Goal: Task Accomplishment & Management: Manage account settings

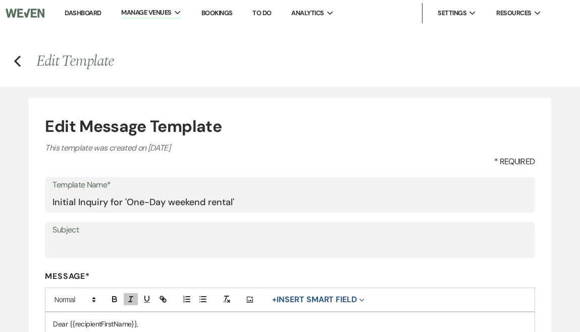
click at [92, 11] on link "Dashboard" at bounding box center [83, 13] width 36 height 9
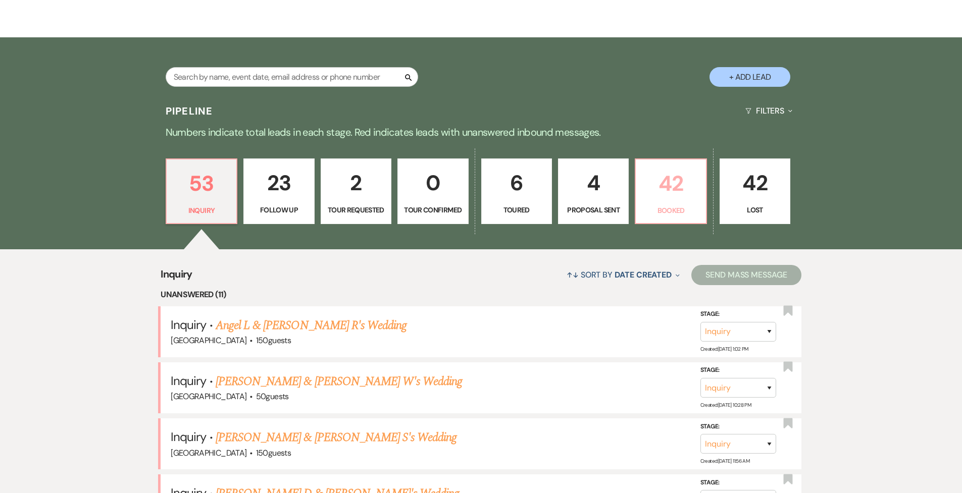
click at [580, 187] on p "42" at bounding box center [671, 184] width 58 height 34
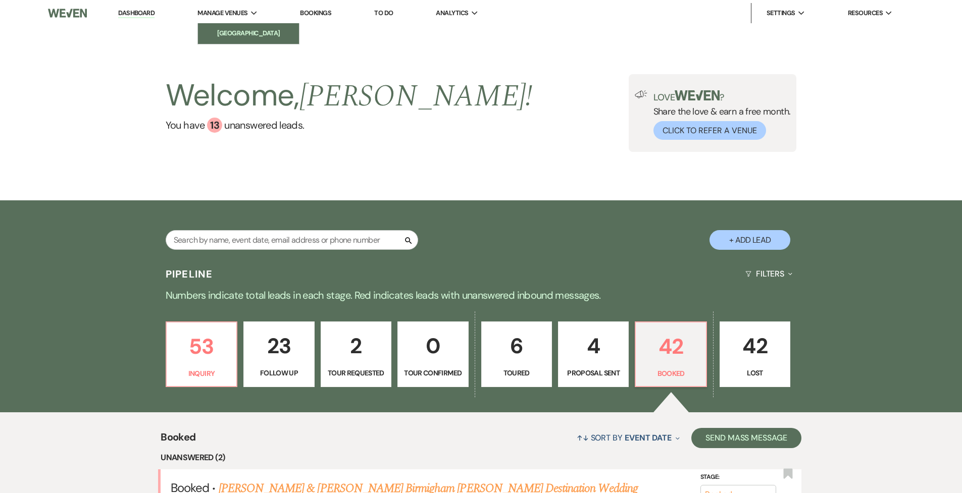
click at [251, 28] on link "[GEOGRAPHIC_DATA]" at bounding box center [248, 33] width 101 height 20
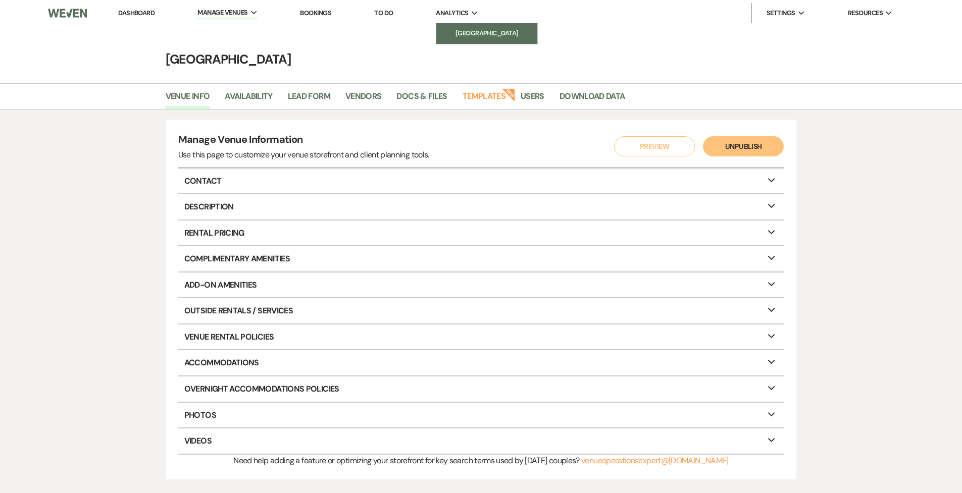
click at [458, 32] on li "[GEOGRAPHIC_DATA]" at bounding box center [486, 33] width 91 height 10
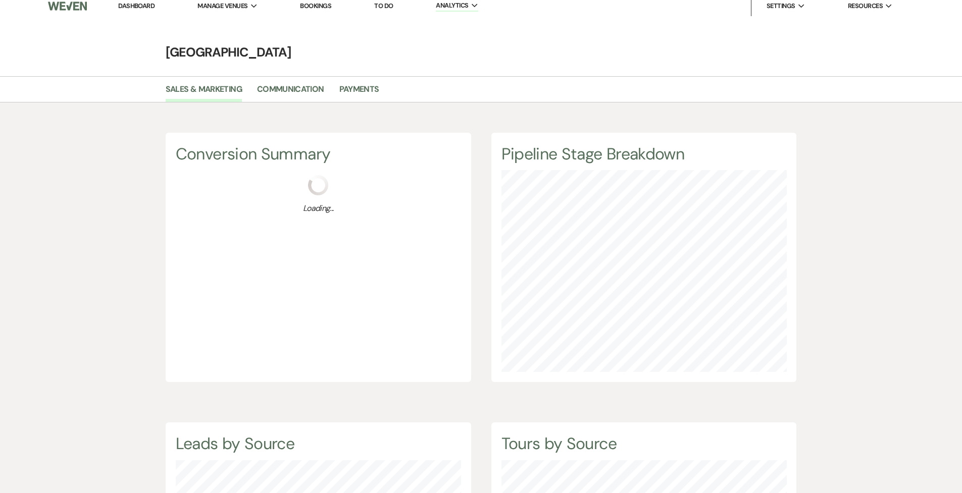
scroll to position [493, 962]
click at [354, 88] on link "Payments" at bounding box center [359, 92] width 40 height 19
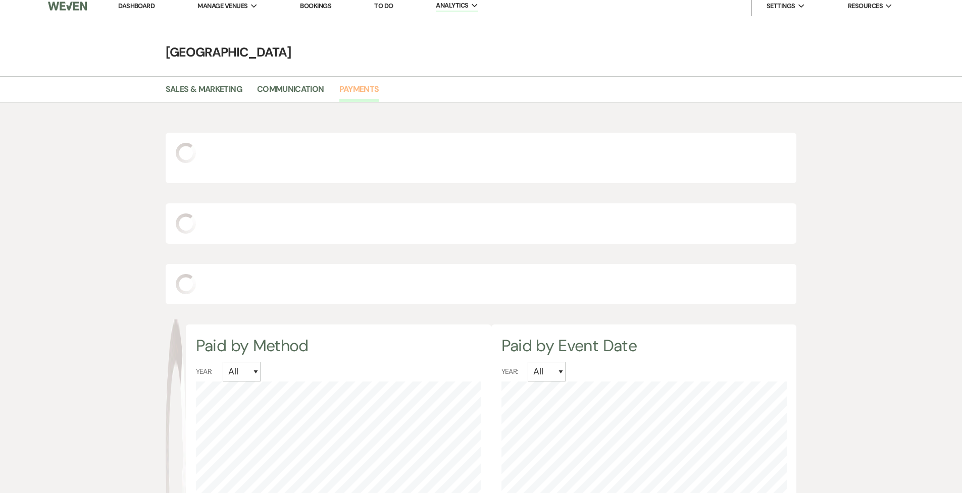
select select "2025"
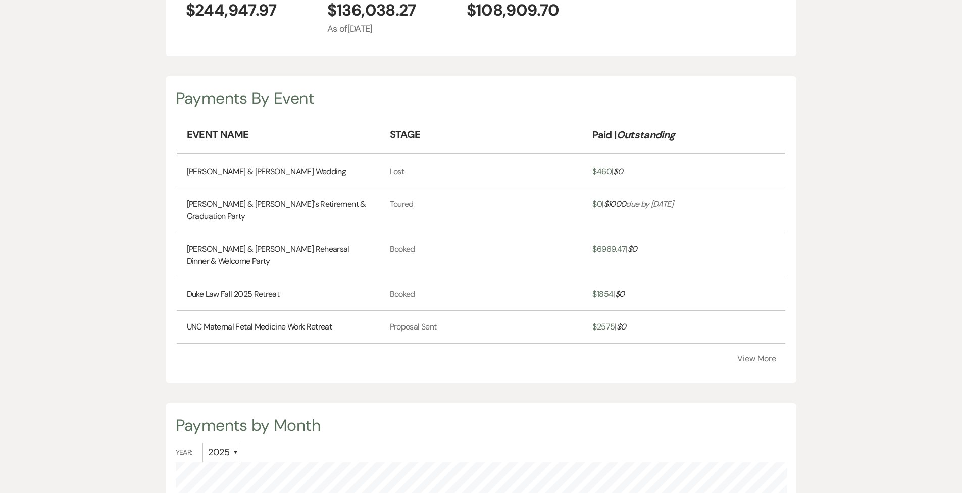
scroll to position [232, 0]
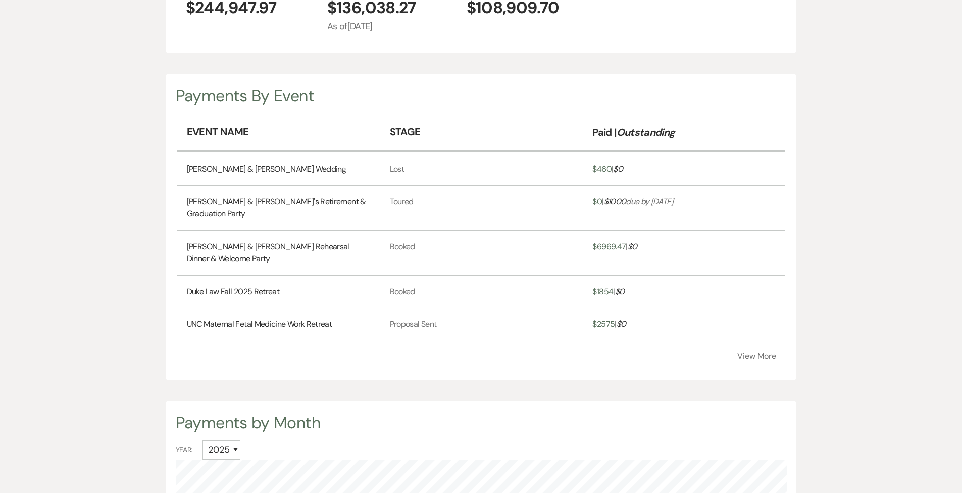
click at [580, 331] on button "View More" at bounding box center [756, 356] width 39 height 8
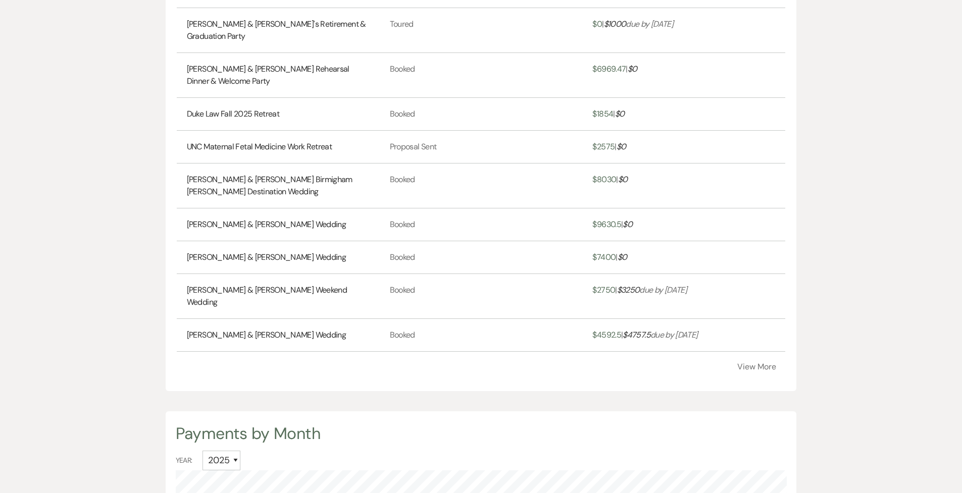
scroll to position [412, 0]
click at [580, 331] on button "View More" at bounding box center [756, 365] width 39 height 8
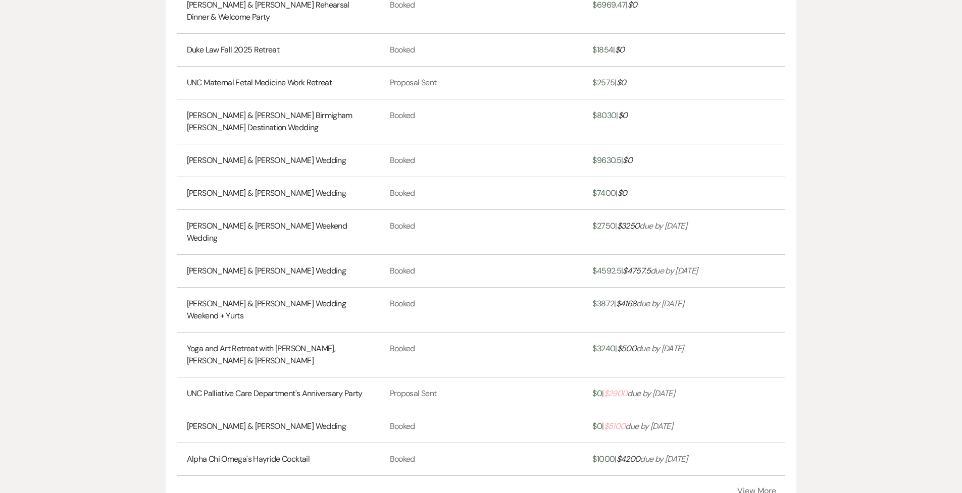
scroll to position [479, 0]
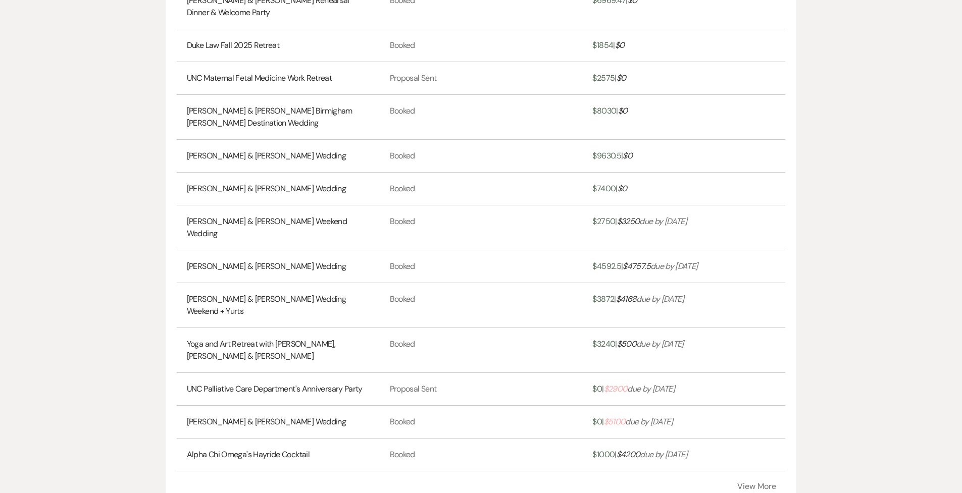
drag, startPoint x: 695, startPoint y: 388, endPoint x: 614, endPoint y: 388, distance: 81.3
click at [580, 331] on td "$ 0 | $ 5100 due by [DATE]" at bounding box center [683, 422] width 203 height 33
click at [580, 331] on span "$ 5100" at bounding box center [615, 422] width 22 height 11
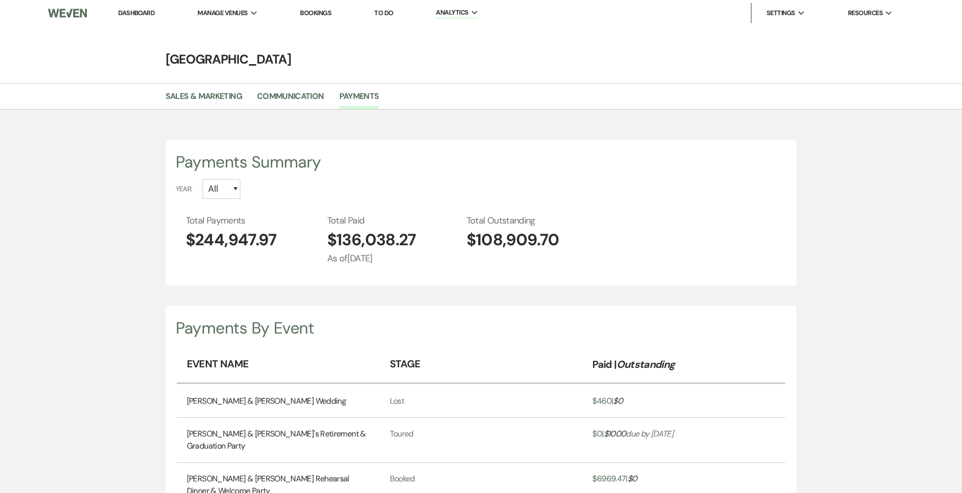
scroll to position [0, 0]
click at [237, 10] on span "Manage Venues" at bounding box center [222, 13] width 50 height 10
click at [236, 13] on span "Manage Venues" at bounding box center [222, 13] width 50 height 10
click at [236, 30] on li "[GEOGRAPHIC_DATA]" at bounding box center [248, 33] width 91 height 10
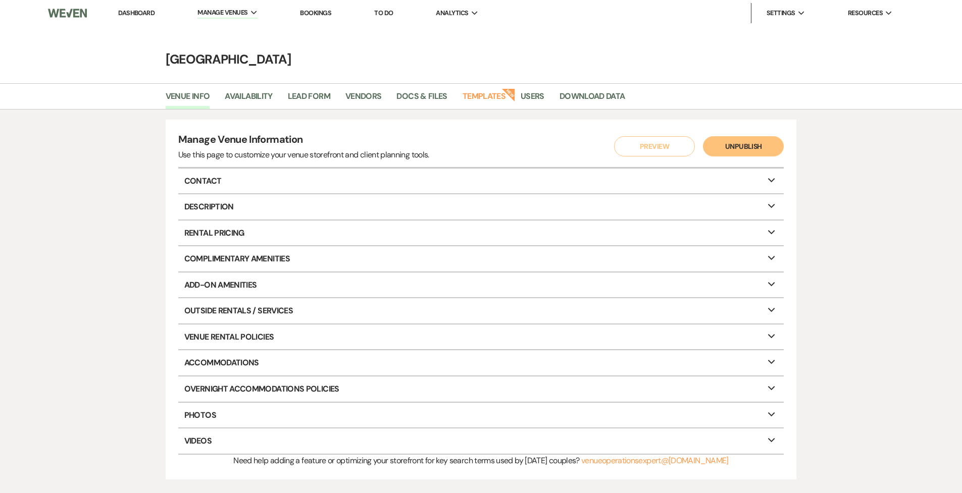
click at [121, 17] on li "Dashboard" at bounding box center [136, 13] width 46 height 20
click at [136, 16] on link "Dashboard" at bounding box center [136, 13] width 36 height 9
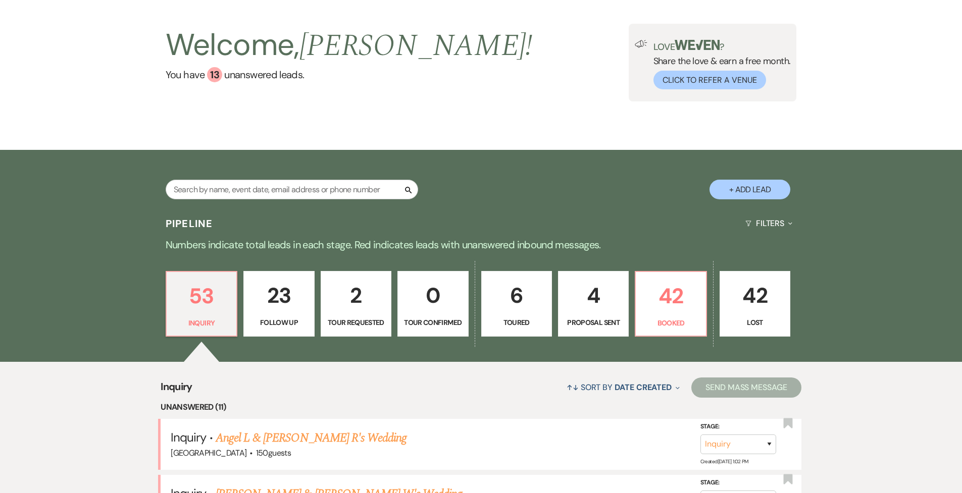
click at [580, 328] on p "Lost" at bounding box center [755, 322] width 58 height 11
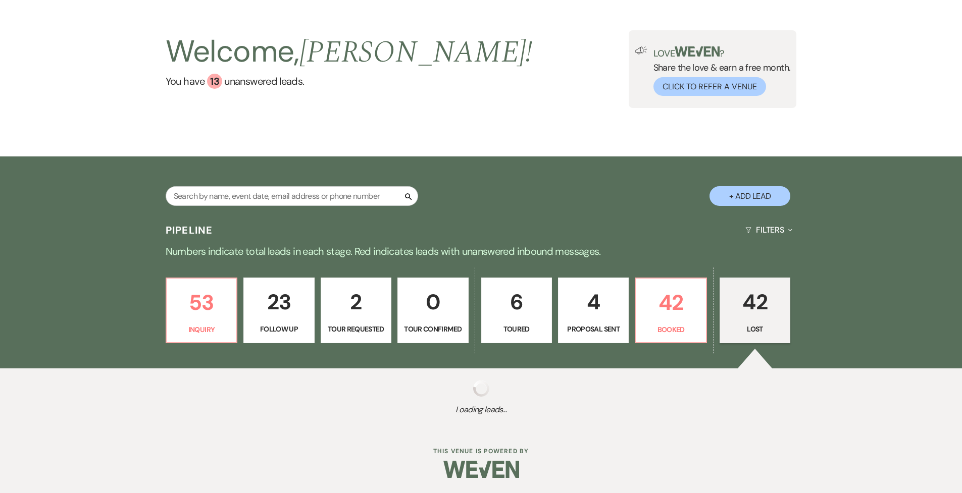
scroll to position [43, 0]
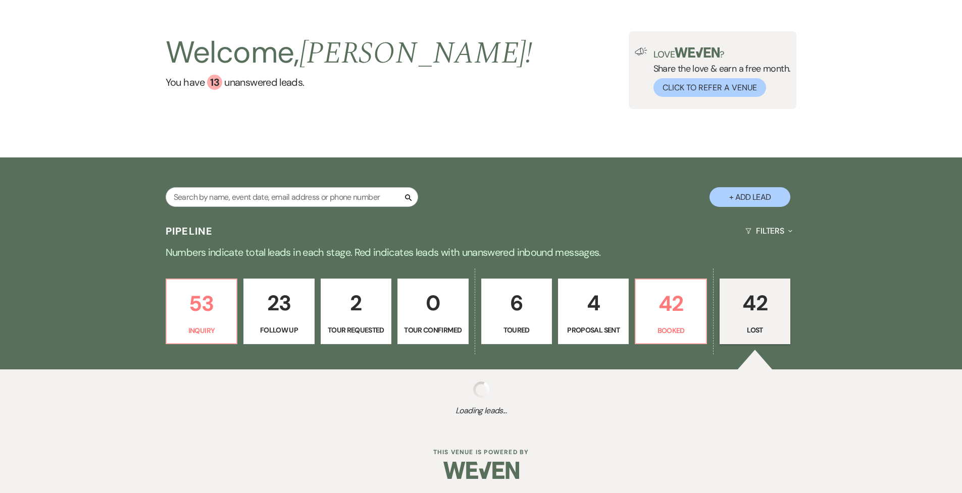
select select "8"
select select "6"
select select "8"
select select "5"
select select "8"
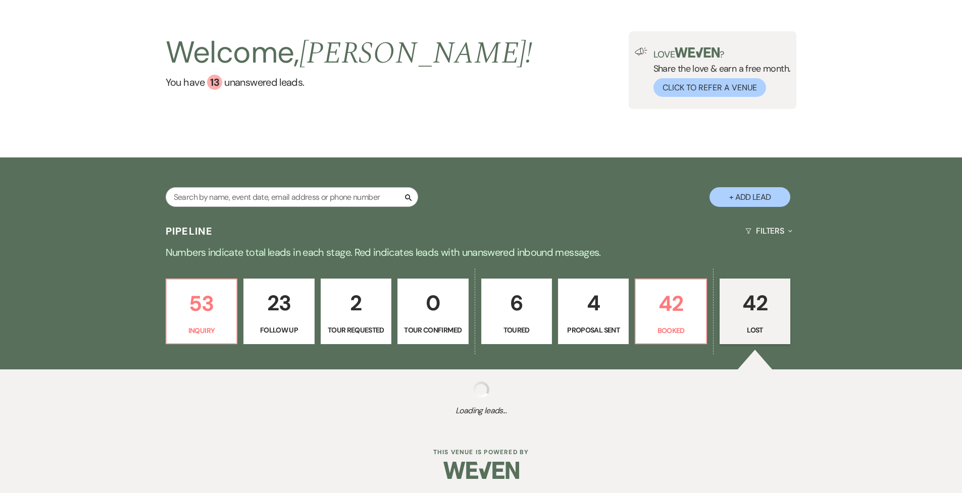
select select "8"
select select "6"
select select "8"
select select "6"
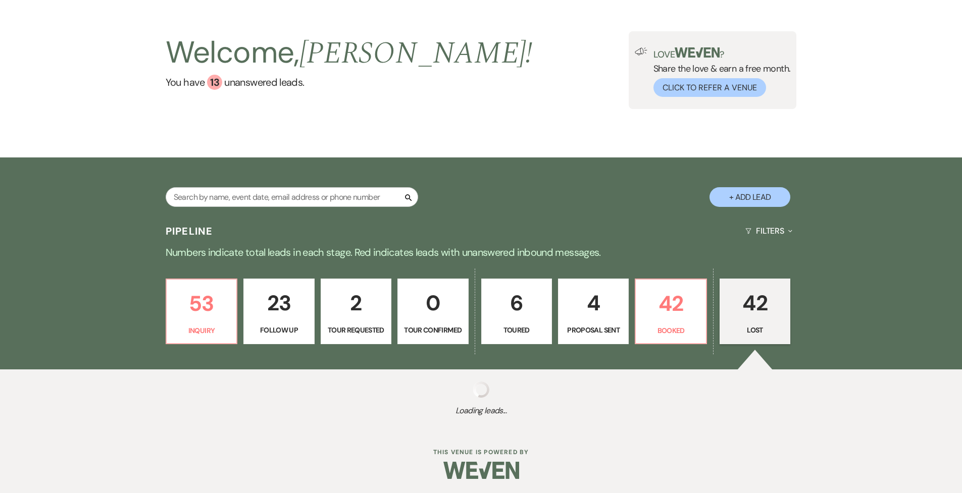
select select "8"
select select "6"
select select "8"
select select "6"
select select "8"
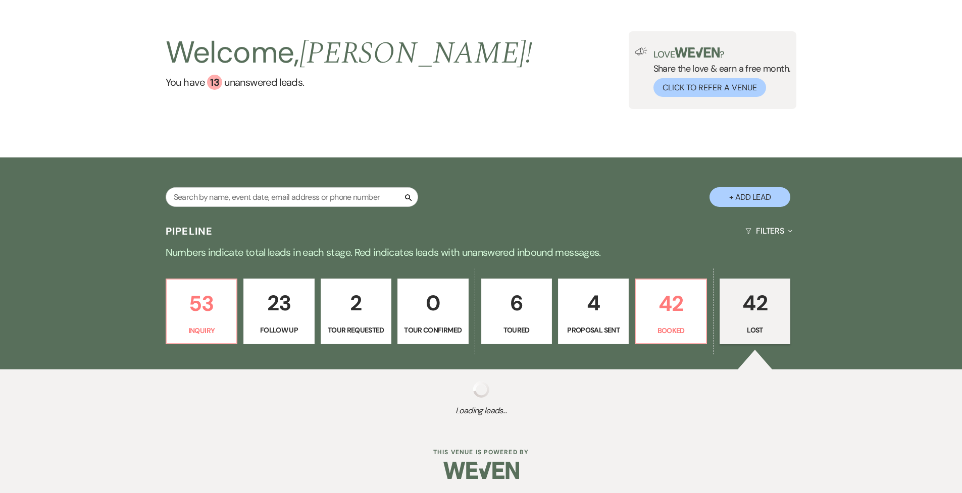
select select "8"
select select "6"
select select "8"
select select "5"
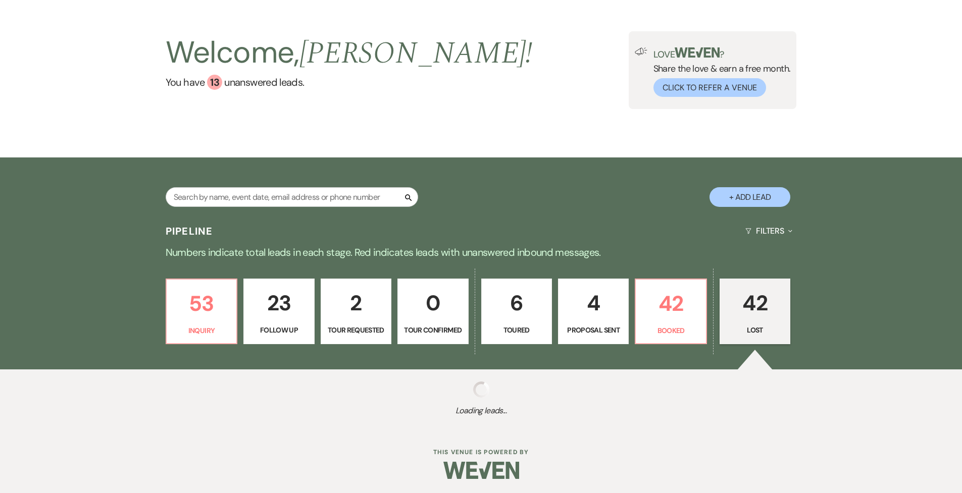
select select "8"
select select "11"
select select "8"
select select "5"
select select "8"
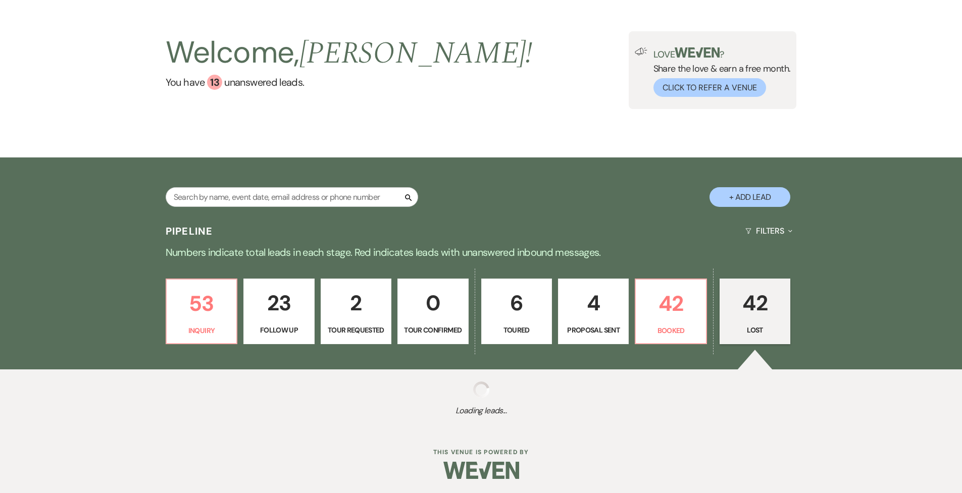
select select "5"
select select "8"
select select "9"
select select "8"
select select "5"
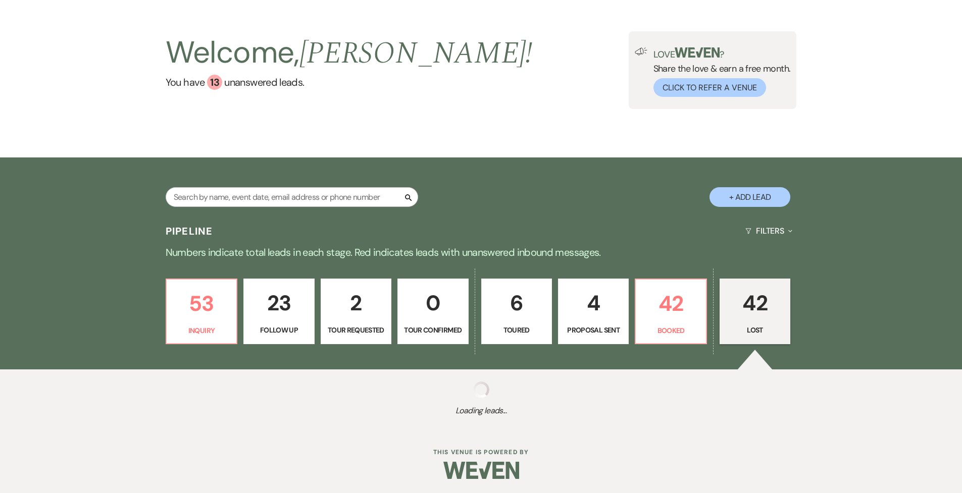
select select "8"
select select "10"
select select "8"
select select "11"
select select "8"
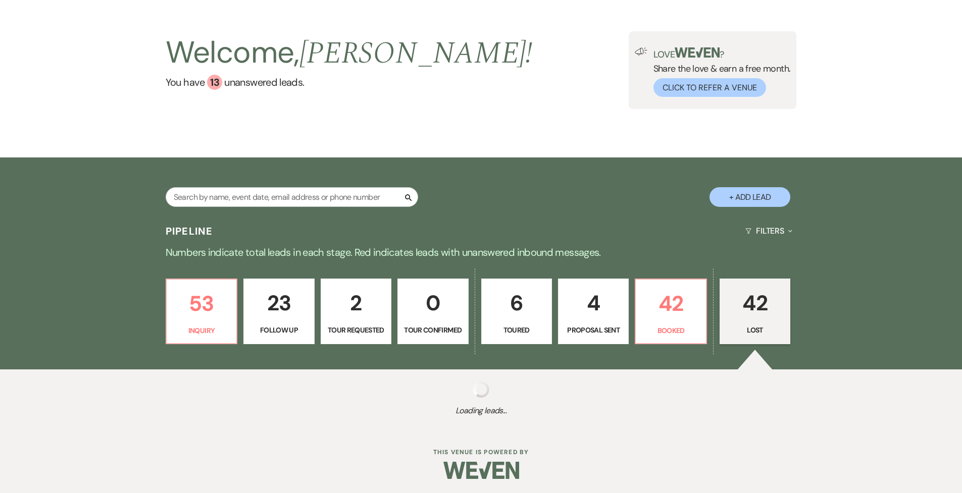
select select "1"
select select "8"
select select "5"
select select "8"
select select "11"
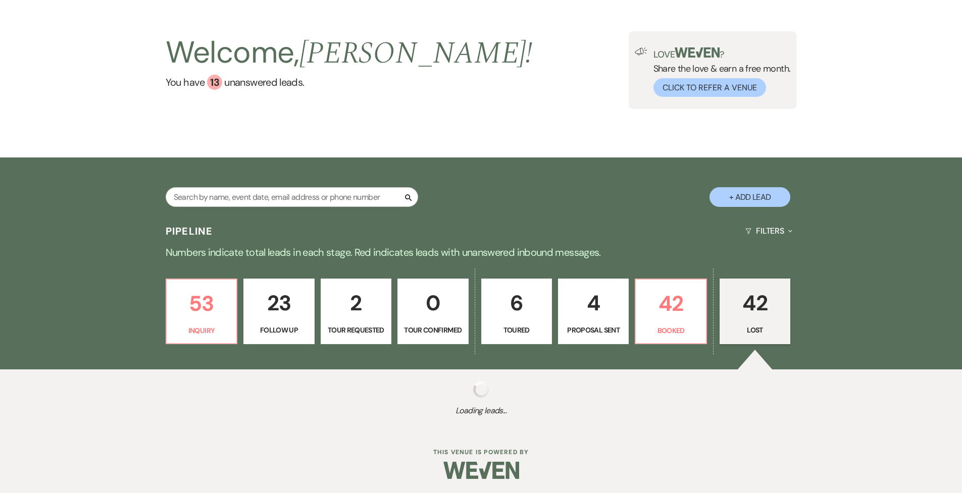
select select "8"
select select "11"
select select "8"
select select "5"
select select "8"
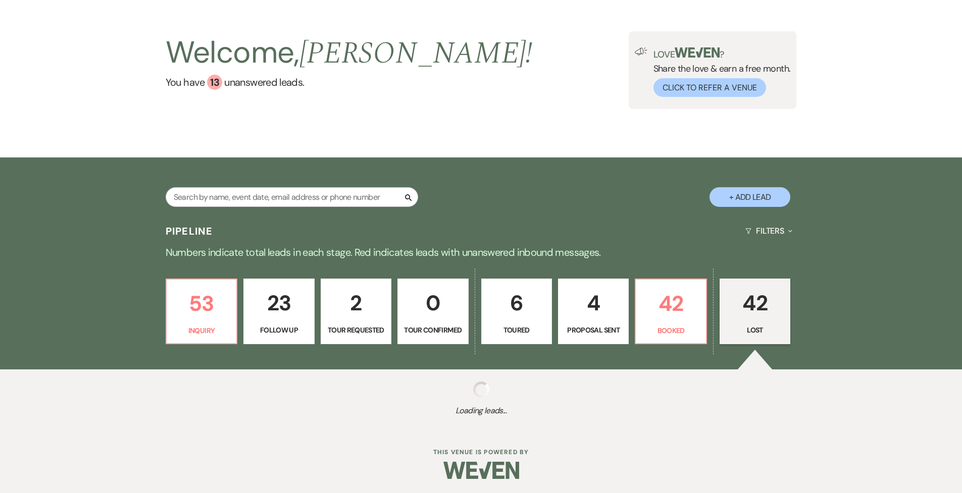
select select "5"
select select "8"
select select "6"
select select "8"
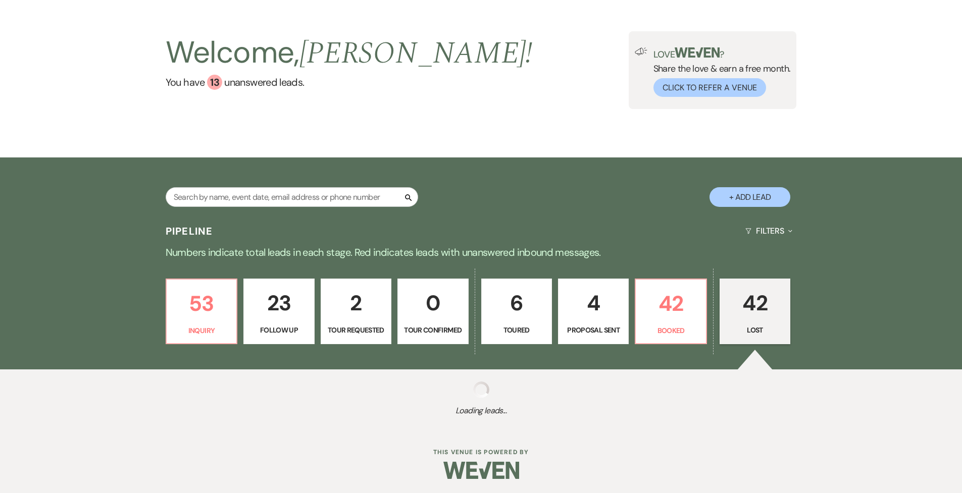
select select "11"
select select "8"
select select "5"
select select "8"
select select "6"
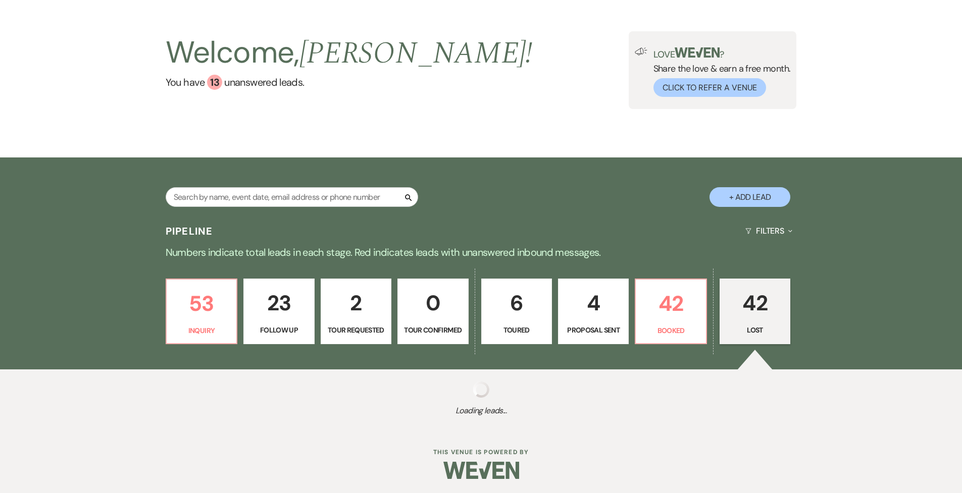
select select "8"
select select "5"
select select "8"
select select "7"
select select "8"
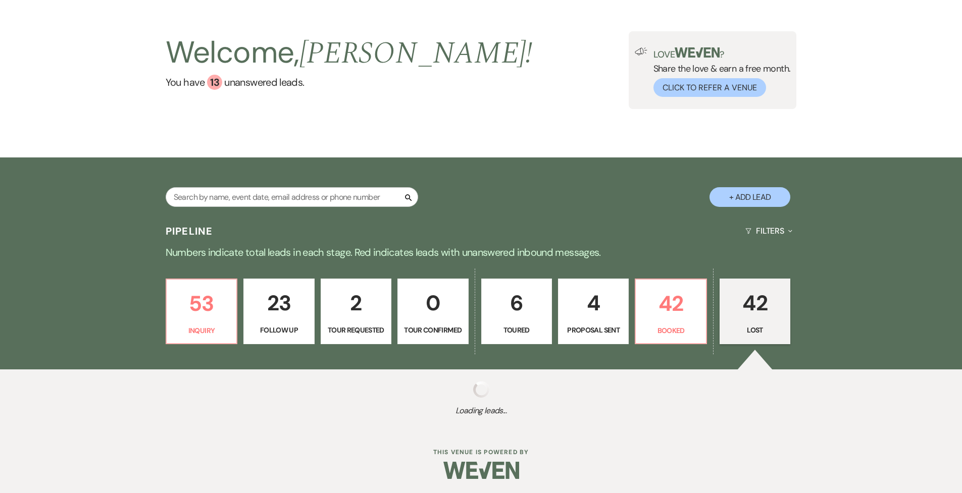
select select "5"
select select "8"
select select "5"
select select "8"
select select "5"
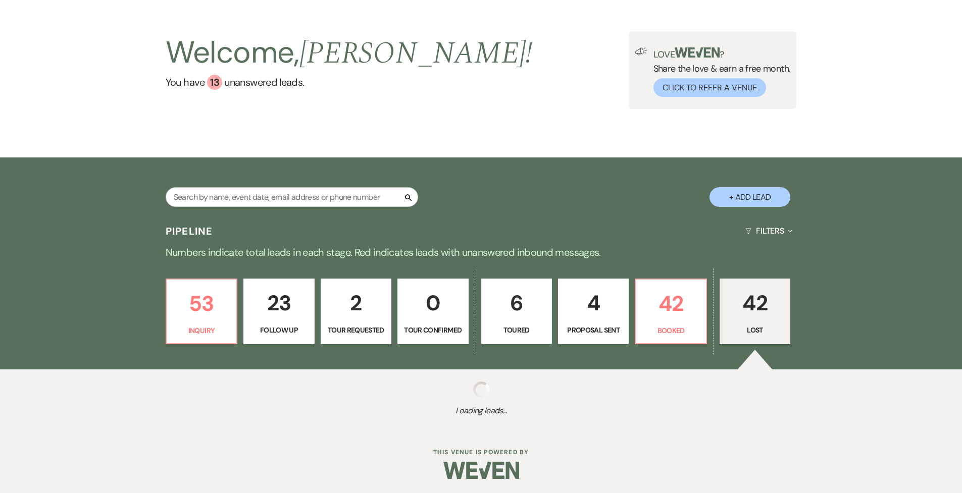
select select "8"
select select "5"
select select "8"
select select "1"
select select "8"
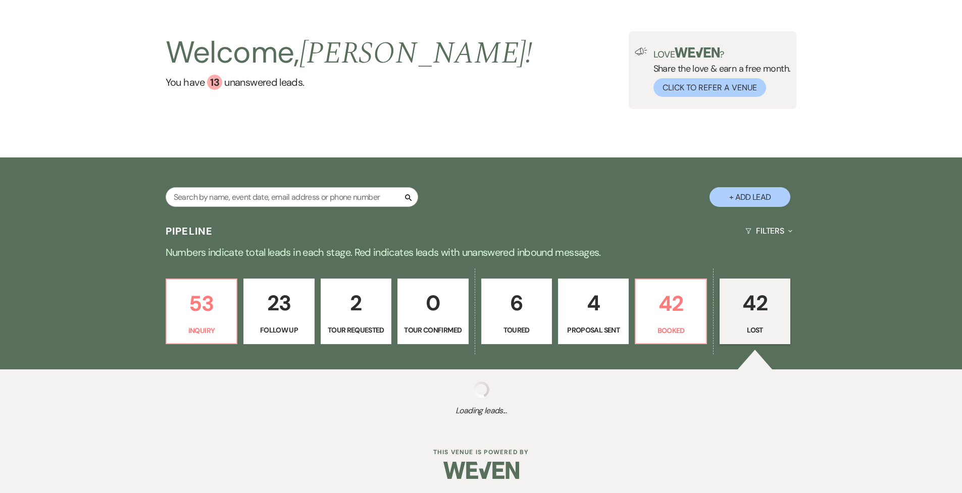
select select "1"
select select "8"
select select "5"
select select "8"
select select "5"
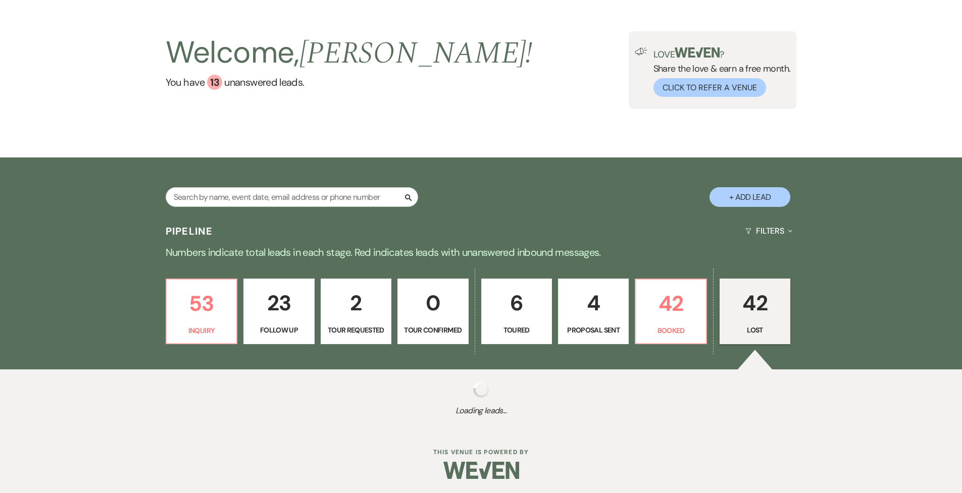
select select "8"
select select "5"
select select "8"
select select "5"
select select "8"
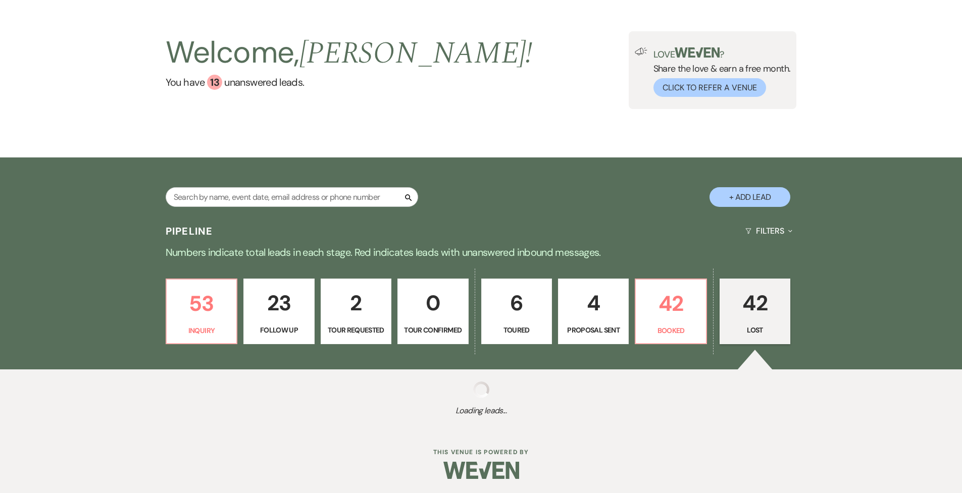
select select "5"
select select "8"
select select "11"
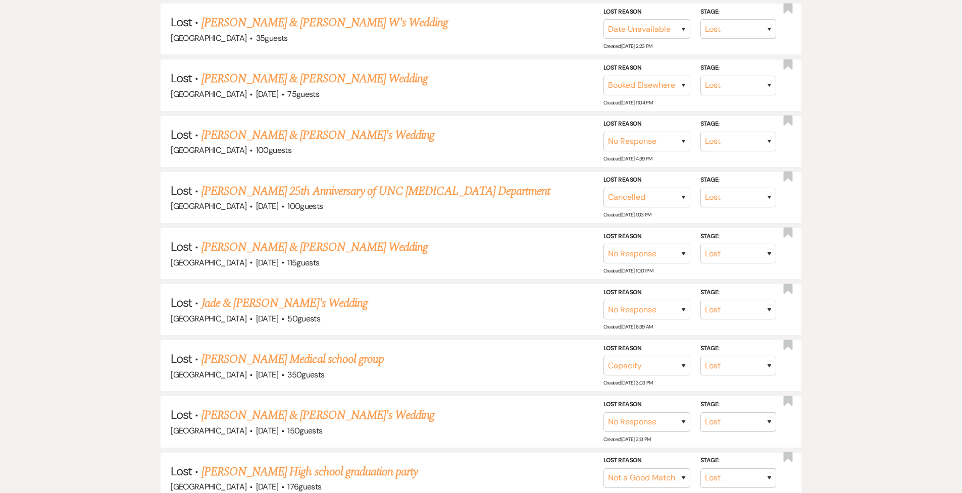
scroll to position [945, 0]
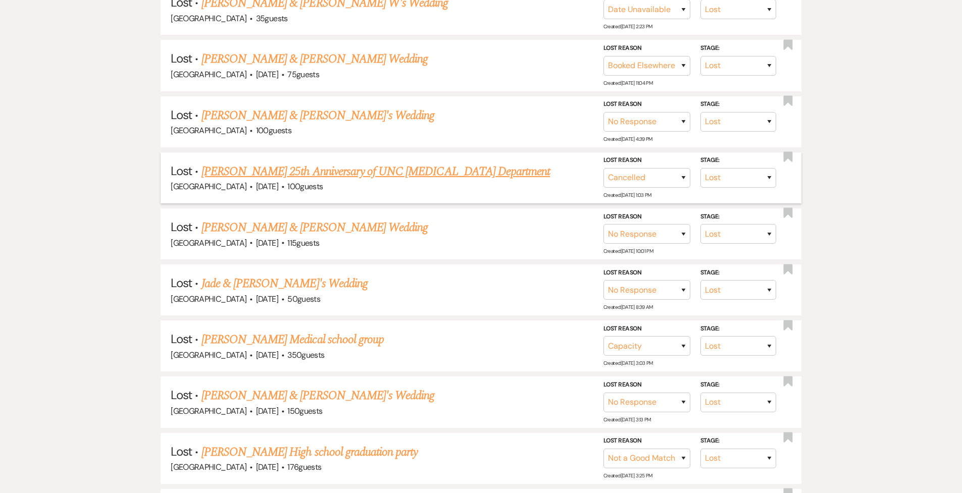
click at [370, 163] on link "[PERSON_NAME] 25th Anniversary of UNC [MEDICAL_DATA] Department" at bounding box center [375, 172] width 349 height 18
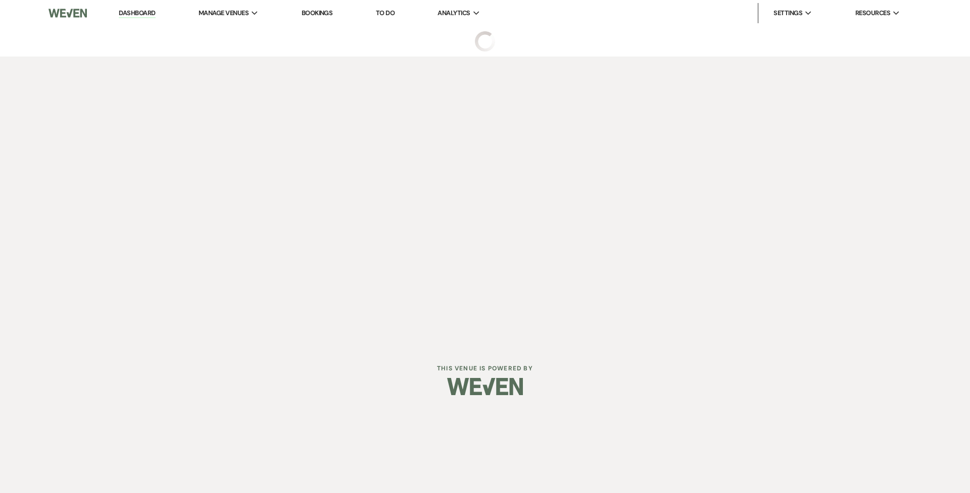
select select "8"
select select "11"
select select "13"
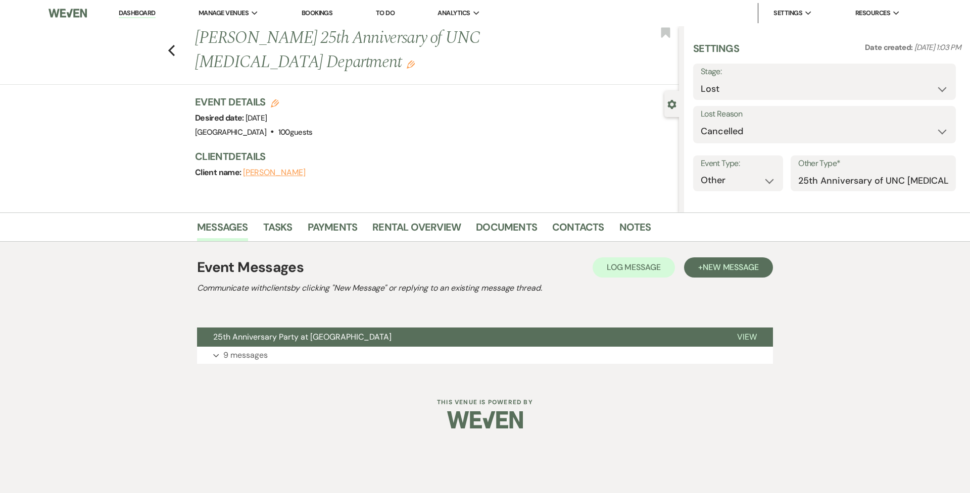
select select "5"
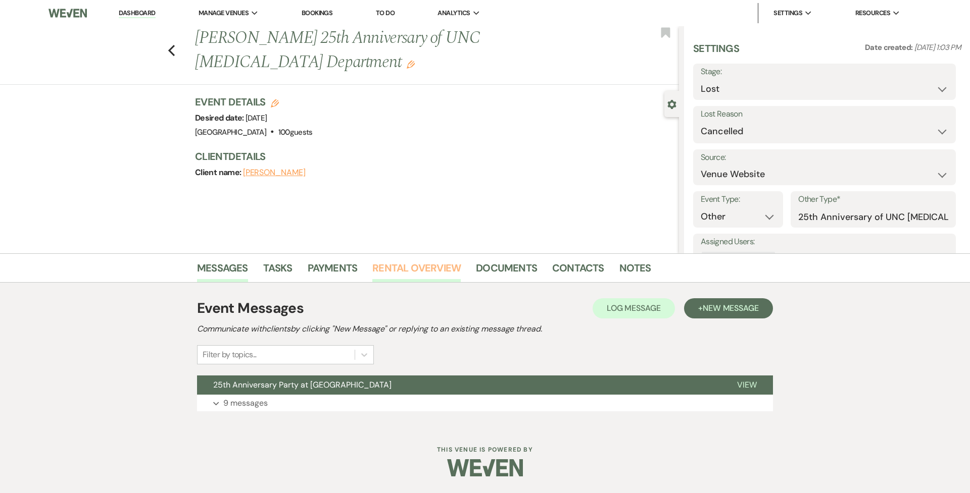
click at [419, 263] on link "Rental Overview" at bounding box center [416, 271] width 88 height 22
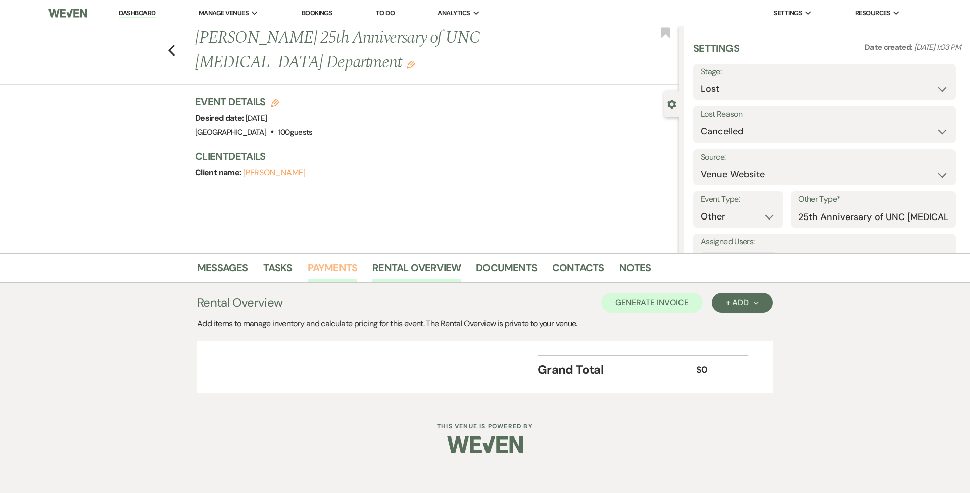
click at [353, 261] on link "Payments" at bounding box center [333, 271] width 50 height 22
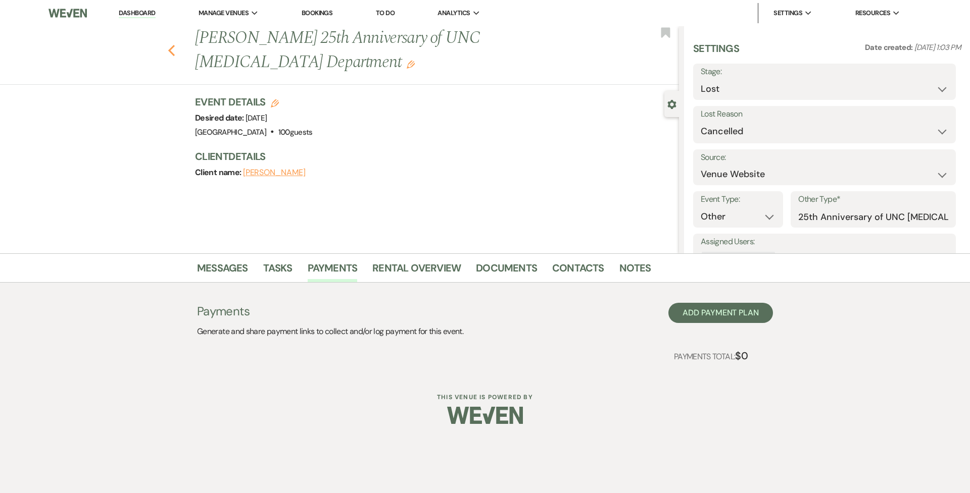
click at [172, 47] on use "button" at bounding box center [171, 50] width 7 height 11
select select "8"
select select "6"
select select "8"
select select "5"
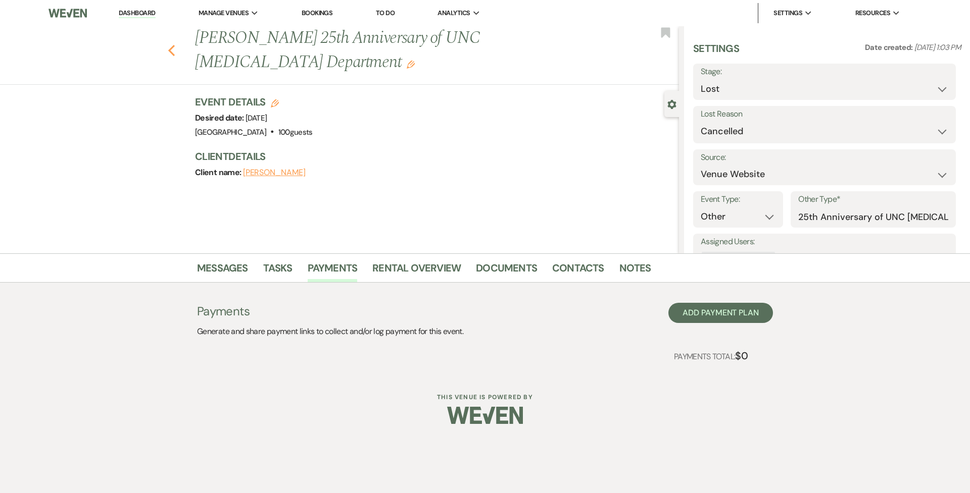
select select "8"
select select "6"
select select "8"
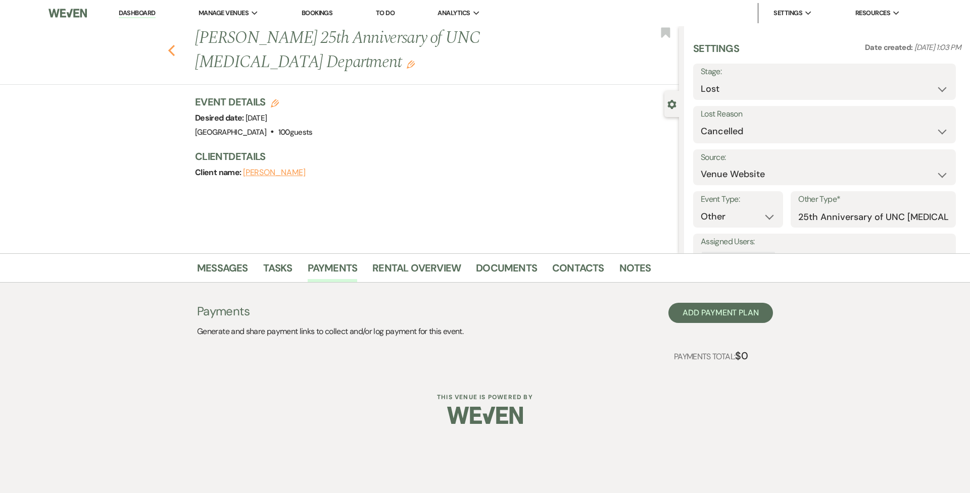
select select "6"
select select "8"
select select "6"
select select "8"
select select "6"
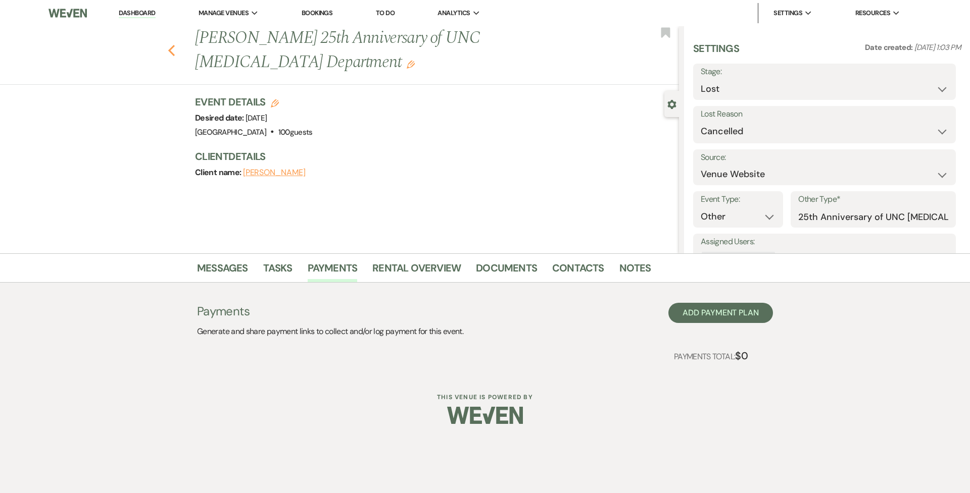
select select "8"
select select "6"
select select "8"
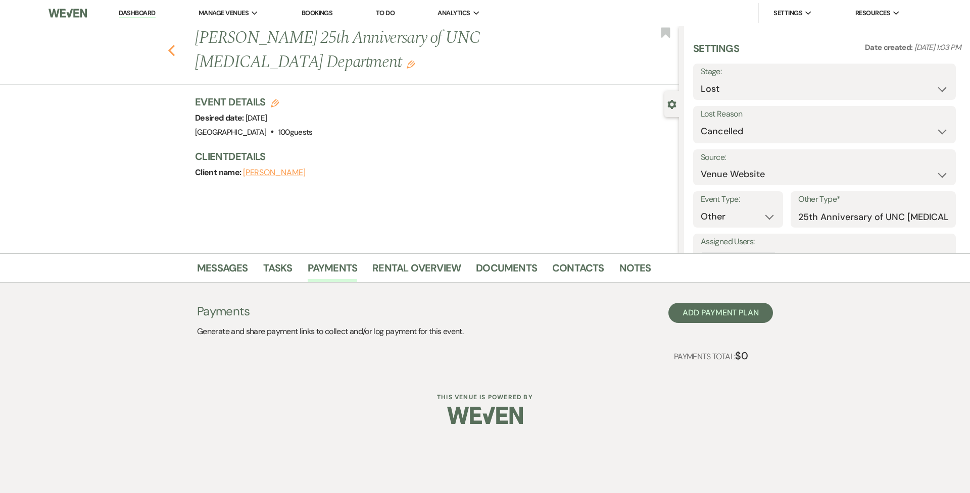
select select "5"
select select "8"
select select "11"
select select "8"
select select "5"
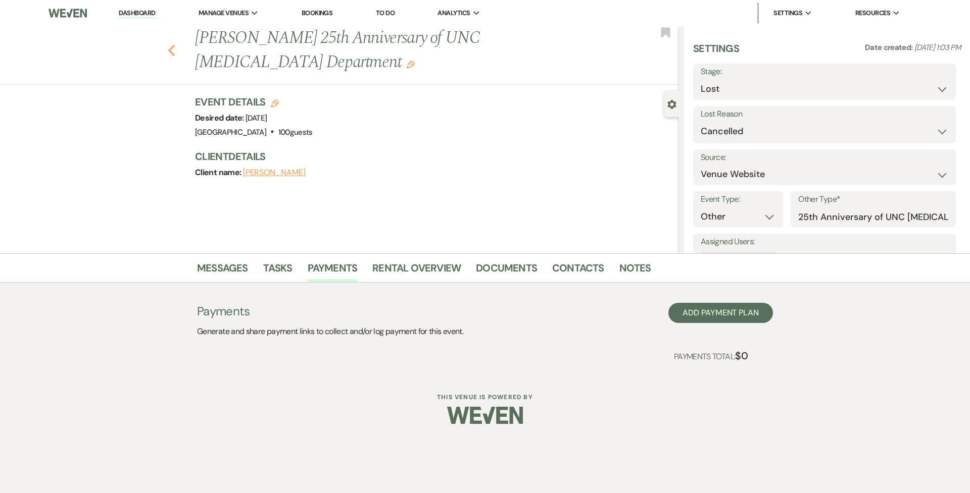
select select "8"
select select "5"
select select "8"
select select "9"
select select "8"
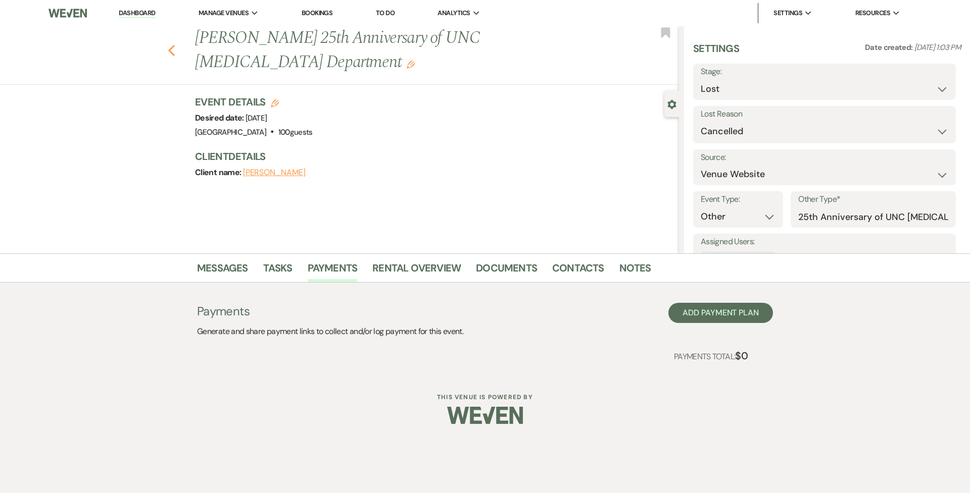
select select "5"
select select "8"
select select "10"
select select "8"
select select "11"
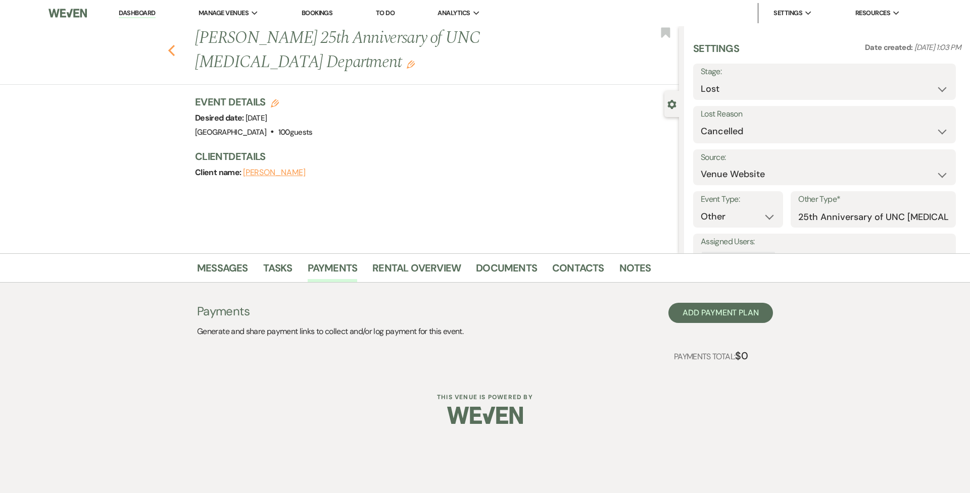
select select "8"
select select "1"
select select "8"
select select "5"
select select "8"
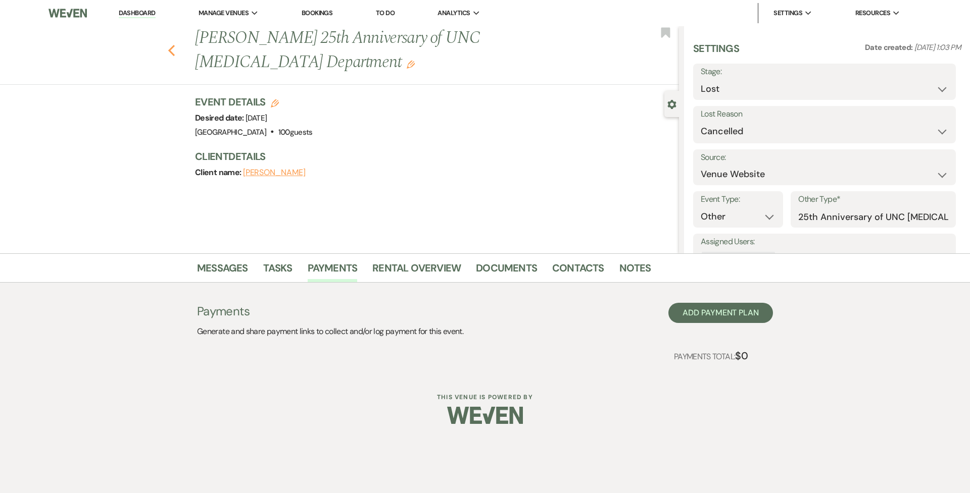
select select "11"
select select "8"
select select "11"
select select "8"
select select "5"
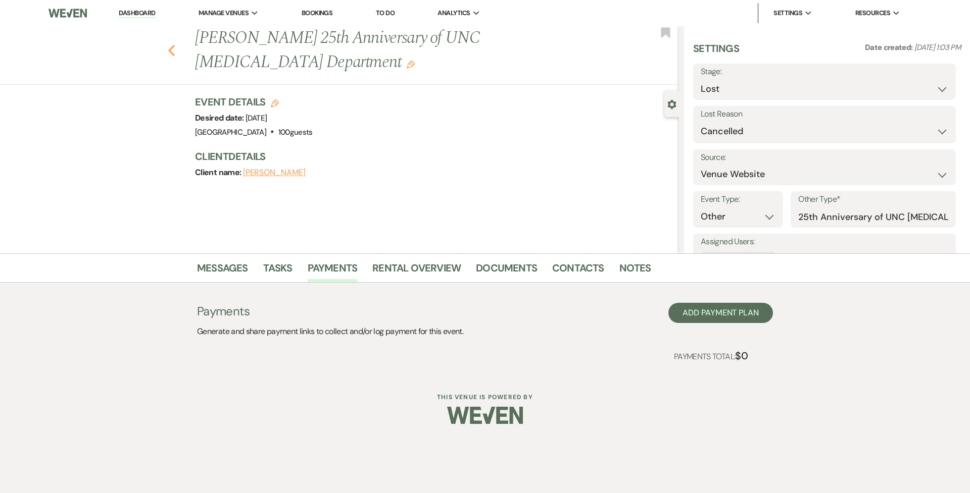
select select "8"
select select "5"
select select "8"
select select "6"
select select "8"
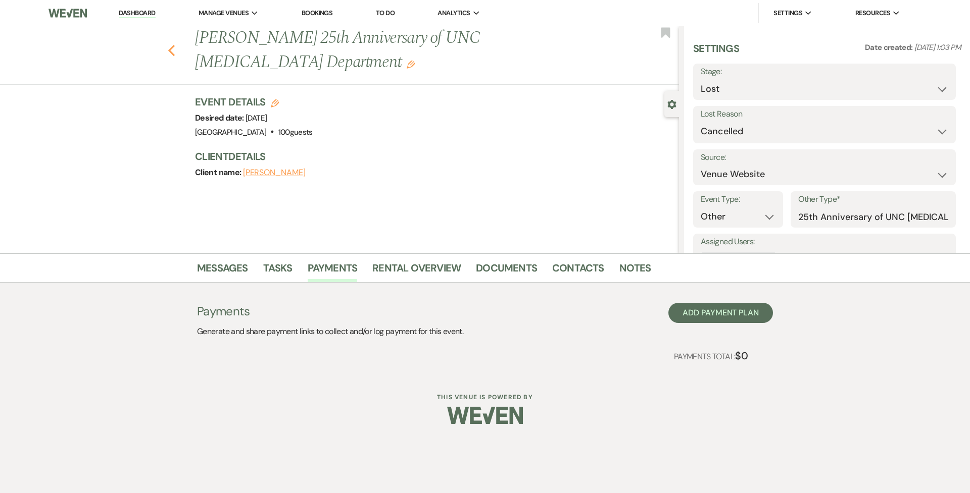
select select "8"
select select "11"
select select "8"
select select "5"
select select "8"
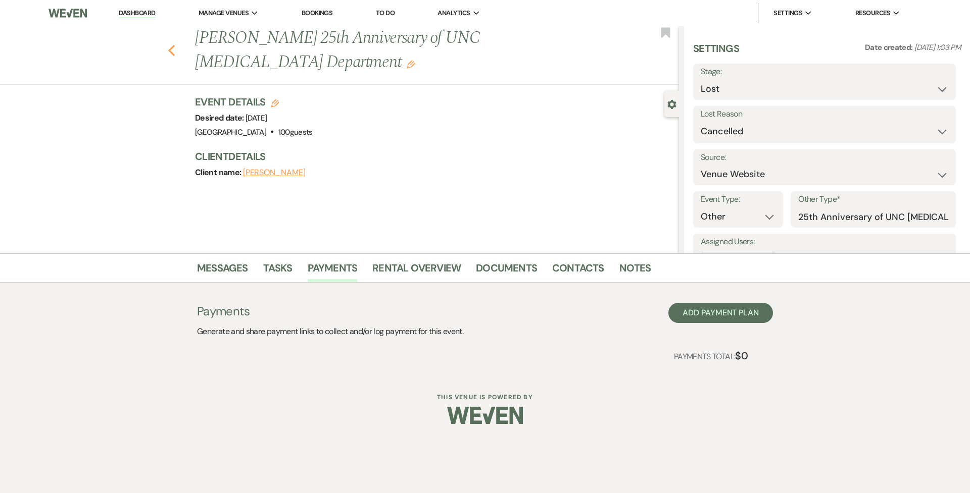
select select "6"
select select "8"
select select "5"
select select "8"
select select "7"
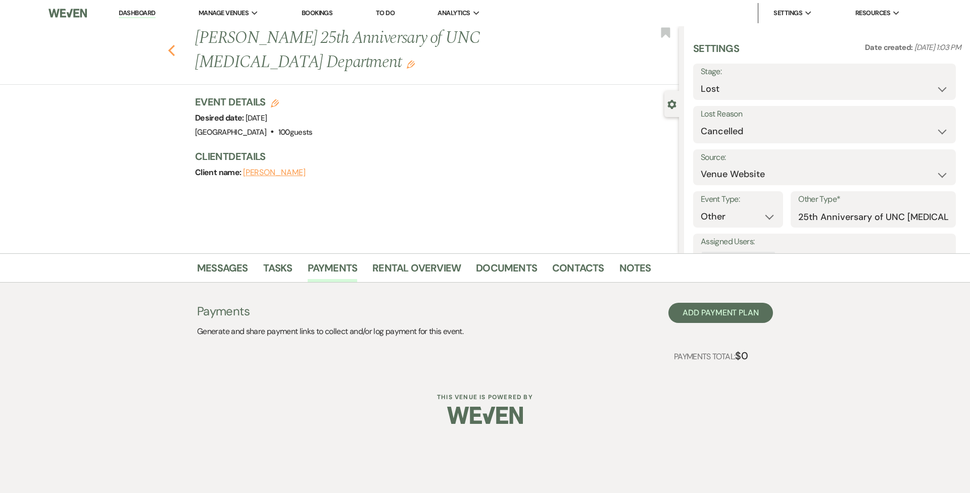
select select "8"
select select "5"
select select "8"
select select "5"
select select "8"
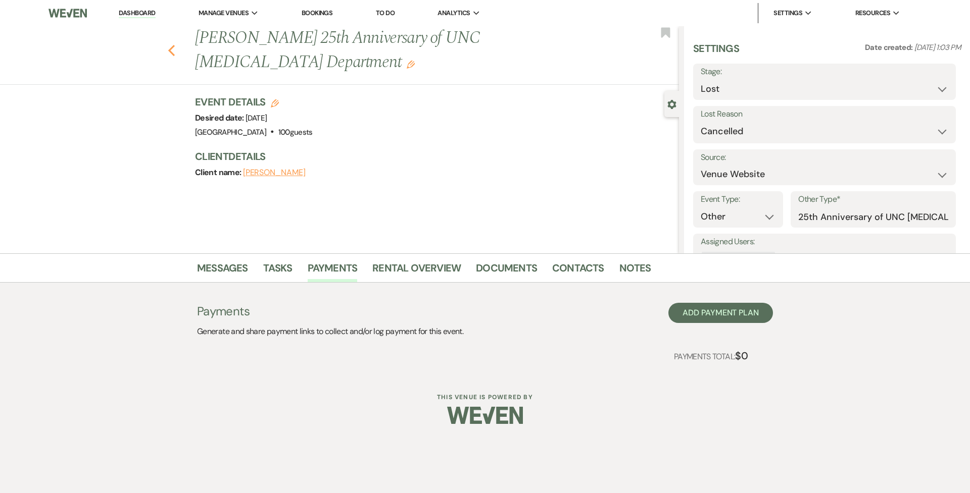
select select "5"
select select "8"
select select "5"
select select "8"
select select "1"
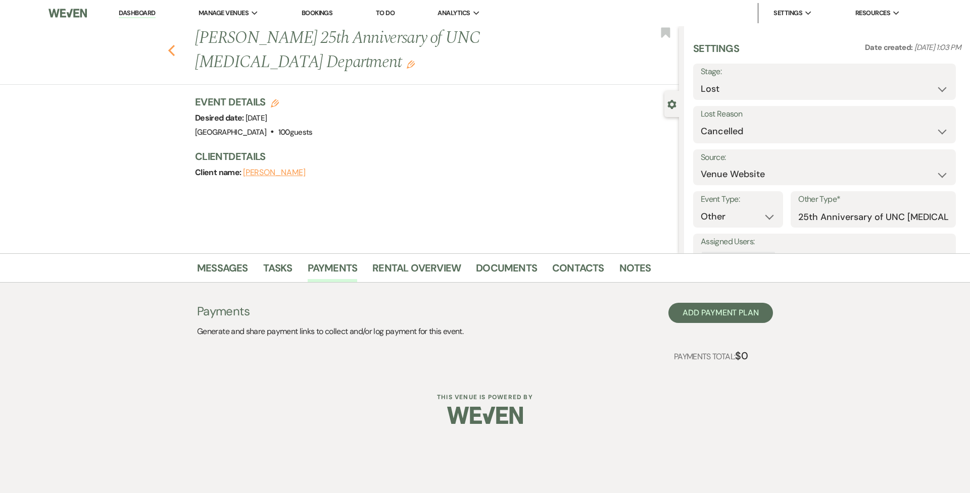
select select "8"
select select "1"
select select "8"
select select "5"
select select "8"
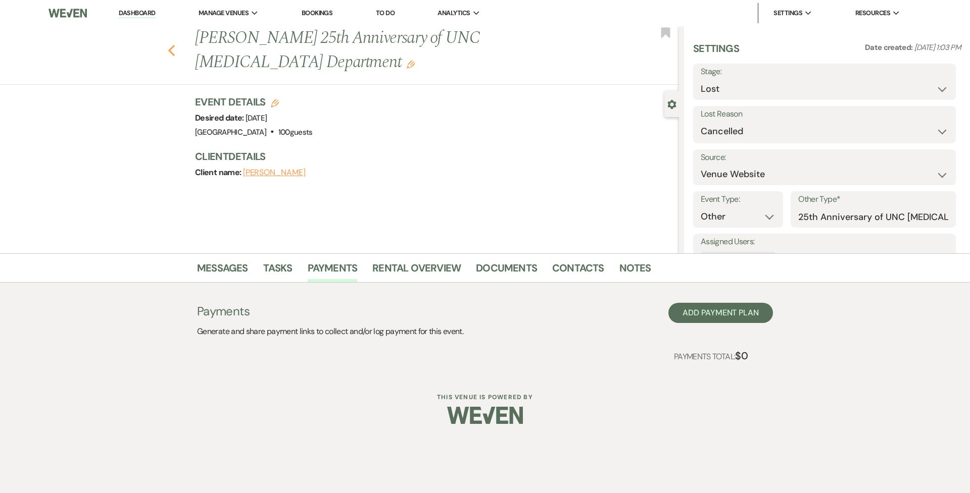
select select "5"
select select "8"
select select "5"
select select "8"
select select "5"
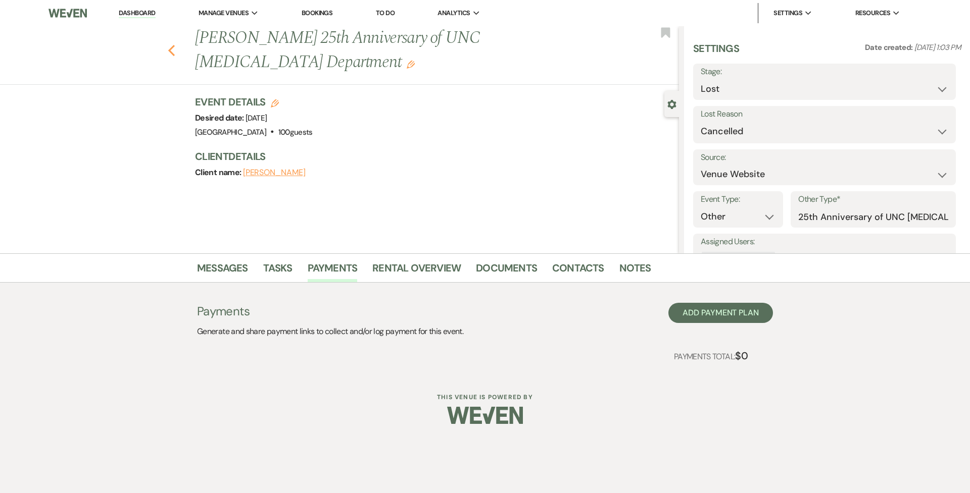
select select "8"
select select "5"
select select "8"
select select "11"
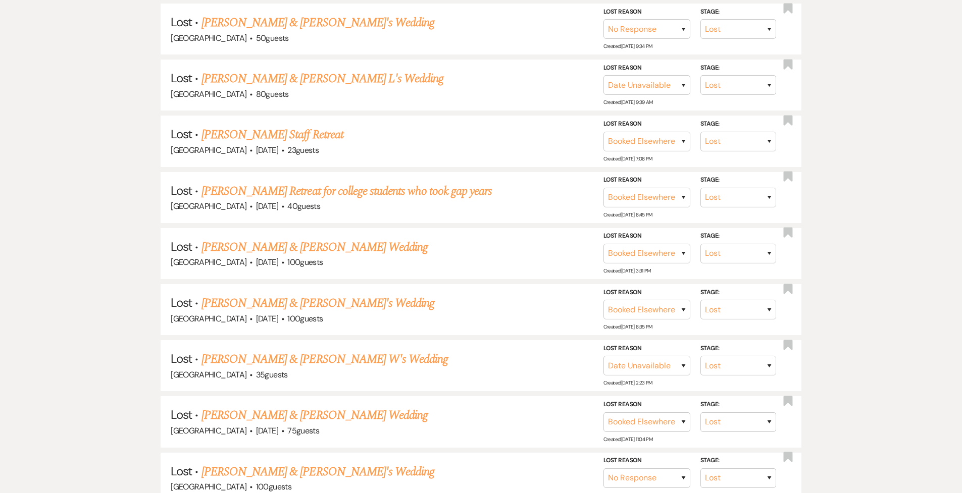
scroll to position [556, 0]
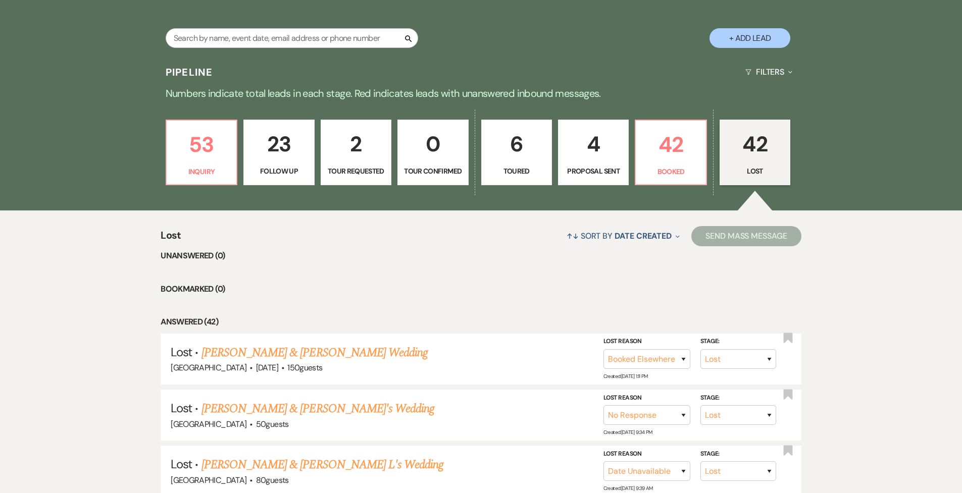
click at [539, 172] on p "Toured" at bounding box center [517, 171] width 58 height 11
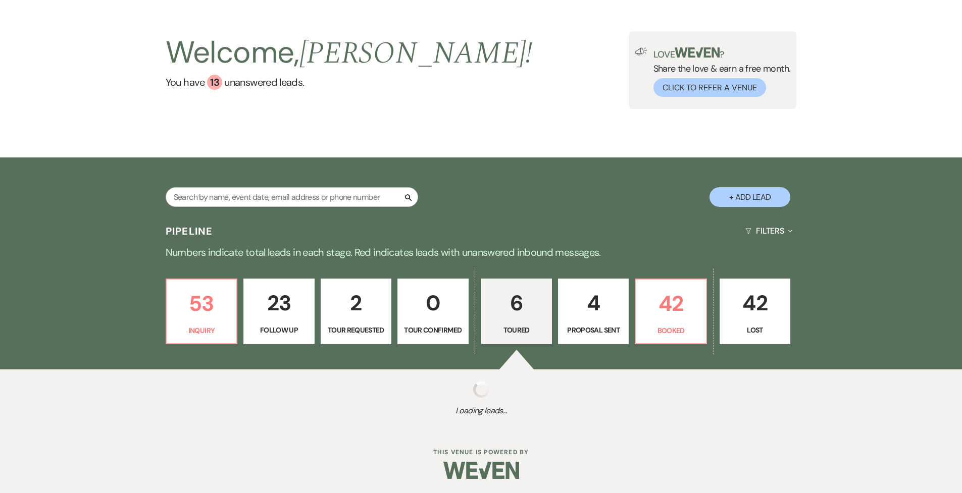
select select "5"
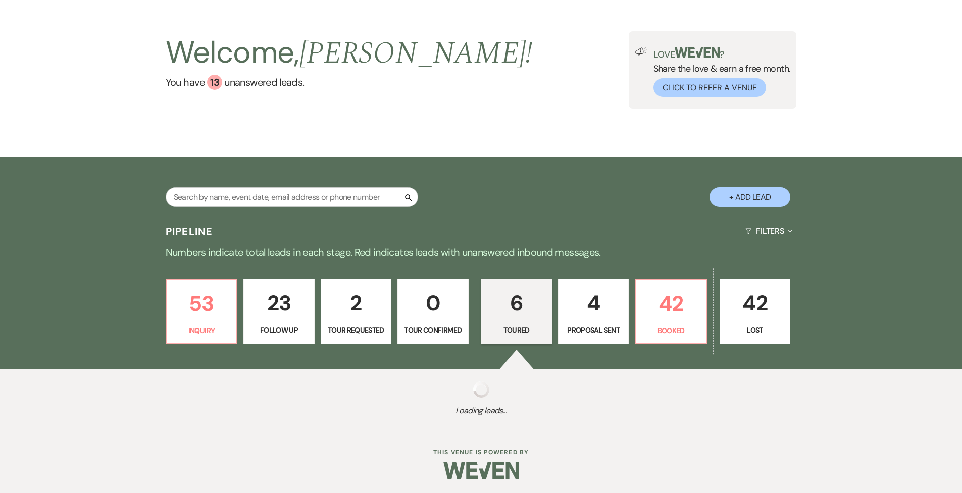
select select "5"
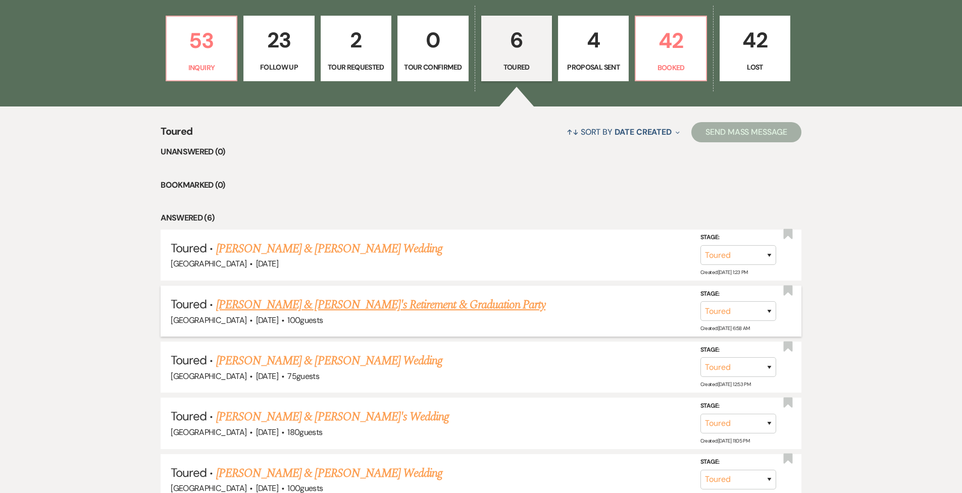
scroll to position [283, 0]
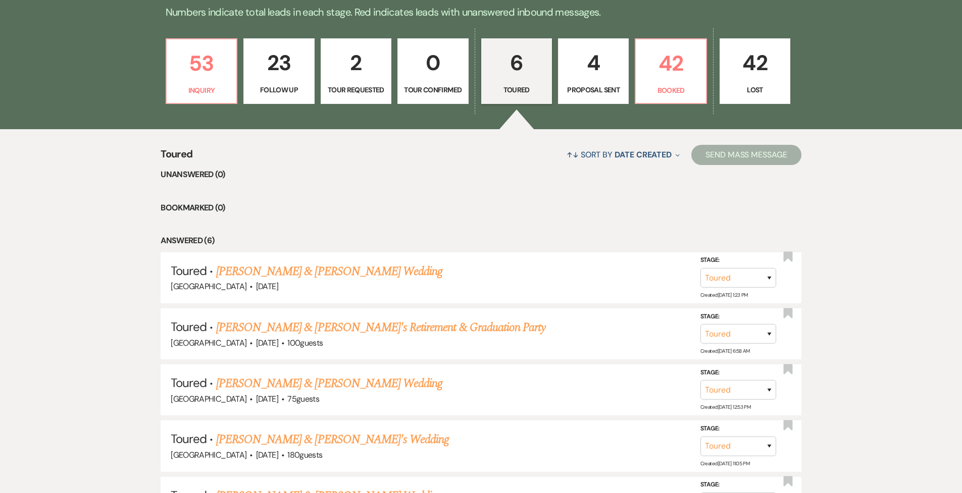
click at [580, 92] on p "Proposal Sent" at bounding box center [594, 89] width 58 height 11
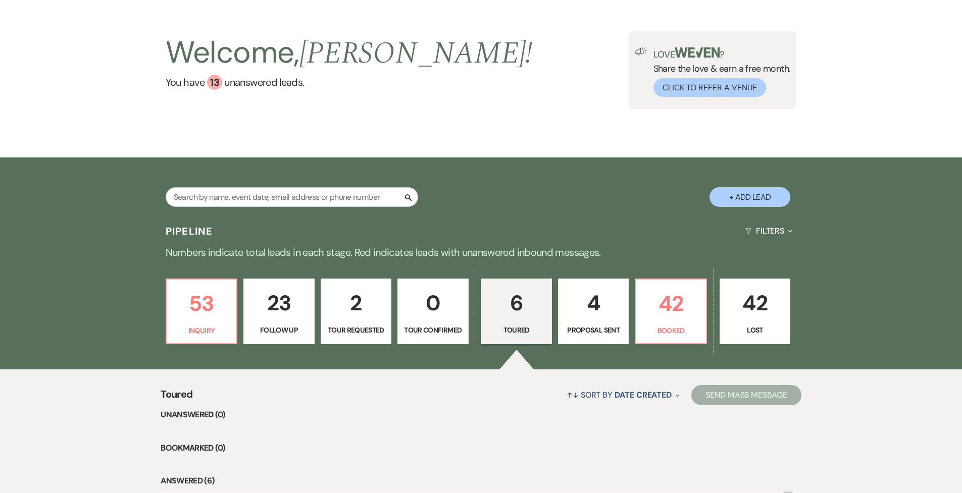
select select "6"
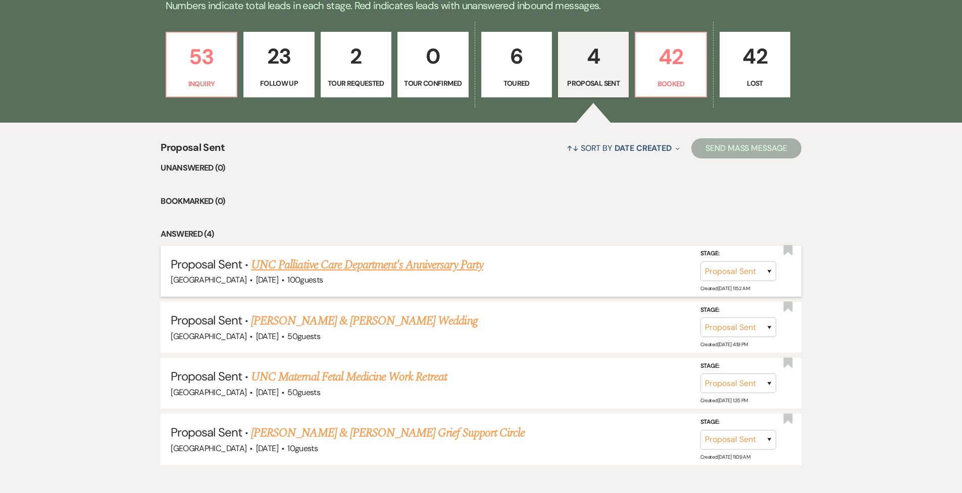
scroll to position [293, 0]
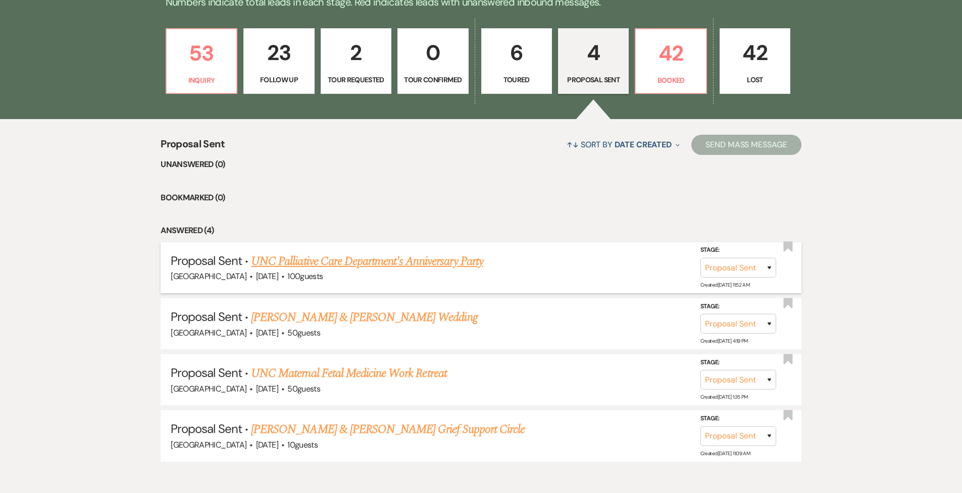
click at [397, 260] on link "UNC Palliative Care Department's Anniversary Party" at bounding box center [367, 261] width 232 height 18
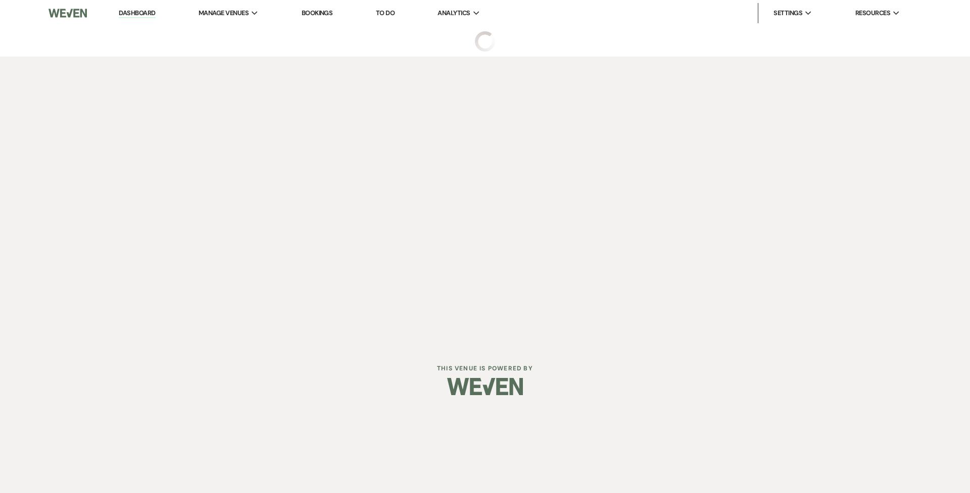
select select "6"
select select "5"
select select "9"
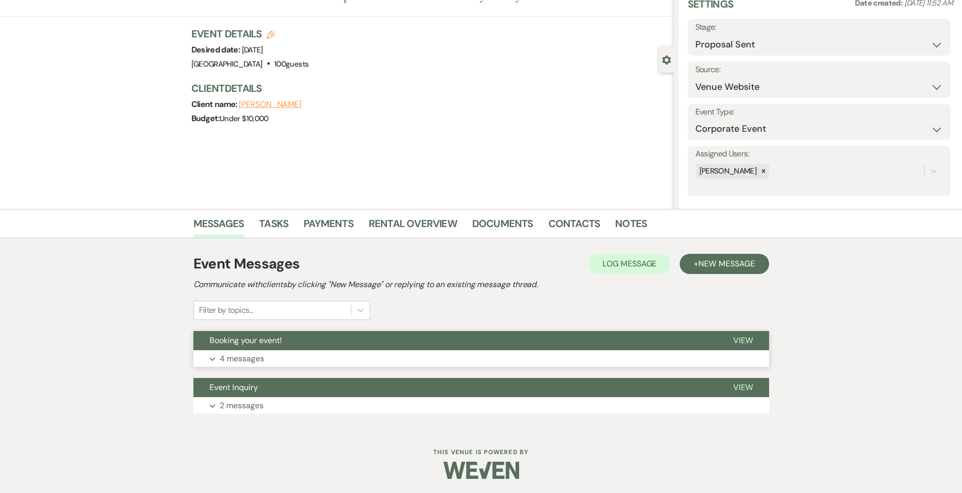
click at [277, 331] on span "Booking your event!" at bounding box center [246, 340] width 72 height 11
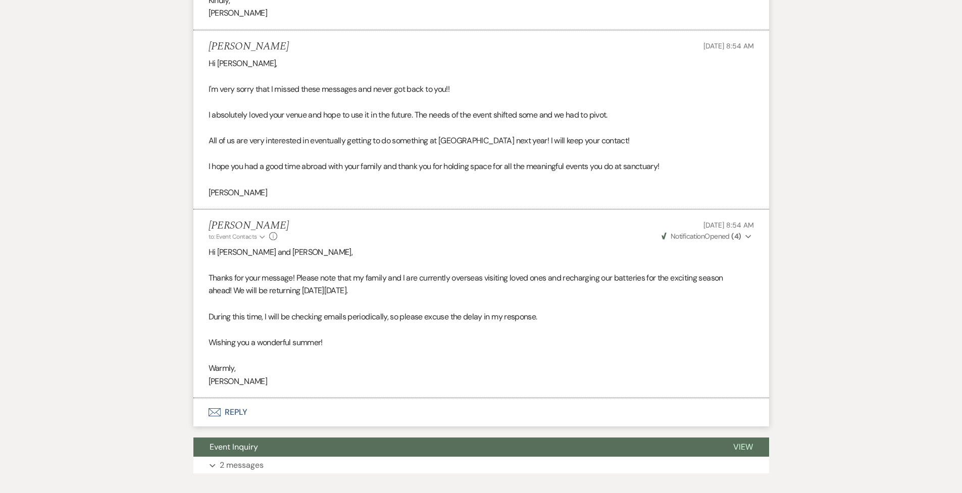
scroll to position [996, 0]
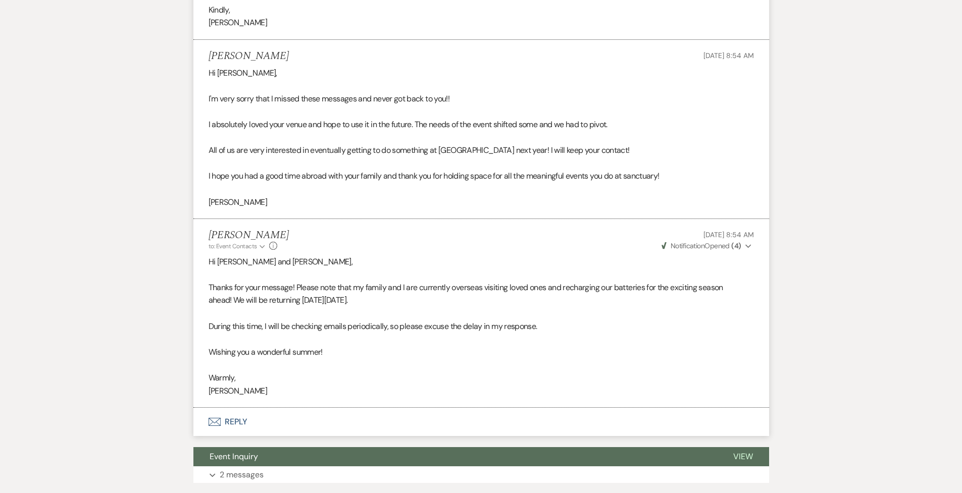
click at [233, 331] on button "Envelope Reply" at bounding box center [481, 422] width 576 height 28
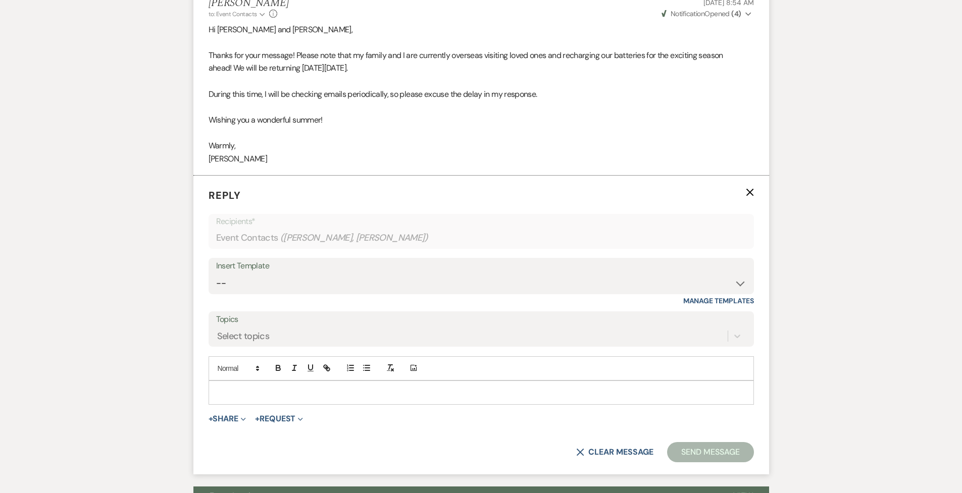
scroll to position [1274, 0]
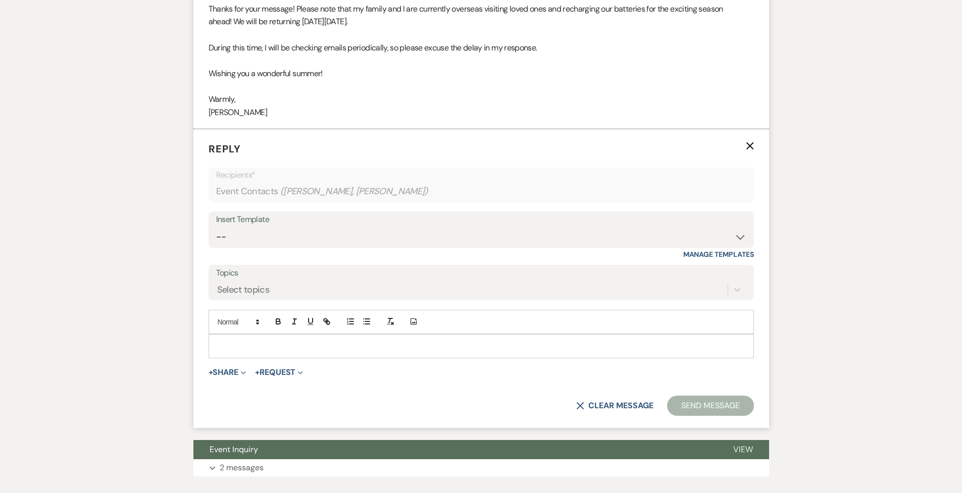
click at [244, 331] on p at bounding box center [481, 346] width 529 height 11
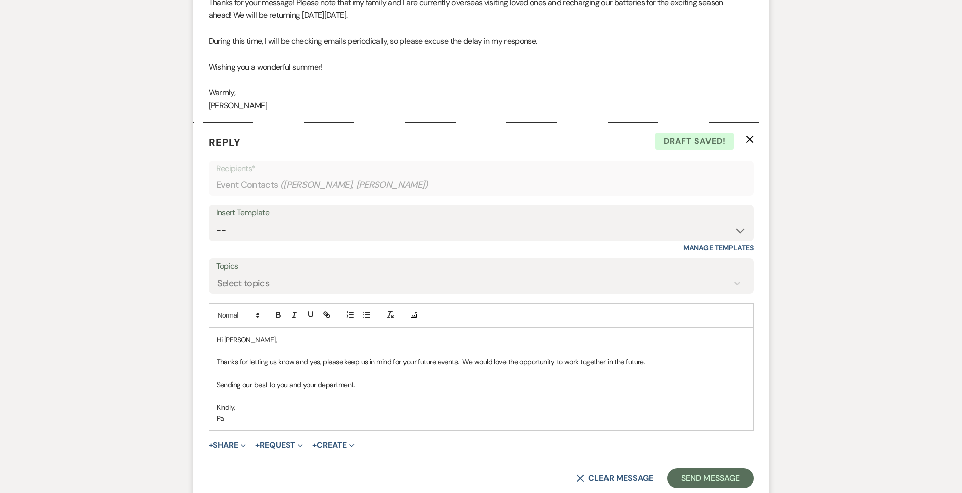
scroll to position [1290, 0]
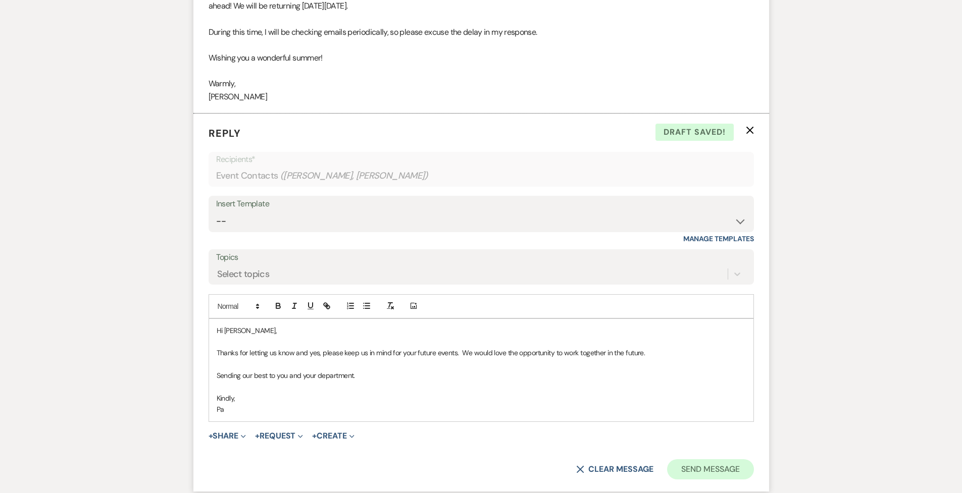
click at [580, 331] on button "Send Message" at bounding box center [710, 470] width 86 height 20
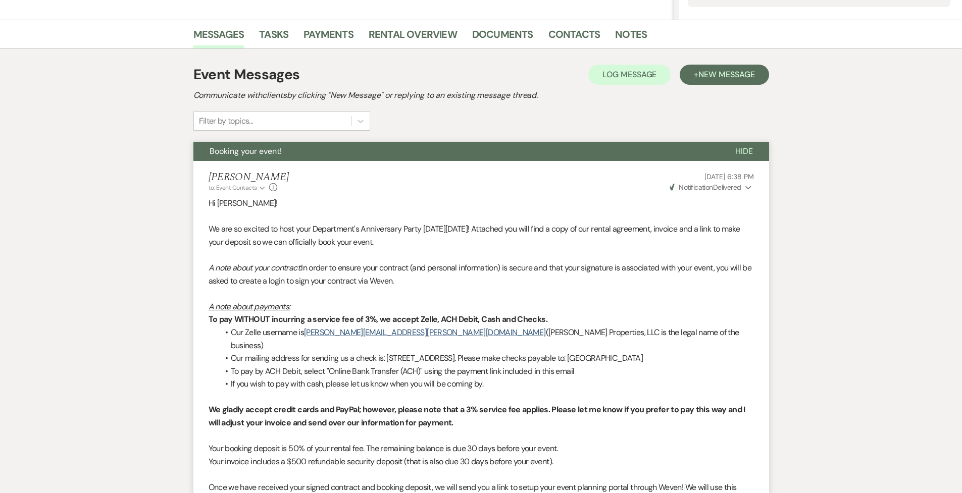
scroll to position [44, 0]
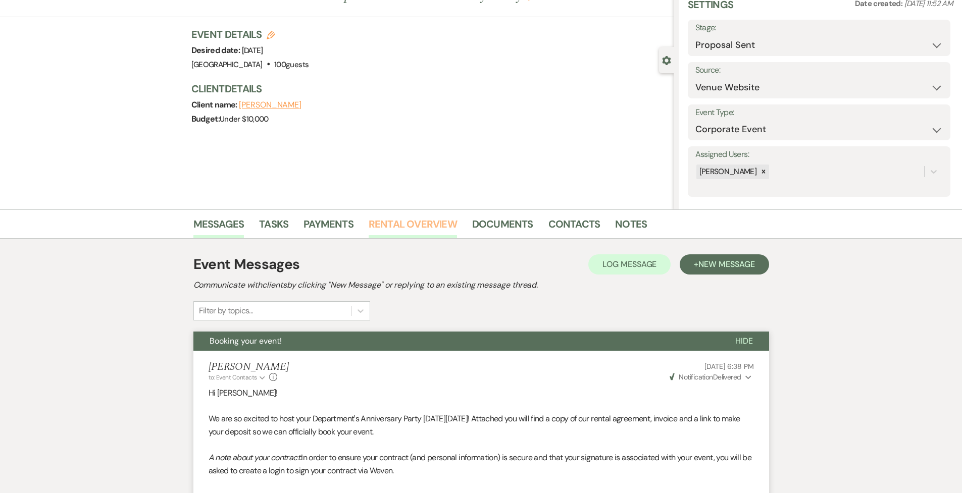
click at [431, 221] on link "Rental Overview" at bounding box center [413, 227] width 88 height 22
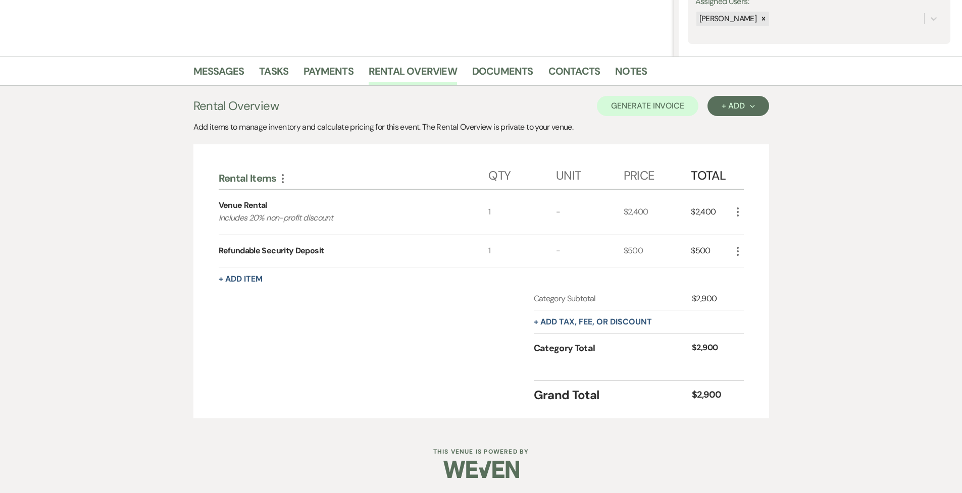
scroll to position [196, 0]
click at [580, 207] on icon "More" at bounding box center [738, 213] width 12 height 12
click at [580, 250] on button "X Delete" at bounding box center [759, 248] width 55 height 16
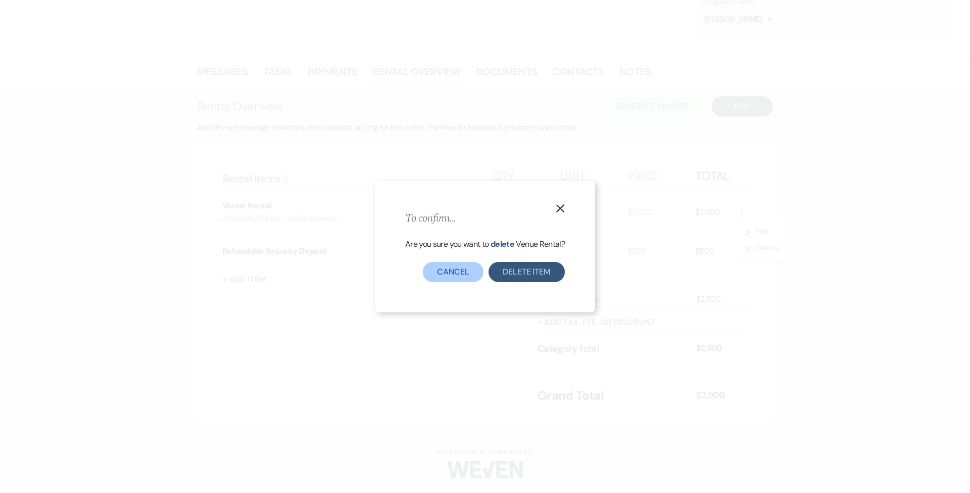
click at [542, 267] on button "Delete Item" at bounding box center [526, 272] width 76 height 20
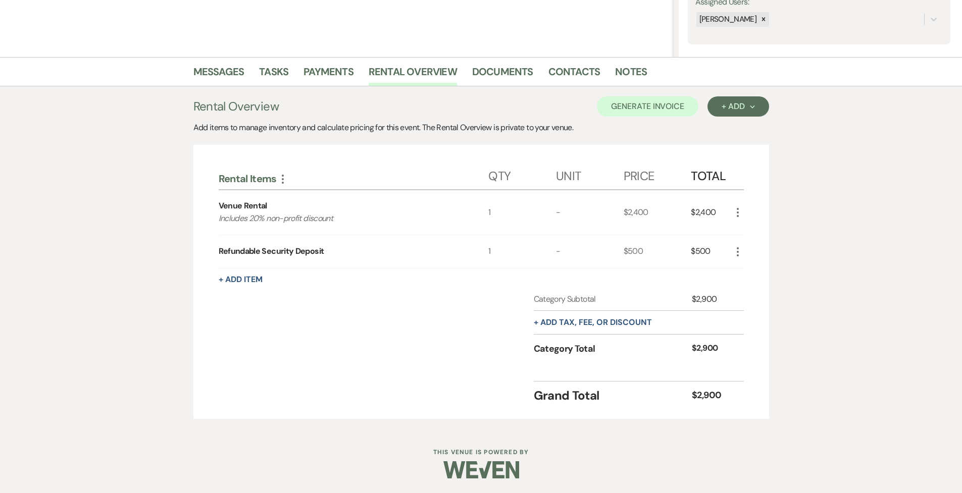
scroll to position [152, 0]
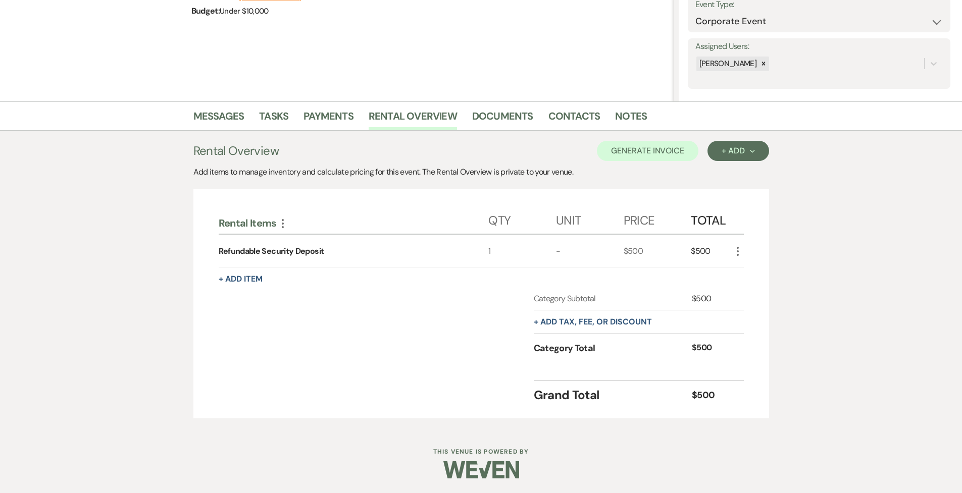
click at [580, 250] on icon "More" at bounding box center [738, 251] width 12 height 12
click at [580, 286] on button "X Delete" at bounding box center [759, 287] width 55 height 16
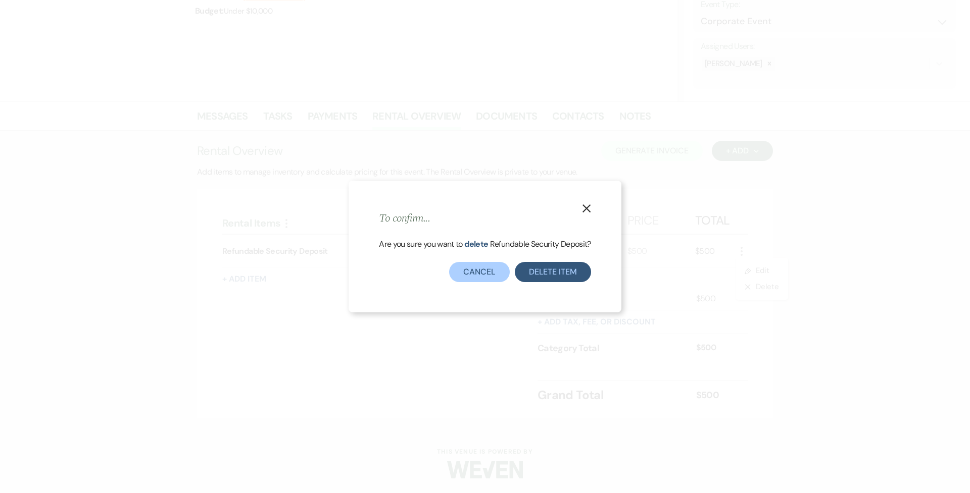
click at [558, 272] on button "Delete Item" at bounding box center [553, 272] width 76 height 20
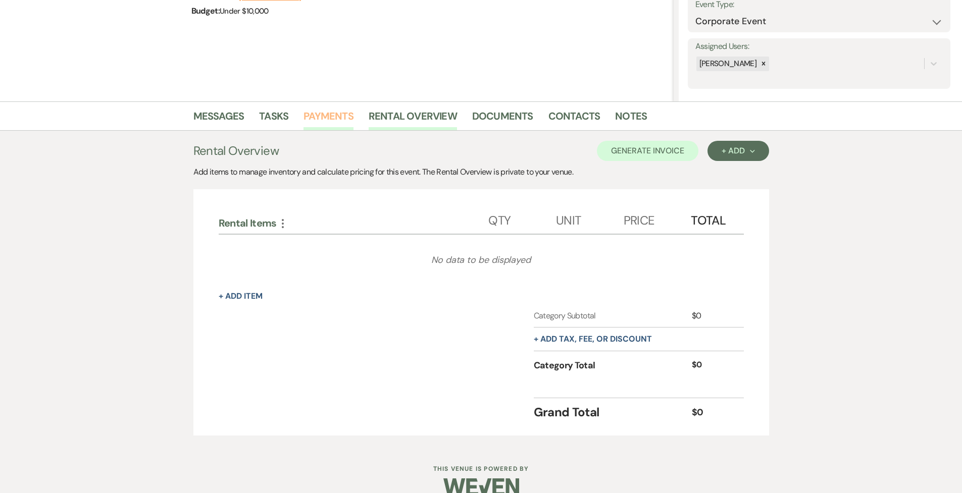
click at [318, 119] on link "Payments" at bounding box center [328, 119] width 50 height 22
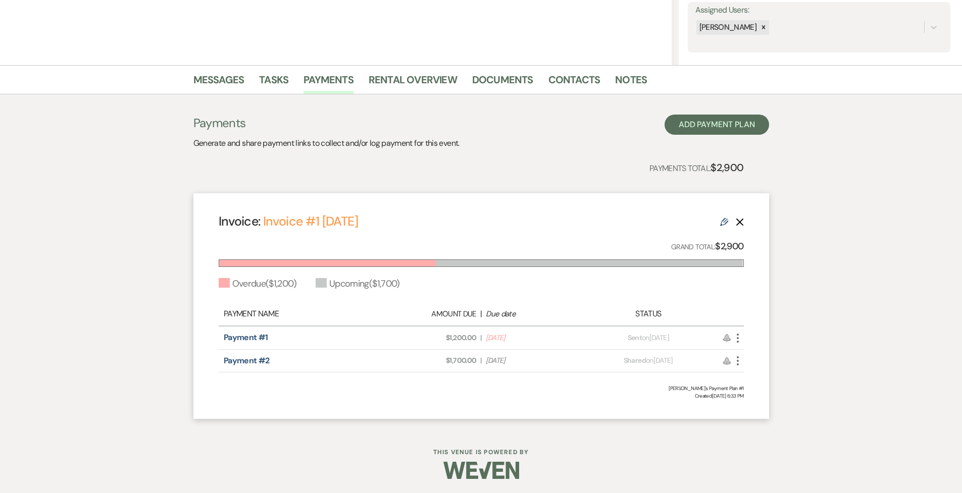
scroll to position [188, 0]
click at [580, 331] on icon "More" at bounding box center [738, 339] width 12 height 12
click at [580, 331] on link "Pencil Edit" at bounding box center [783, 392] width 102 height 17
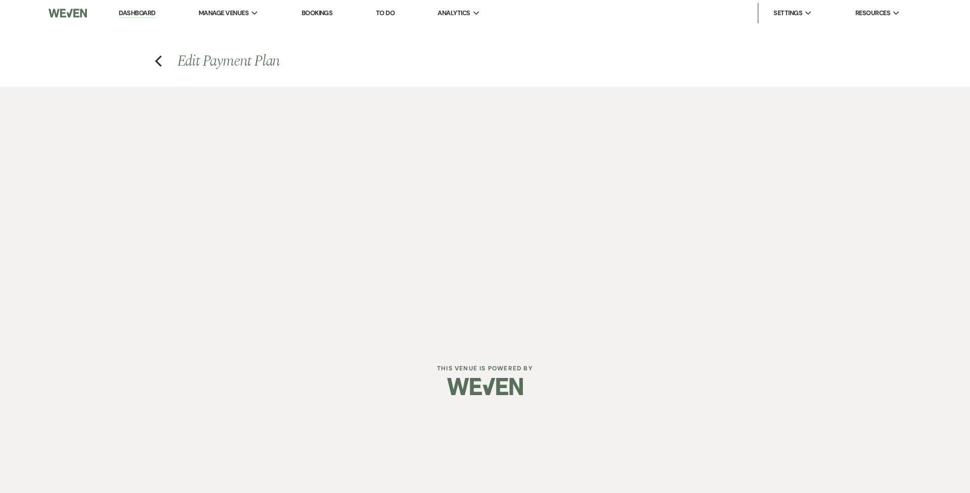
select select "25731"
select select "2"
select select "flat"
select select "client"
select select "daily"
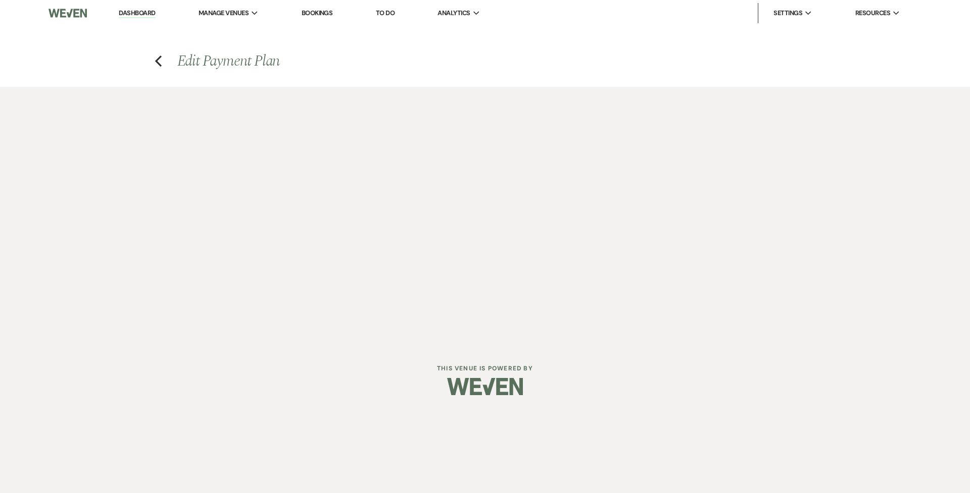
select select "days"
select select "afterDueDate"
select select "complete"
select select "2"
select select "flat"
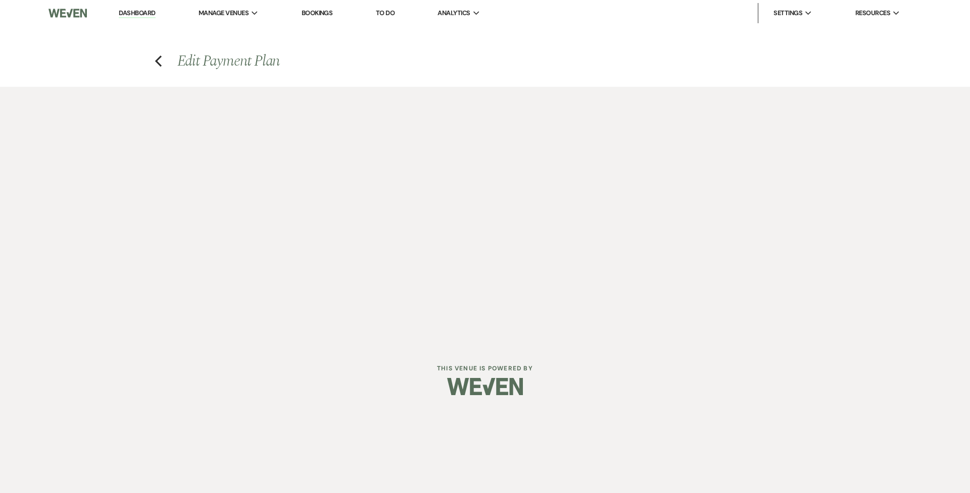
select select "true"
select select "client"
select select "weekly"
select select "weeks"
select select "dueDate"
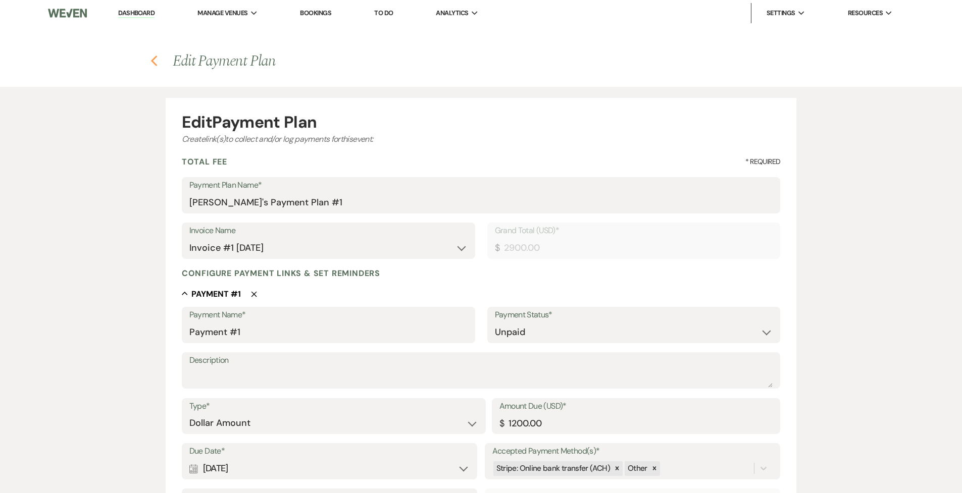
click at [154, 62] on icon "Previous" at bounding box center [154, 61] width 8 height 12
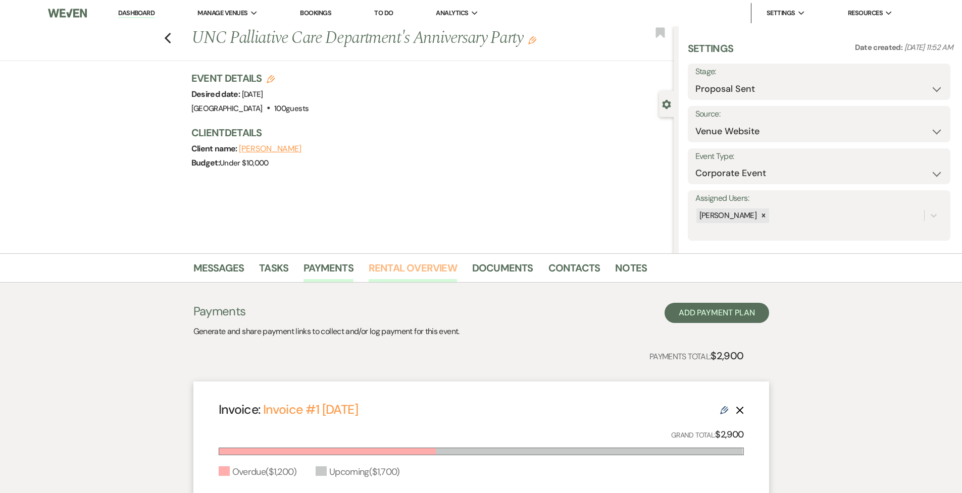
click at [413, 268] on link "Rental Overview" at bounding box center [413, 271] width 88 height 22
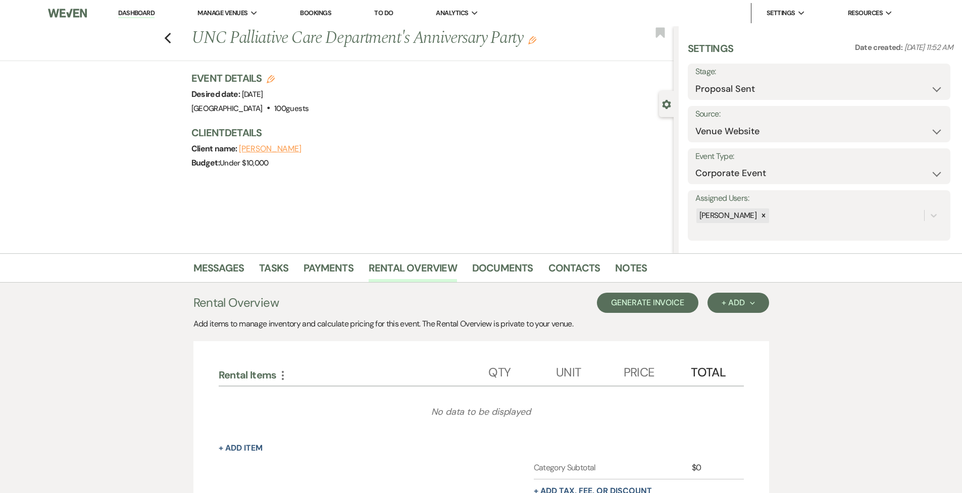
click at [580, 303] on button "Generate Invoice" at bounding box center [647, 303] width 101 height 20
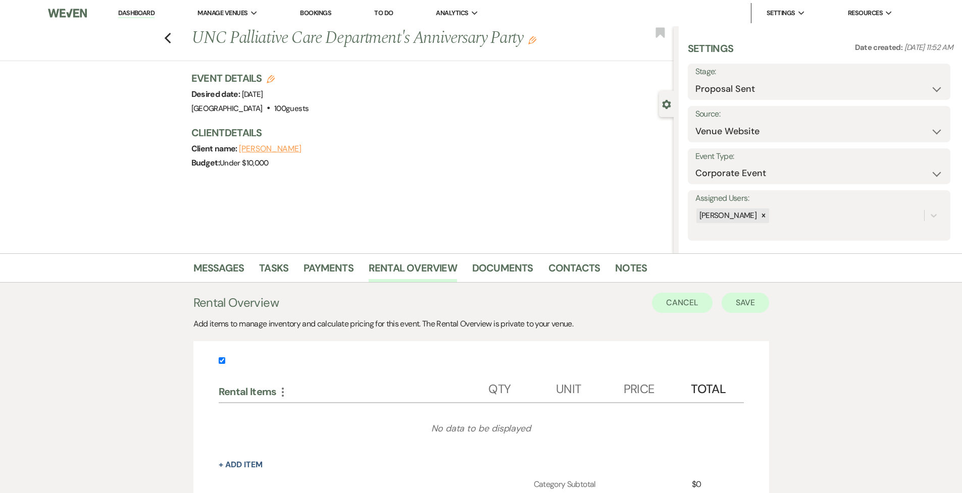
click at [580, 304] on button "Save" at bounding box center [745, 303] width 47 height 20
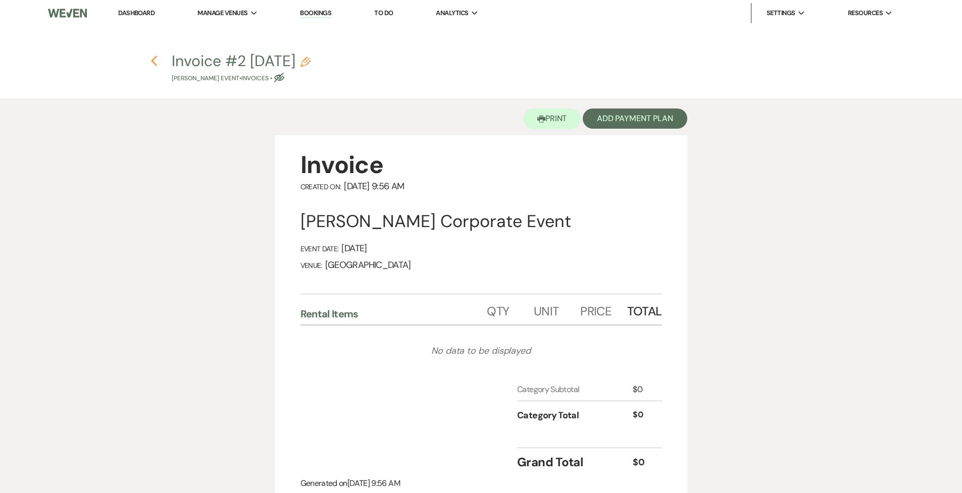
click at [151, 58] on icon "Previous" at bounding box center [154, 61] width 8 height 12
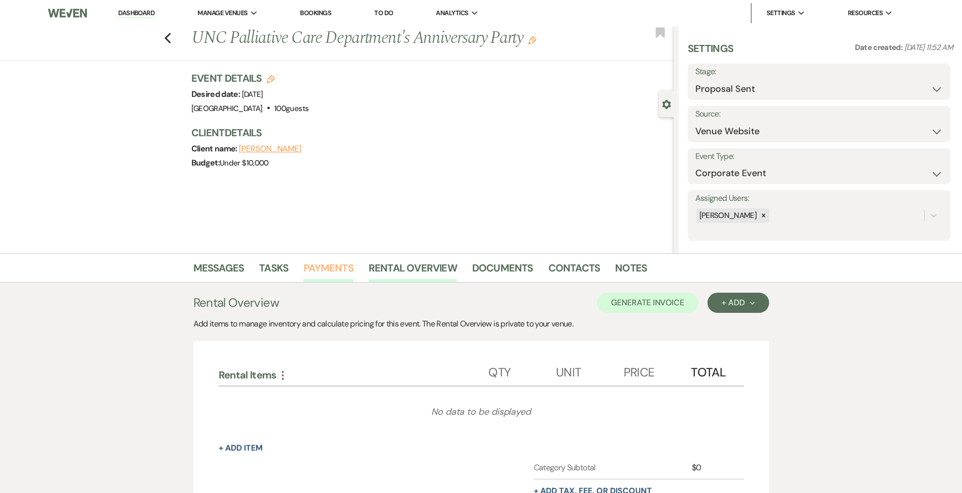
click at [341, 268] on link "Payments" at bounding box center [328, 271] width 50 height 22
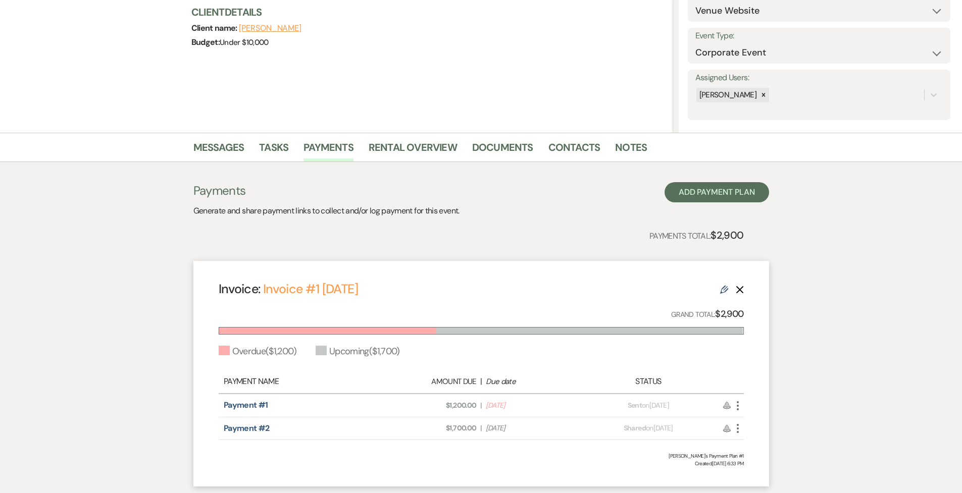
scroll to position [144, 0]
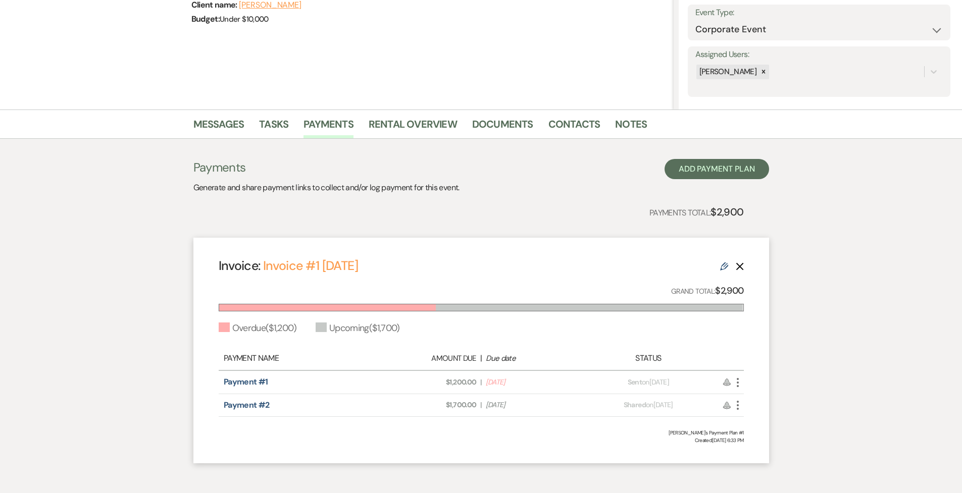
click at [580, 331] on icon "More" at bounding box center [738, 383] width 12 height 12
click at [580, 331] on link "Pencil Edit" at bounding box center [783, 436] width 102 height 17
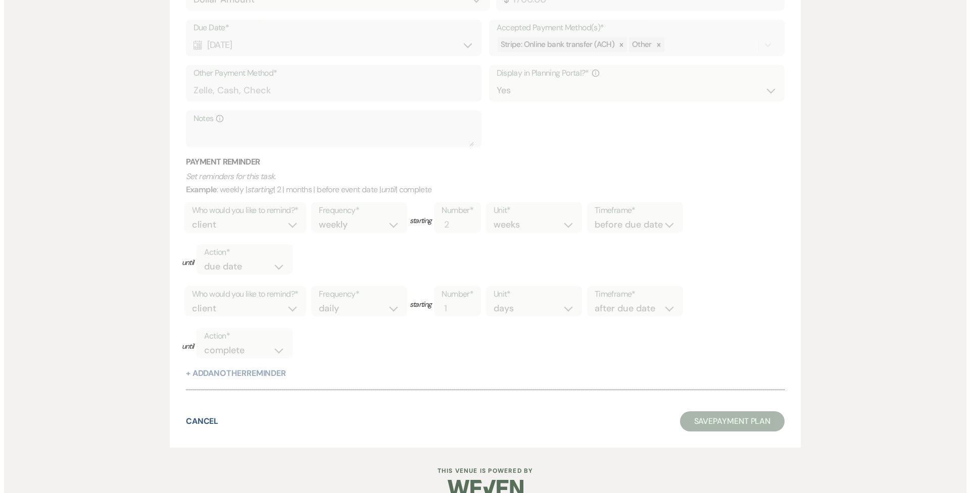
scroll to position [875, 0]
drag, startPoint x: 713, startPoint y: 390, endPoint x: 659, endPoint y: 390, distance: 53.5
click at [192, 331] on button "Cancel" at bounding box center [198, 422] width 33 height 8
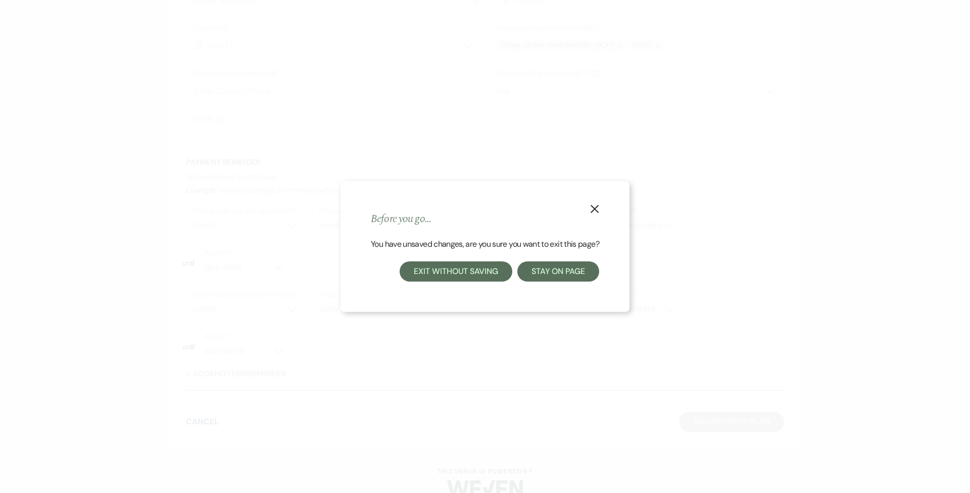
click at [484, 269] on button "Exit without saving" at bounding box center [455, 272] width 112 height 20
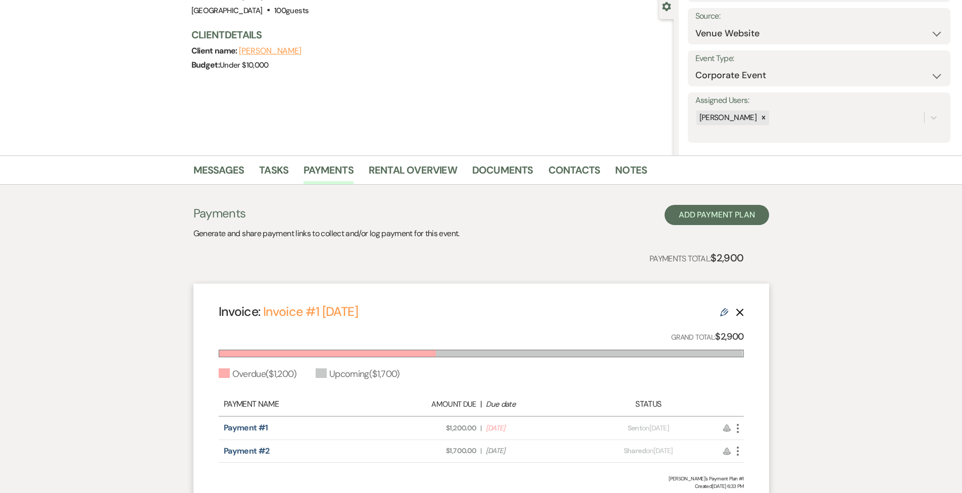
scroll to position [128, 0]
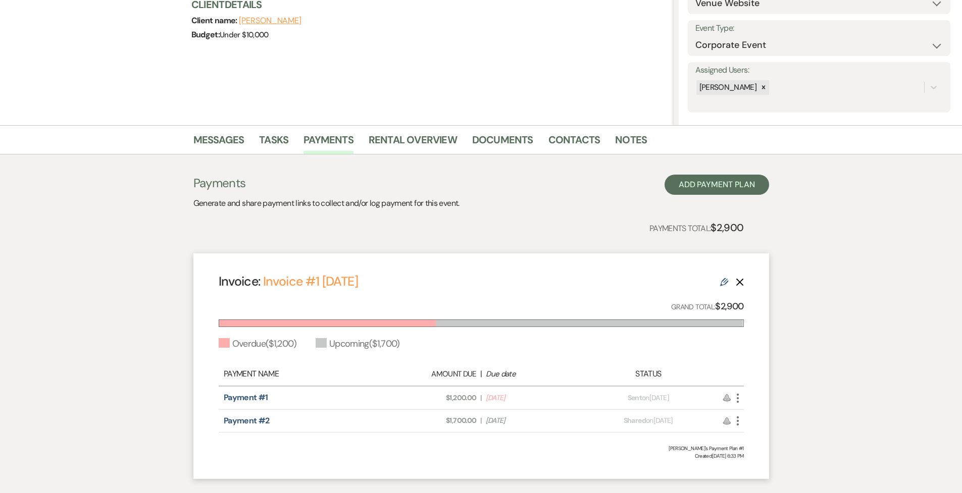
click at [580, 284] on use at bounding box center [724, 282] width 8 height 8
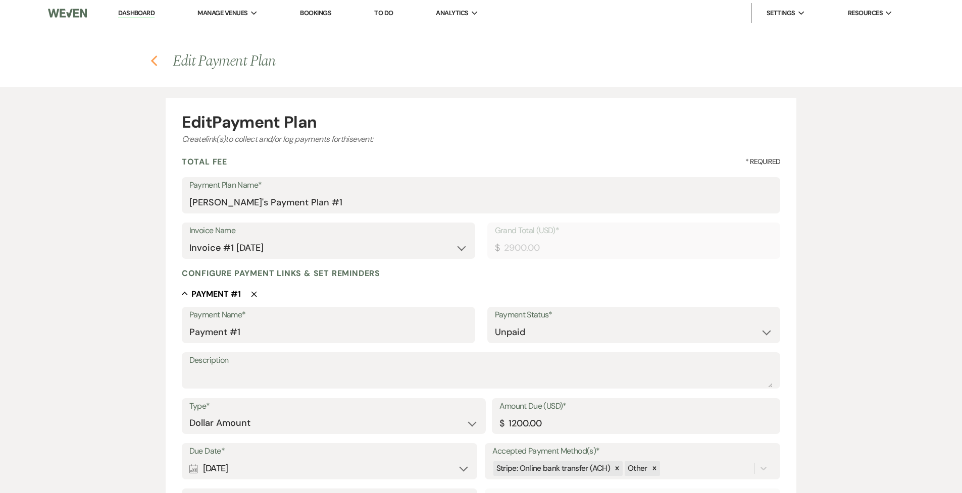
click at [151, 56] on icon "Previous" at bounding box center [154, 61] width 8 height 12
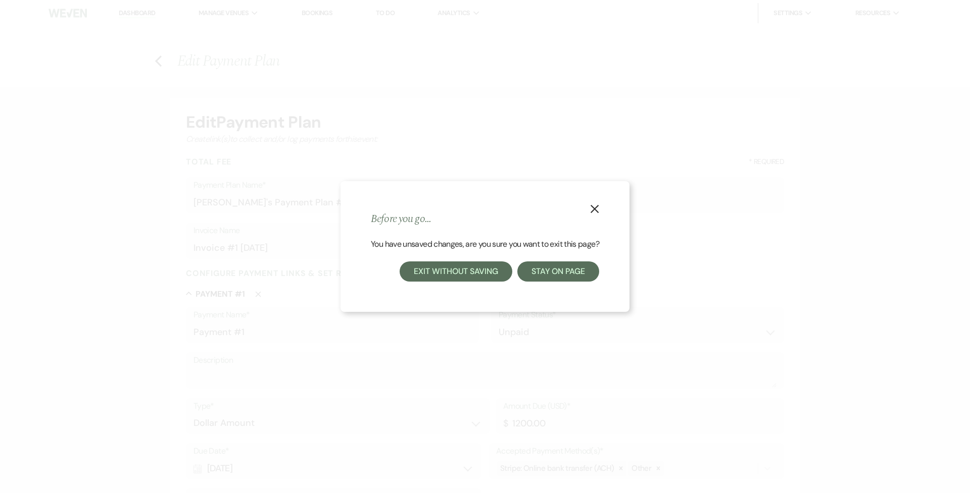
click at [464, 275] on button "Exit without saving" at bounding box center [455, 272] width 112 height 20
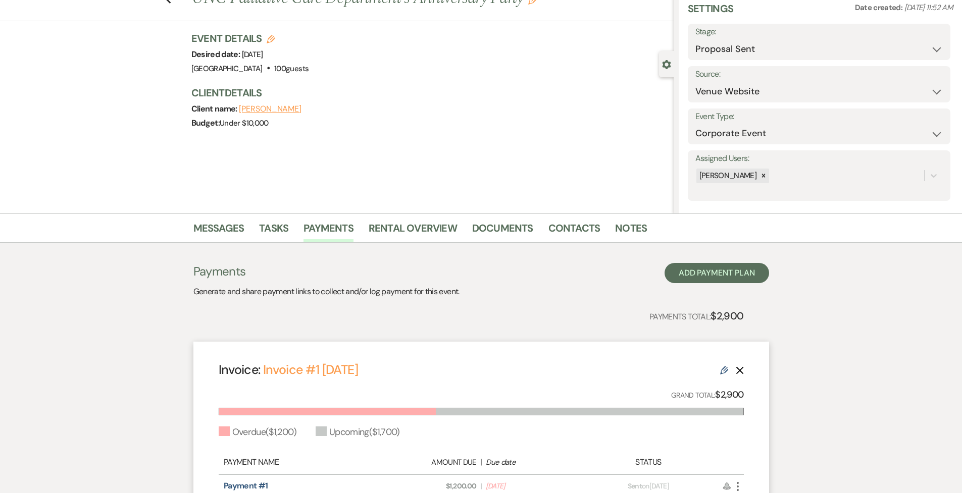
scroll to position [45, 0]
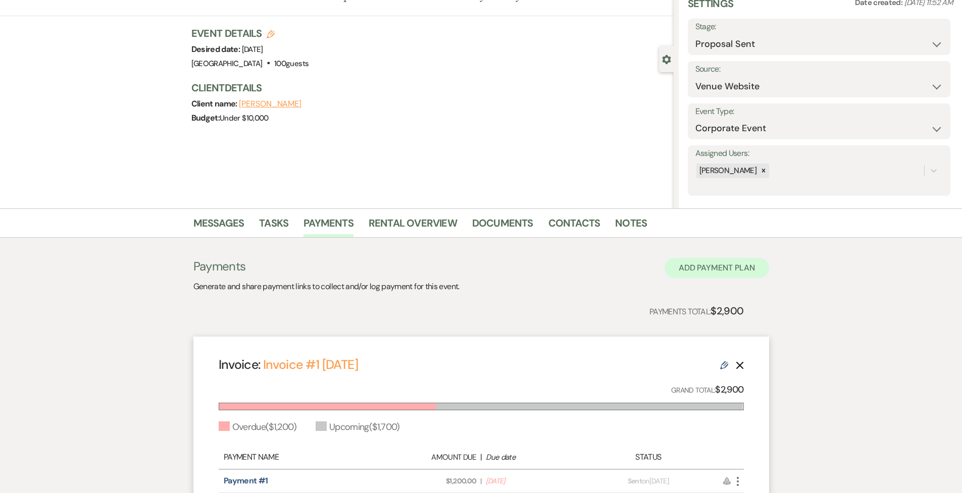
click at [580, 272] on button "Add Payment Plan" at bounding box center [717, 268] width 105 height 20
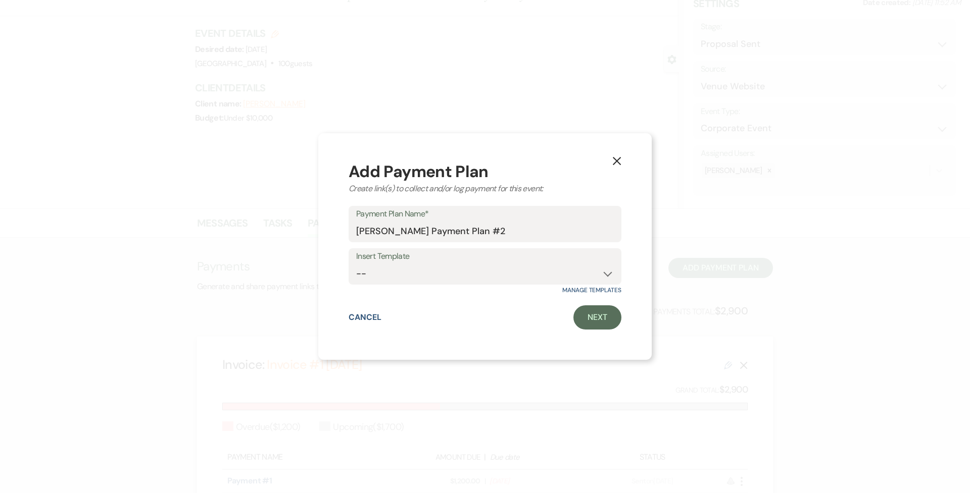
click at [580, 164] on use "button" at bounding box center [617, 161] width 8 height 8
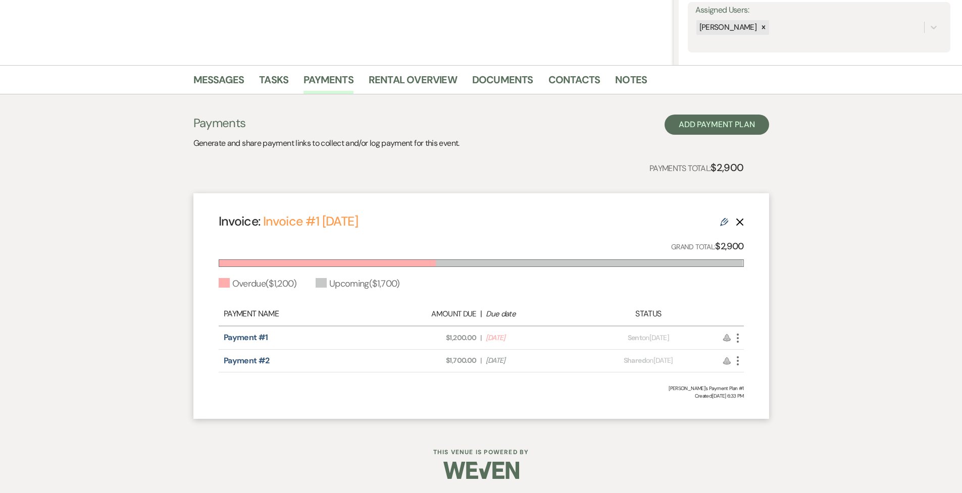
scroll to position [188, 0]
click at [580, 331] on icon "More" at bounding box center [738, 339] width 12 height 12
click at [580, 331] on link "Pencil Edit" at bounding box center [783, 392] width 102 height 17
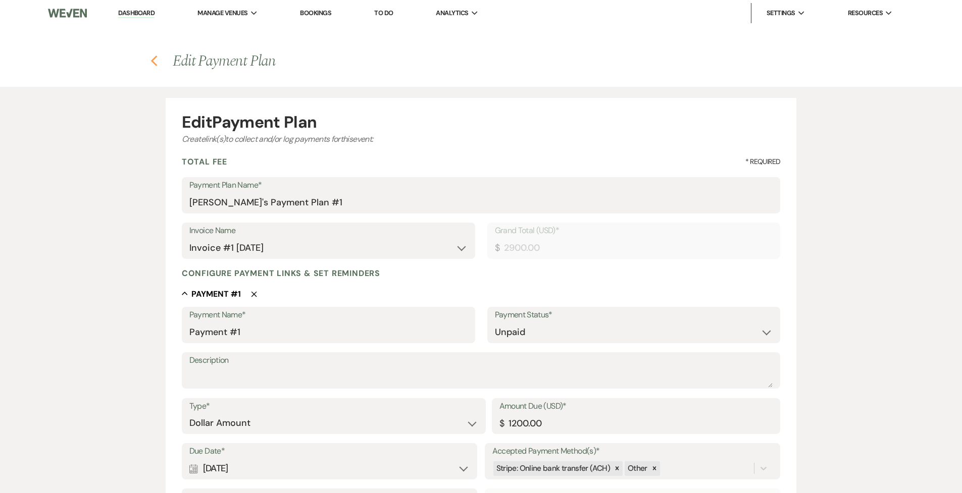
click at [156, 61] on icon "Previous" at bounding box center [154, 61] width 8 height 12
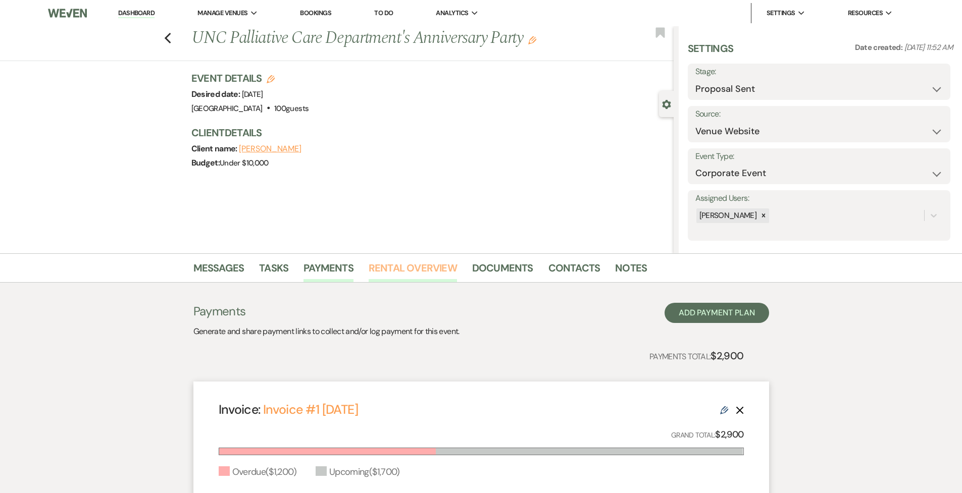
click at [421, 267] on link "Rental Overview" at bounding box center [413, 271] width 88 height 22
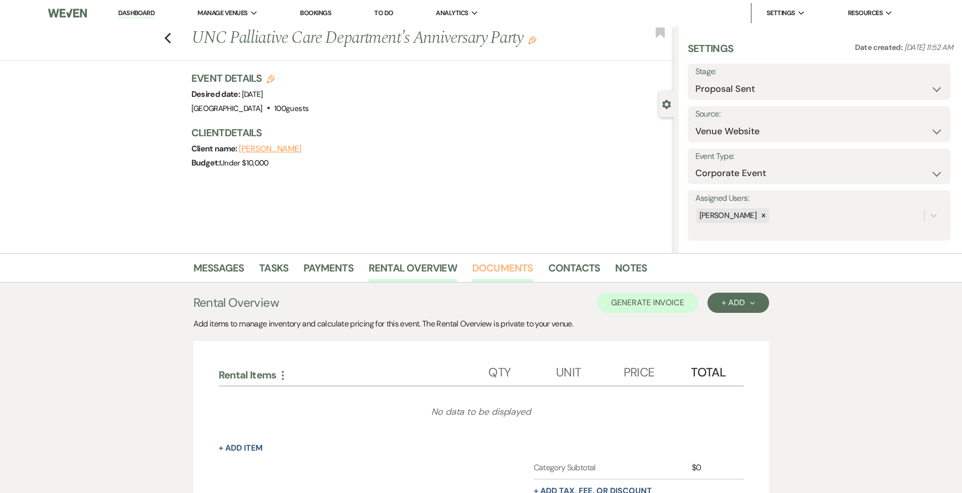
click at [509, 272] on link "Documents" at bounding box center [502, 271] width 61 height 22
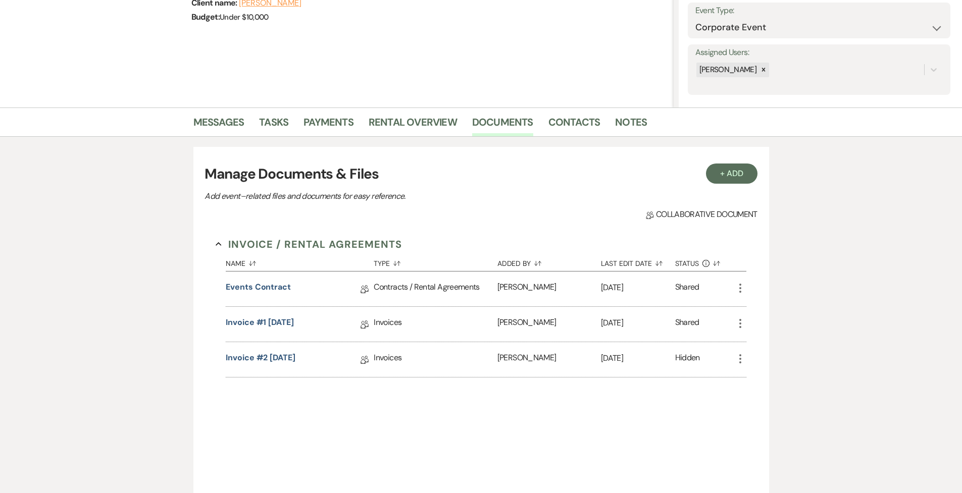
scroll to position [151, 0]
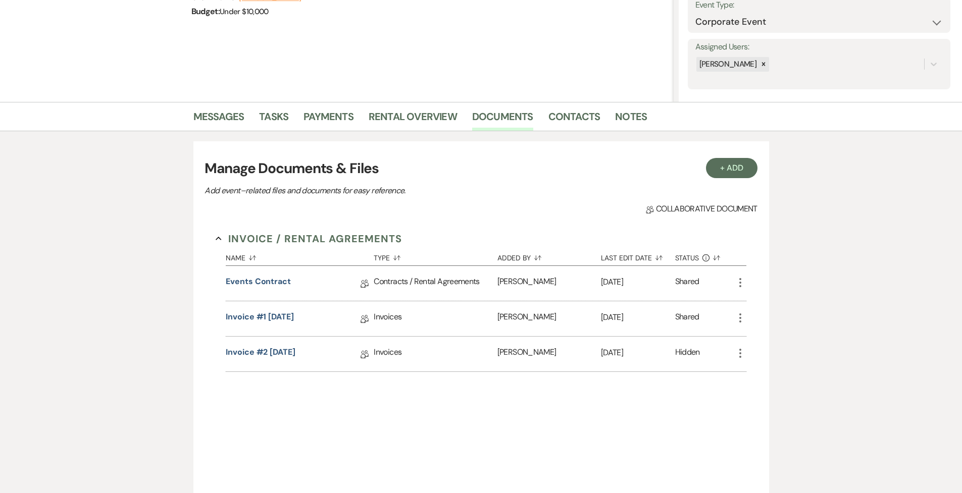
click at [580, 317] on icon "More" at bounding box center [740, 318] width 12 height 12
click at [580, 331] on div "Invoice / Rental Agreements Collapse Name Sort Default Type Sort Default Added …" at bounding box center [481, 368] width 552 height 296
click at [331, 110] on link "Payments" at bounding box center [328, 120] width 50 height 22
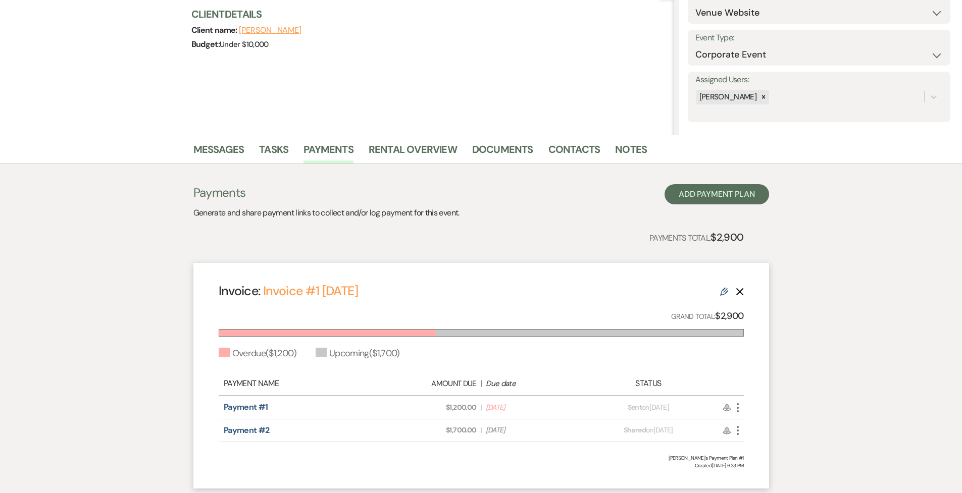
scroll to position [122, 0]
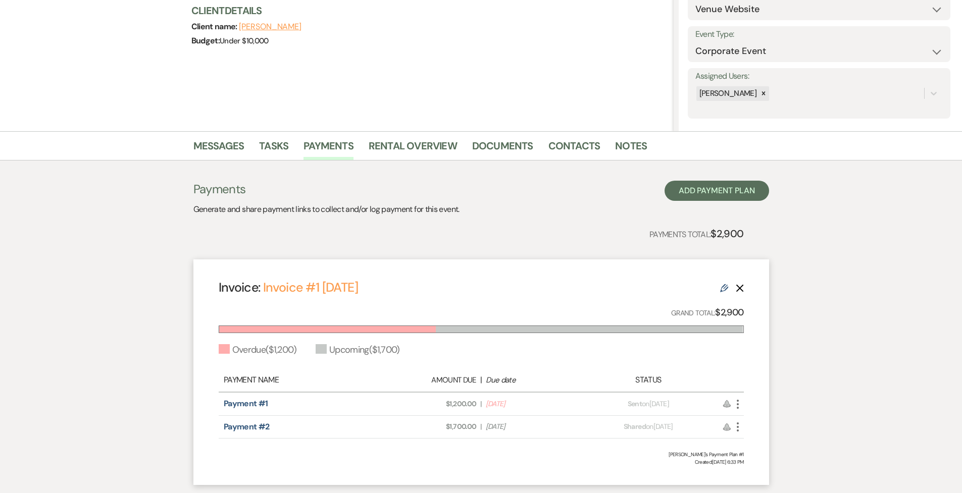
click at [580, 289] on use at bounding box center [724, 288] width 8 height 8
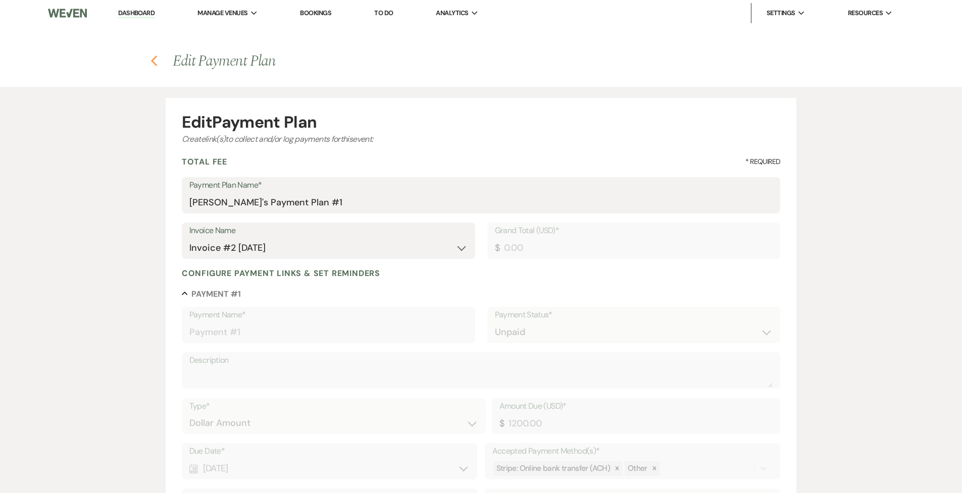
click at [156, 62] on icon "Previous" at bounding box center [154, 61] width 8 height 12
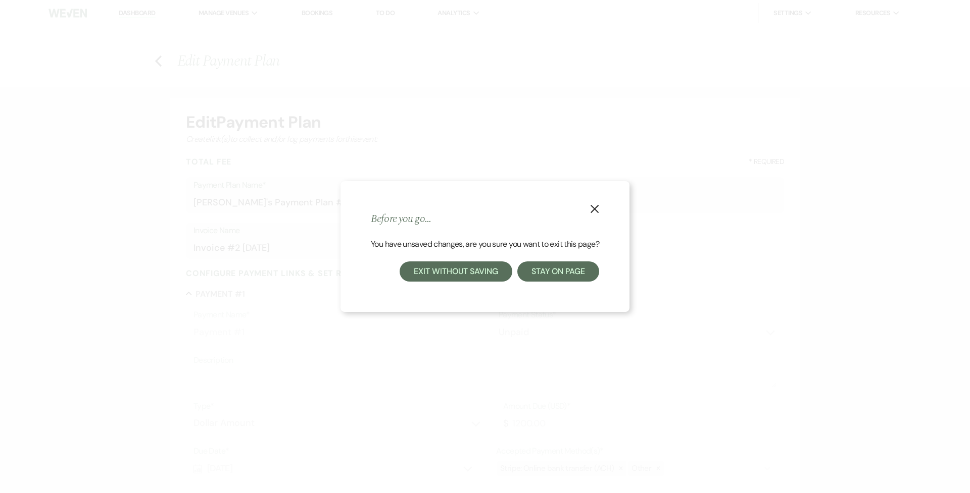
click at [455, 271] on button "Exit without saving" at bounding box center [455, 272] width 112 height 20
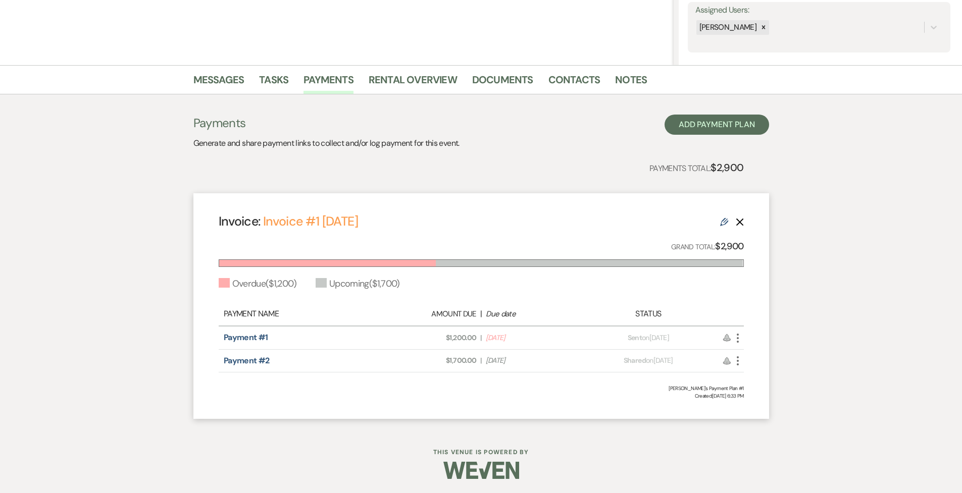
scroll to position [188, 0]
click at [580, 331] on icon "More" at bounding box center [738, 339] width 12 height 12
click at [580, 331] on div "Messages Tasks Payments Rental Overview Documents Contacts Notes Payments Gener…" at bounding box center [481, 248] width 962 height 364
click at [279, 84] on link "Tasks" at bounding box center [273, 83] width 29 height 22
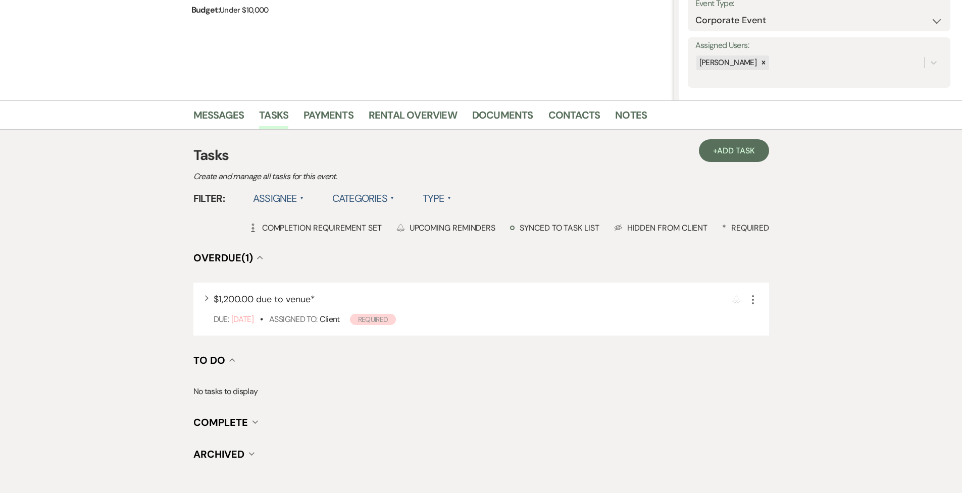
scroll to position [154, 0]
click at [215, 116] on link "Messages" at bounding box center [218, 118] width 51 height 22
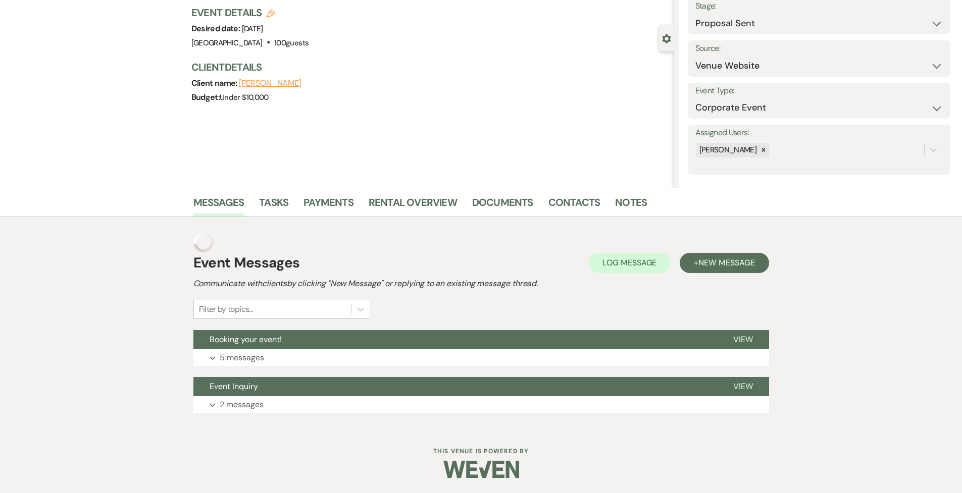
scroll to position [44, 0]
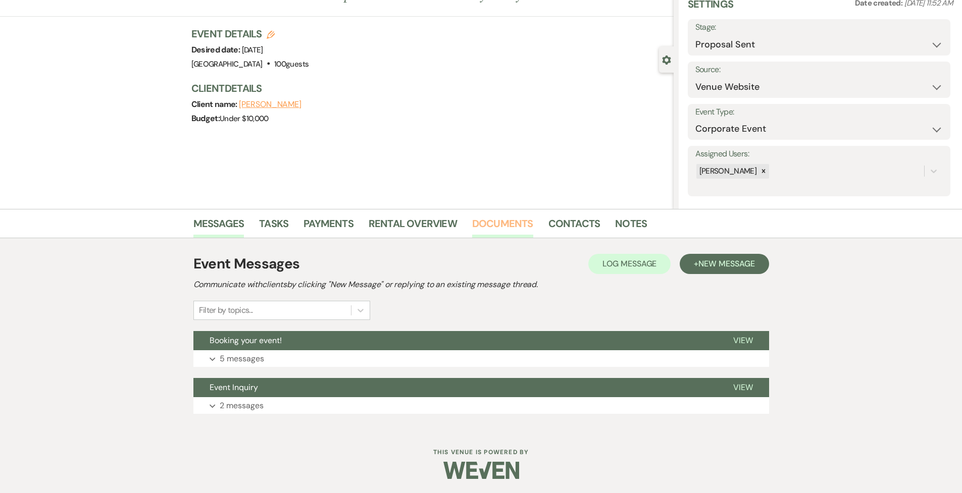
click at [514, 225] on link "Documents" at bounding box center [502, 227] width 61 height 22
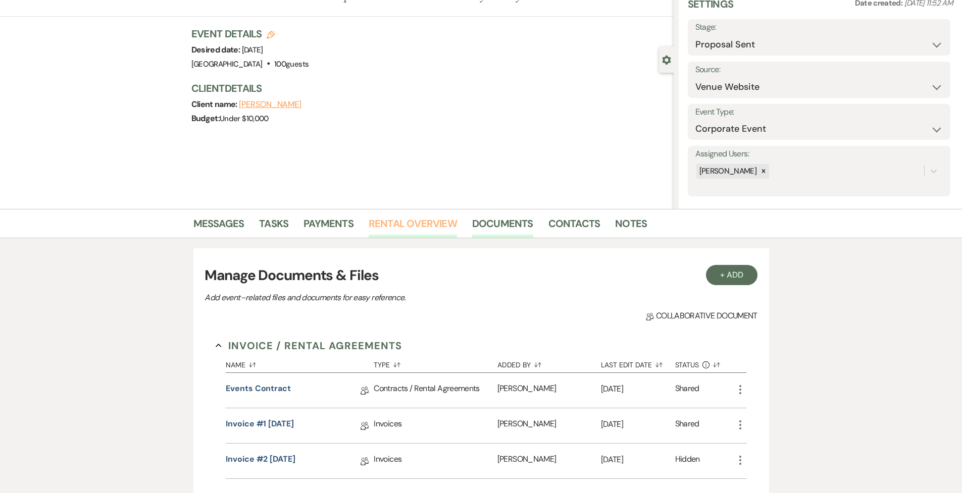
click at [414, 222] on link "Rental Overview" at bounding box center [413, 227] width 88 height 22
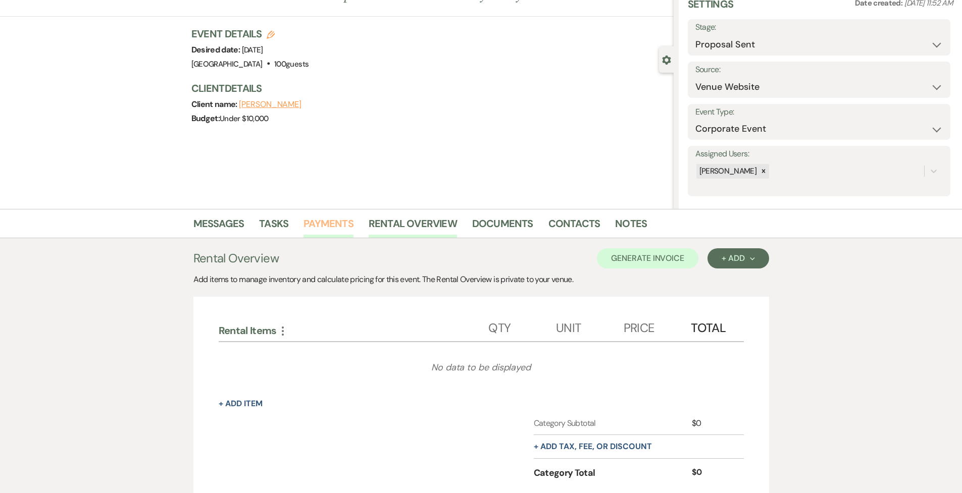
click at [332, 230] on link "Payments" at bounding box center [328, 227] width 50 height 22
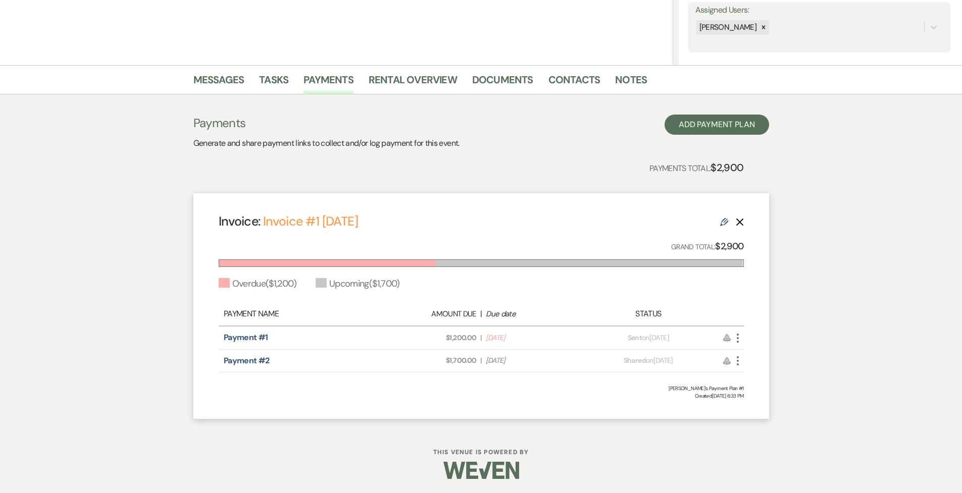
scroll to position [188, 0]
click at [580, 331] on use "button" at bounding box center [738, 338] width 2 height 9
click at [580, 331] on link "Pencil Edit" at bounding box center [783, 392] width 102 height 17
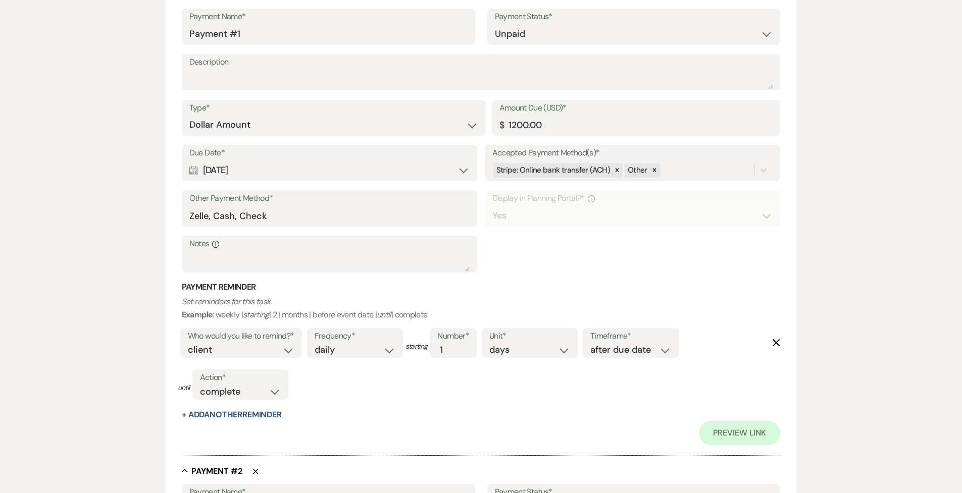
scroll to position [299, 0]
click at [580, 331] on use "button" at bounding box center [777, 342] width 8 height 8
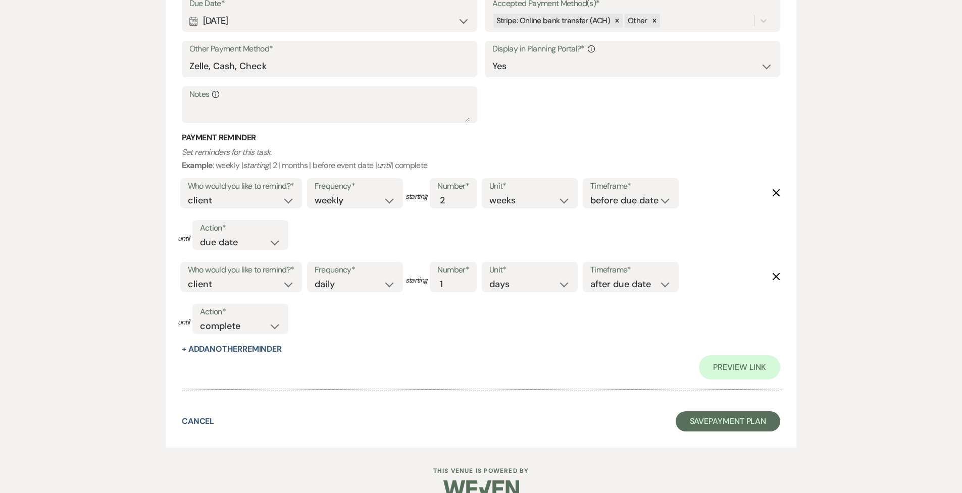
click at [580, 189] on use "button" at bounding box center [777, 193] width 8 height 8
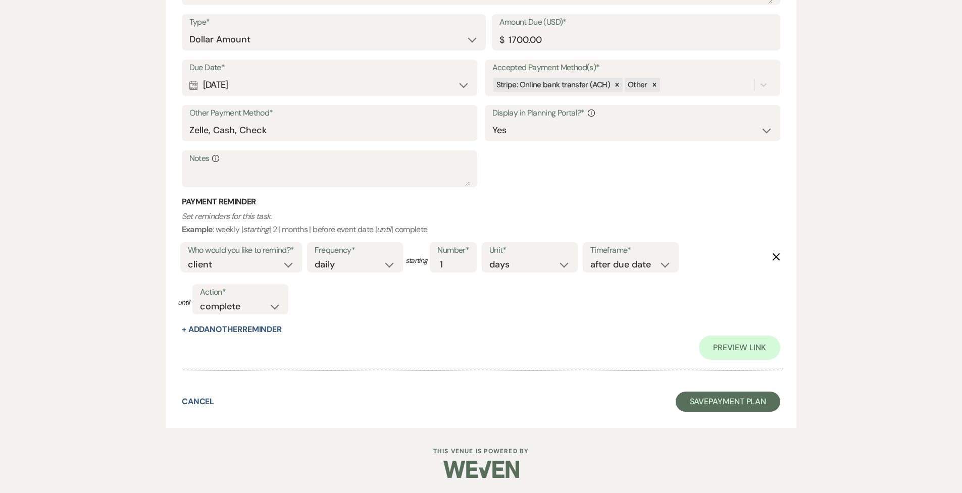
scroll to position [757, 0]
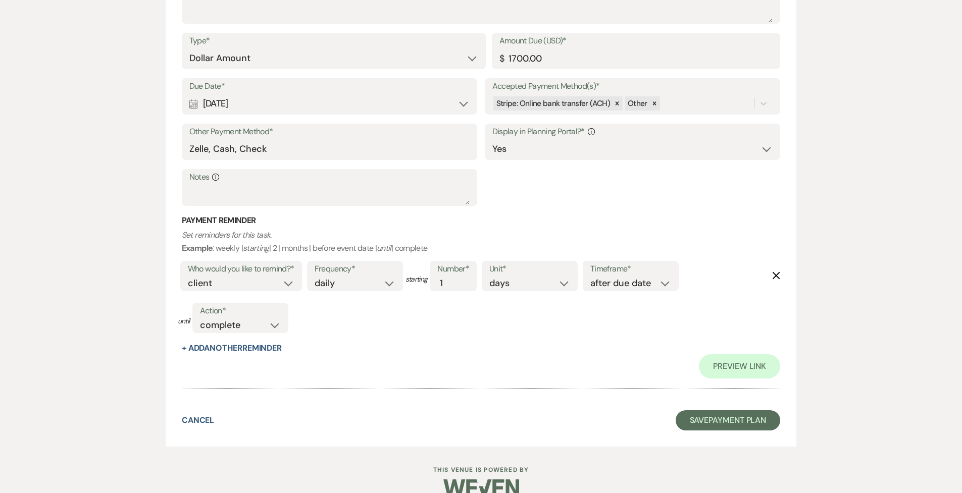
click at [580, 279] on div "Who would you like to remind?* client venue both Frequency* once daily weekly m…" at bounding box center [479, 301] width 603 height 84
click at [580, 272] on icon "Delete" at bounding box center [776, 276] width 8 height 8
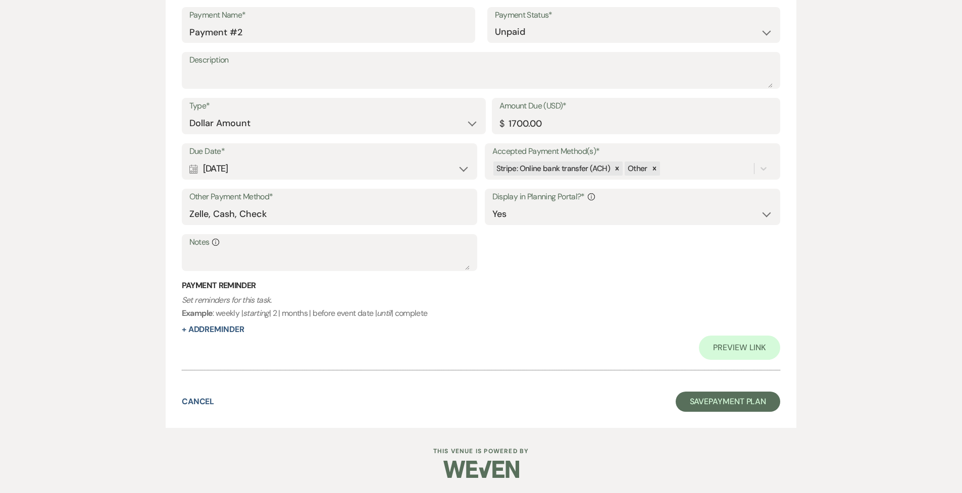
scroll to position [675, 0]
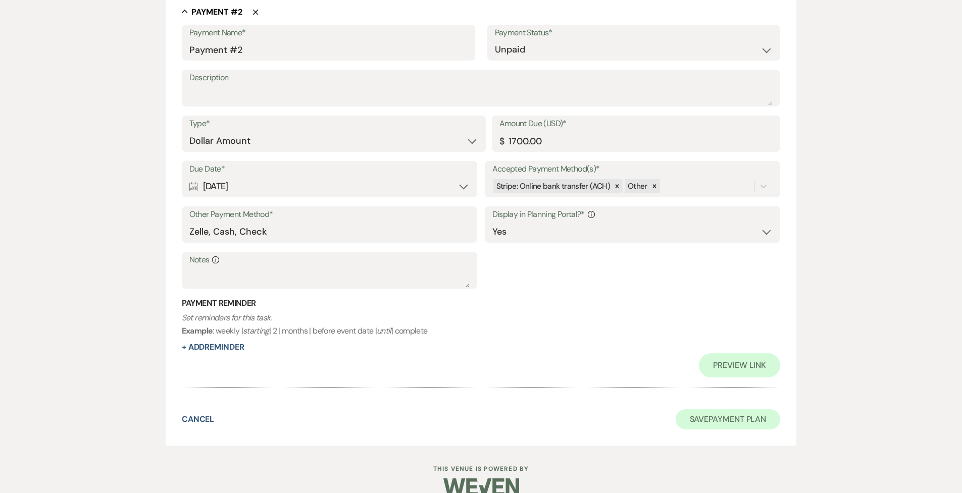
click at [580, 331] on button "Save Payment Plan" at bounding box center [728, 420] width 105 height 20
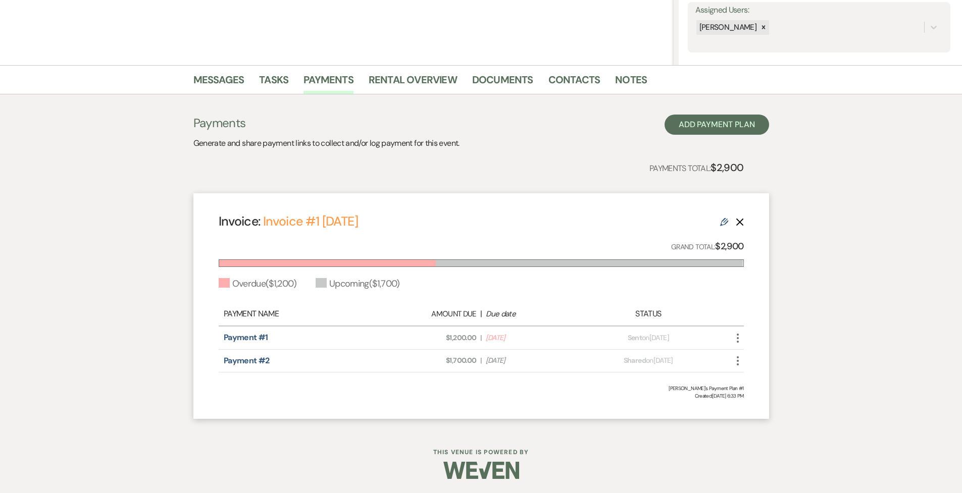
scroll to position [188, 0]
click at [580, 331] on icon "More" at bounding box center [738, 339] width 12 height 12
click at [580, 331] on link "Pencil Edit" at bounding box center [783, 392] width 102 height 17
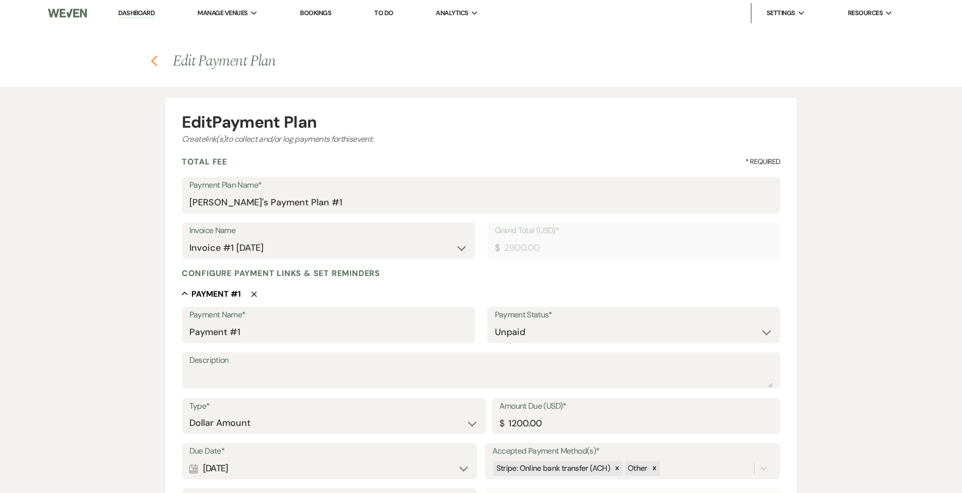
click at [152, 60] on icon "Previous" at bounding box center [154, 61] width 8 height 12
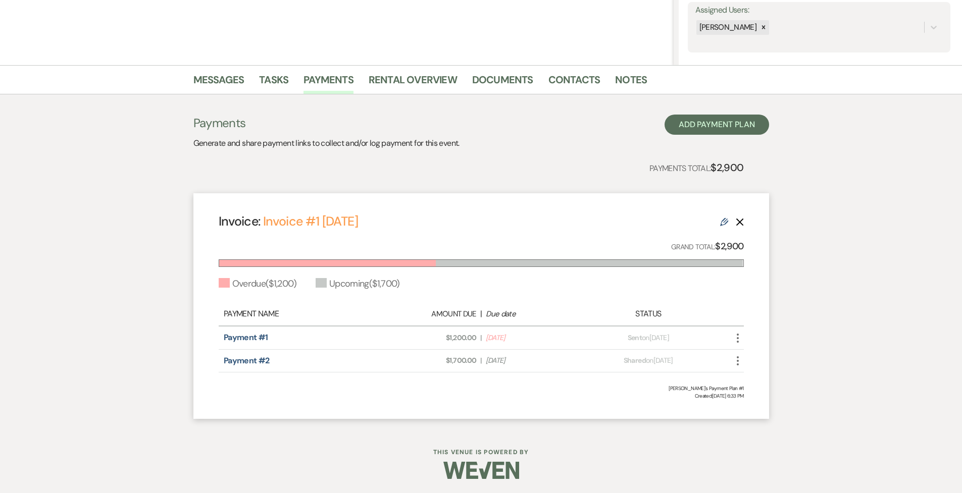
scroll to position [188, 0]
click at [580, 331] on icon "More" at bounding box center [738, 339] width 12 height 12
click at [580, 331] on button "Check [PERSON_NAME] [PERSON_NAME] as Paid" at bounding box center [783, 375] width 102 height 17
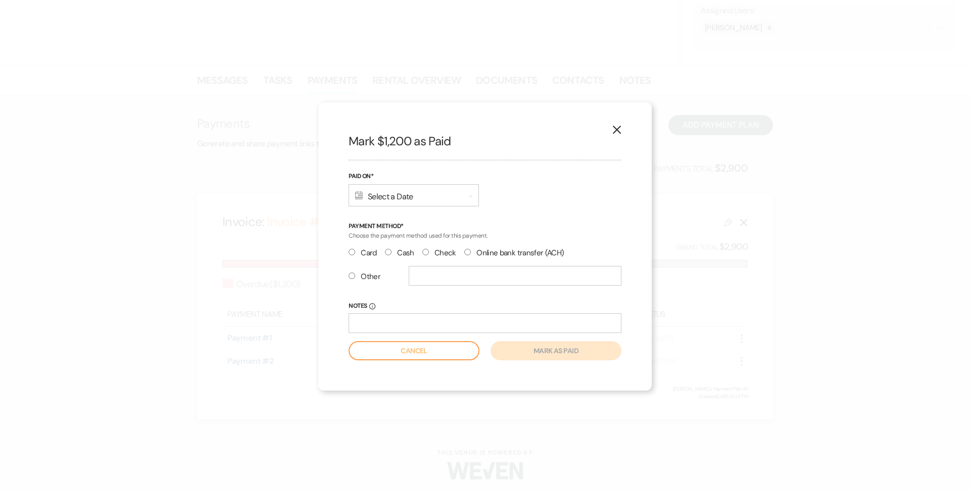
click at [580, 129] on icon "X" at bounding box center [616, 129] width 9 height 9
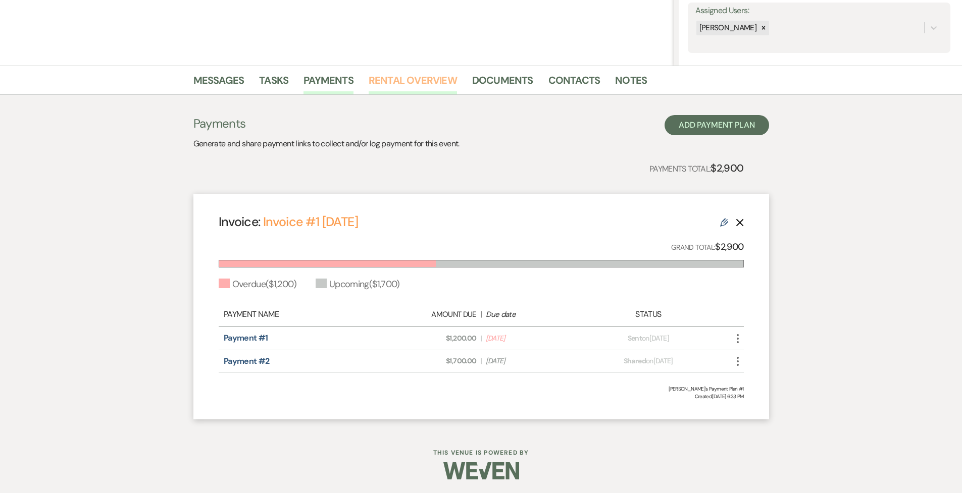
click at [413, 81] on link "Rental Overview" at bounding box center [413, 83] width 88 height 22
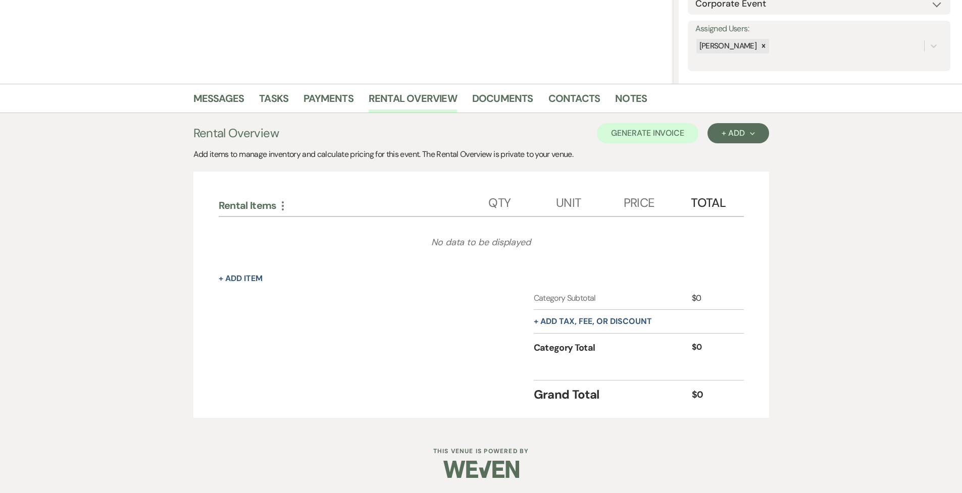
scroll to position [169, 0]
click at [483, 108] on link "Documents" at bounding box center [502, 102] width 61 height 22
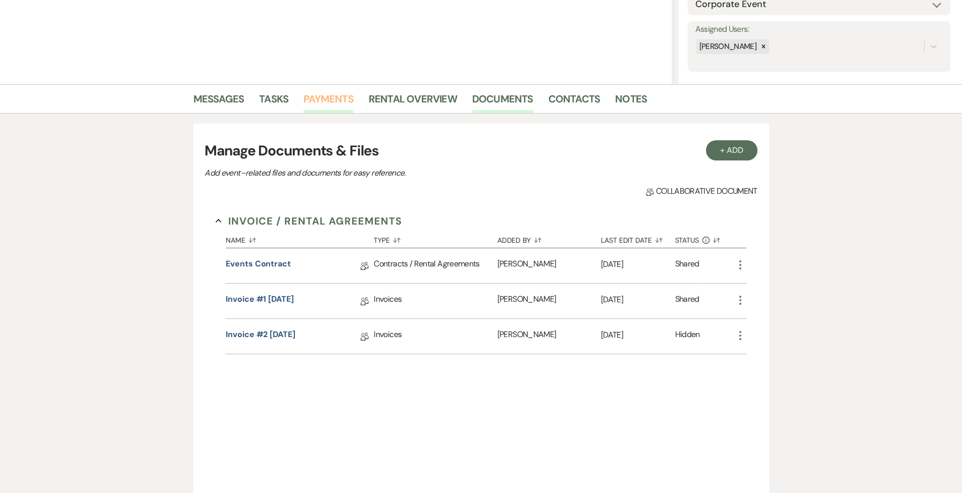
click at [326, 100] on link "Payments" at bounding box center [328, 102] width 50 height 22
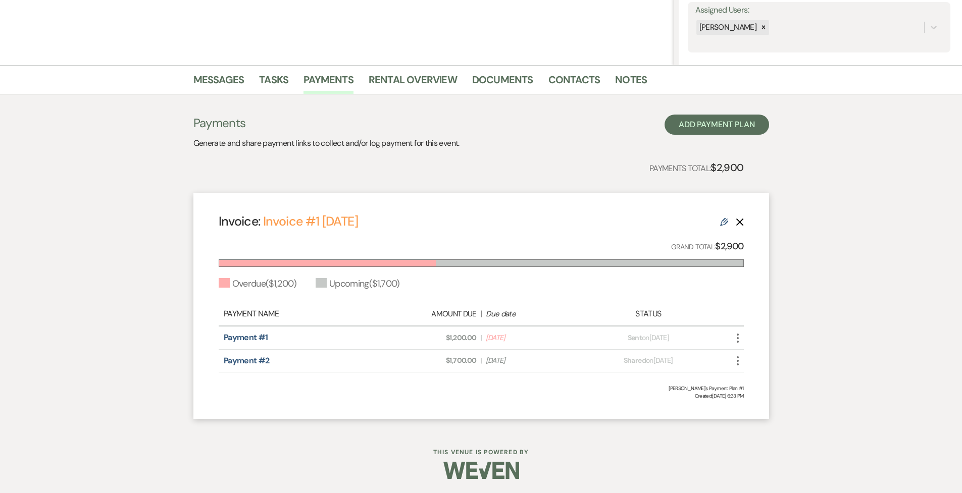
scroll to position [188, 0]
click at [580, 219] on icon "Delete" at bounding box center [740, 223] width 8 height 8
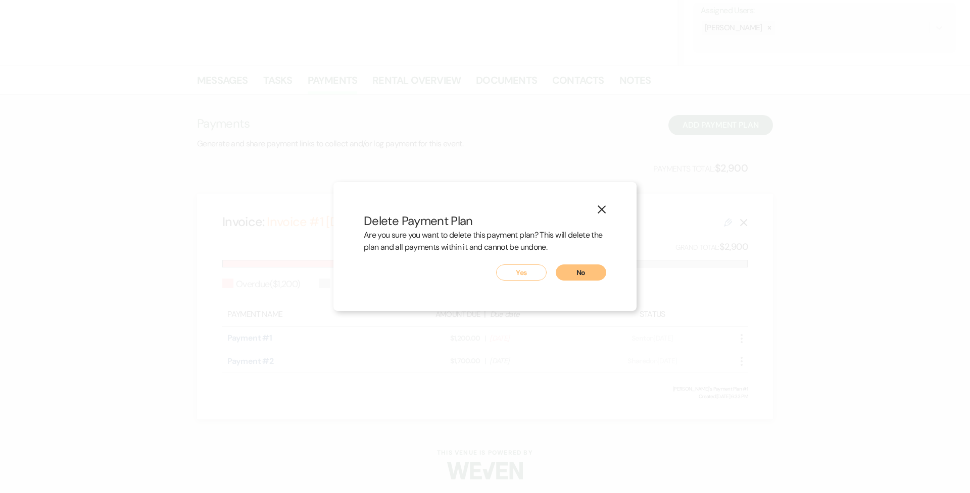
click at [534, 268] on button "Yes" at bounding box center [521, 273] width 50 height 16
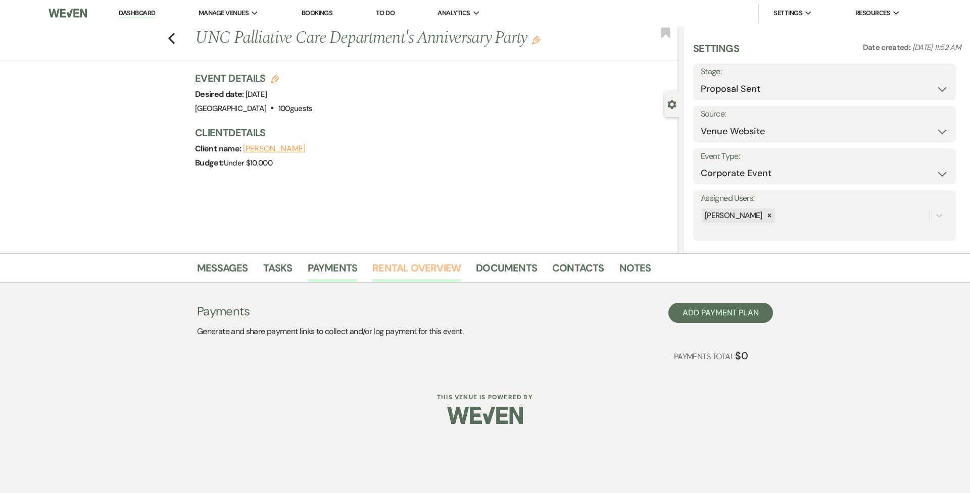
scroll to position [0, 0]
click at [417, 264] on link "Rental Overview" at bounding box center [416, 271] width 88 height 22
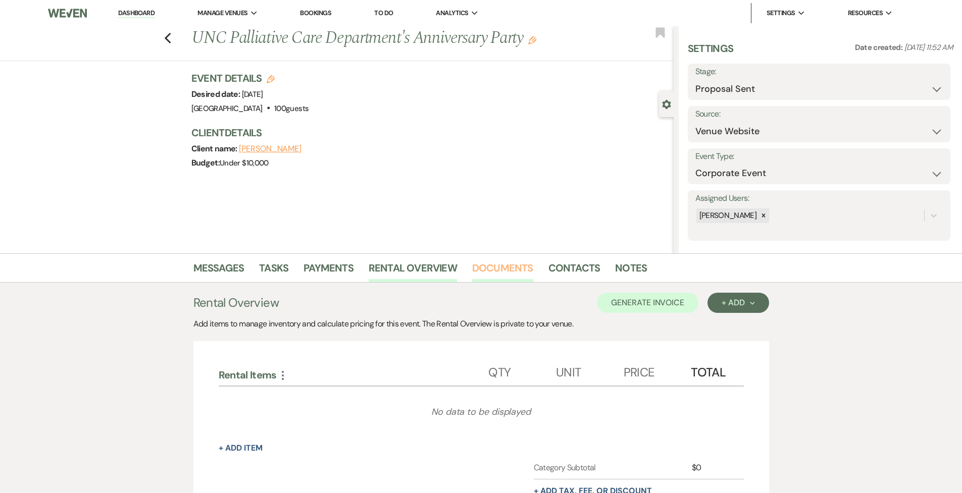
click at [506, 264] on link "Documents" at bounding box center [502, 271] width 61 height 22
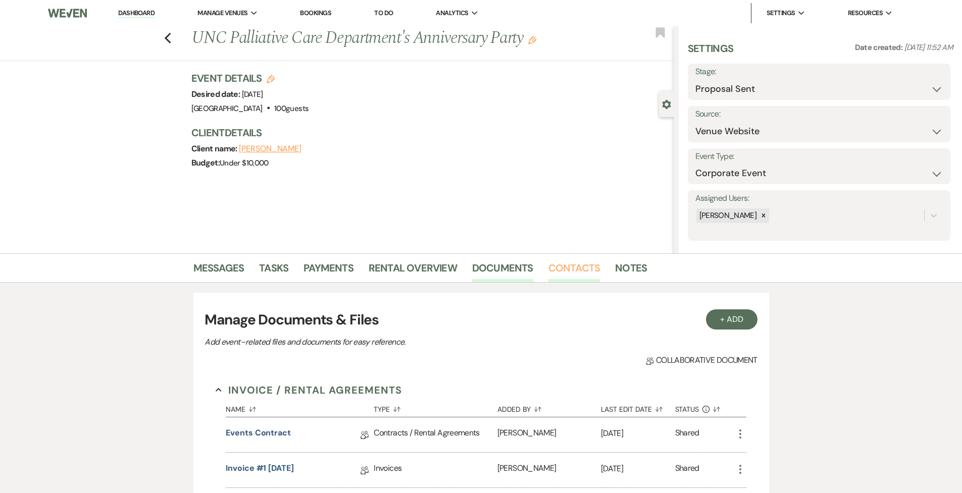
click at [573, 260] on link "Contacts" at bounding box center [574, 271] width 52 height 22
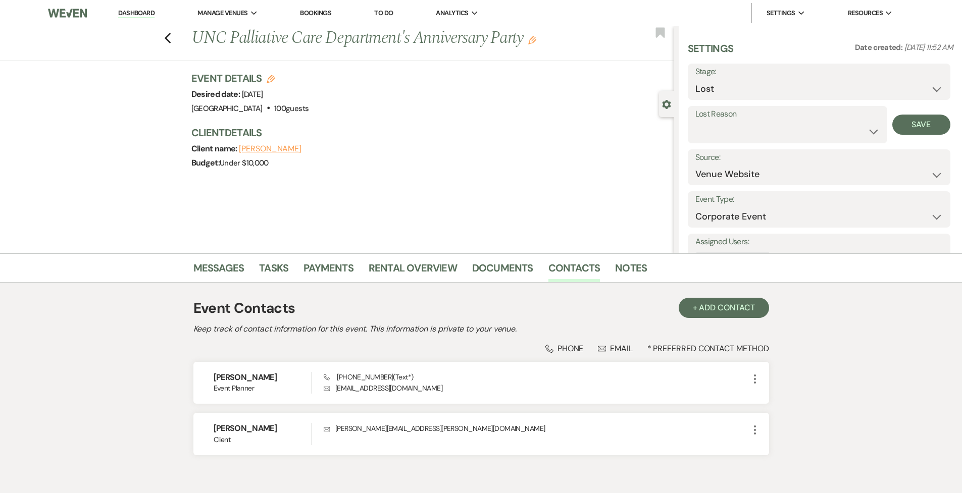
click at [580, 117] on label "Lost Reason" at bounding box center [787, 114] width 184 height 15
click at [580, 129] on button "Save" at bounding box center [921, 125] width 58 height 20
click at [172, 33] on icon "Previous" at bounding box center [168, 38] width 8 height 12
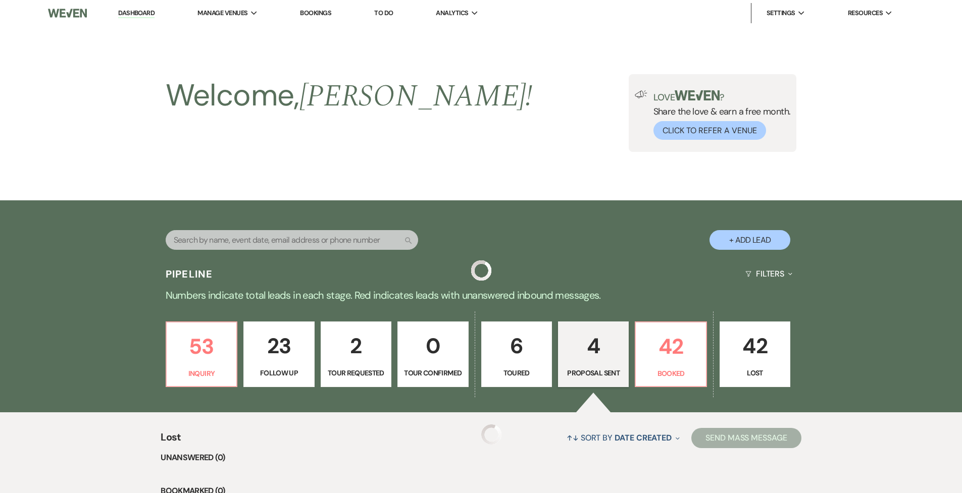
scroll to position [283, 0]
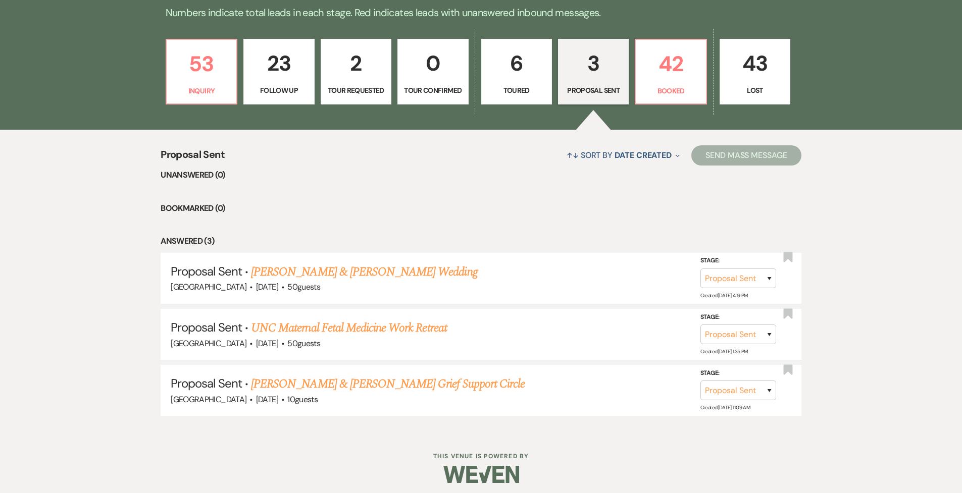
click at [580, 75] on p "43" at bounding box center [755, 63] width 58 height 34
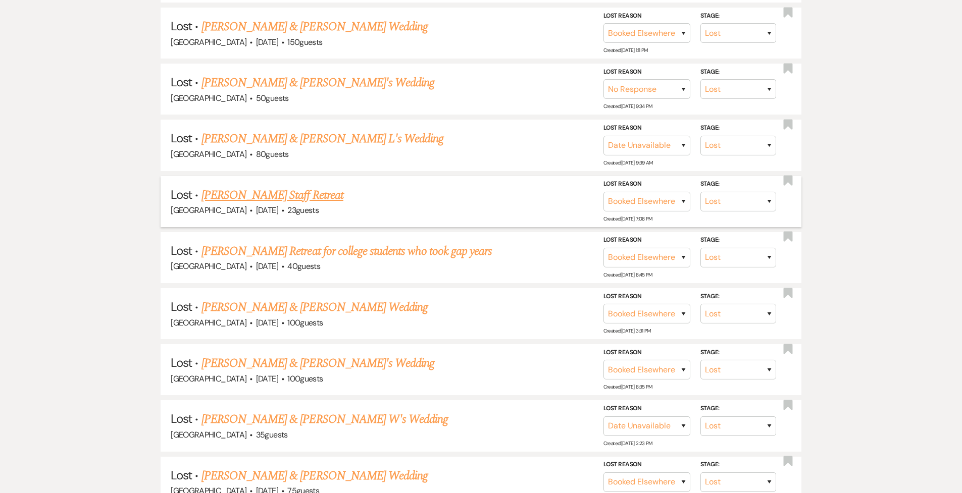
scroll to position [591, 0]
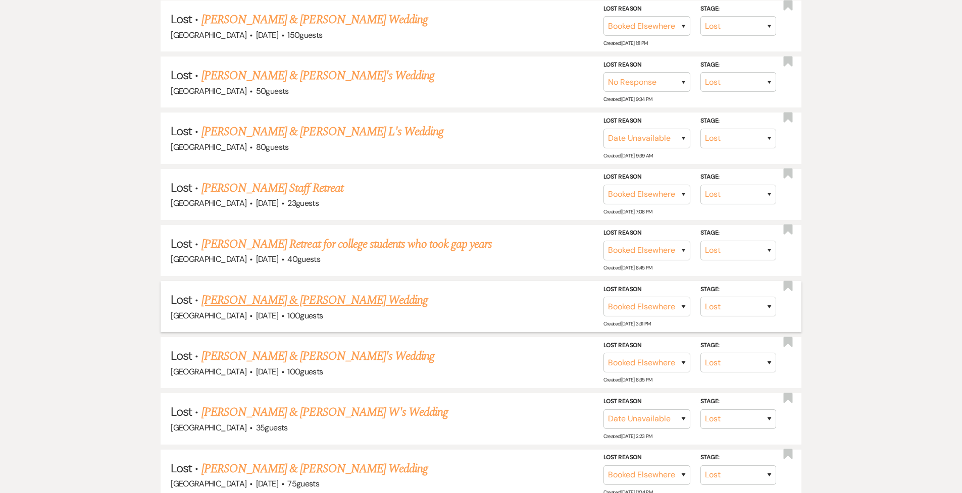
click at [308, 291] on link "[PERSON_NAME] & [PERSON_NAME] Wedding" at bounding box center [314, 300] width 226 height 18
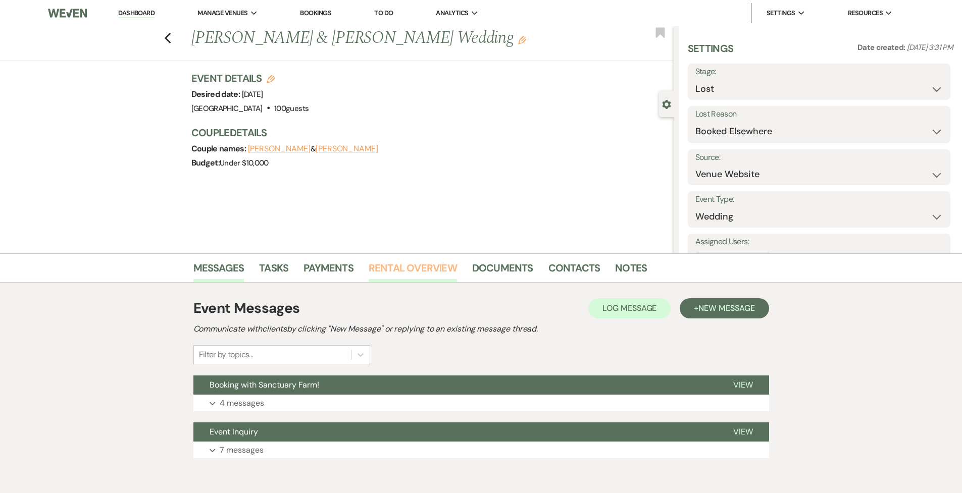
click at [395, 269] on link "Rental Overview" at bounding box center [413, 271] width 88 height 22
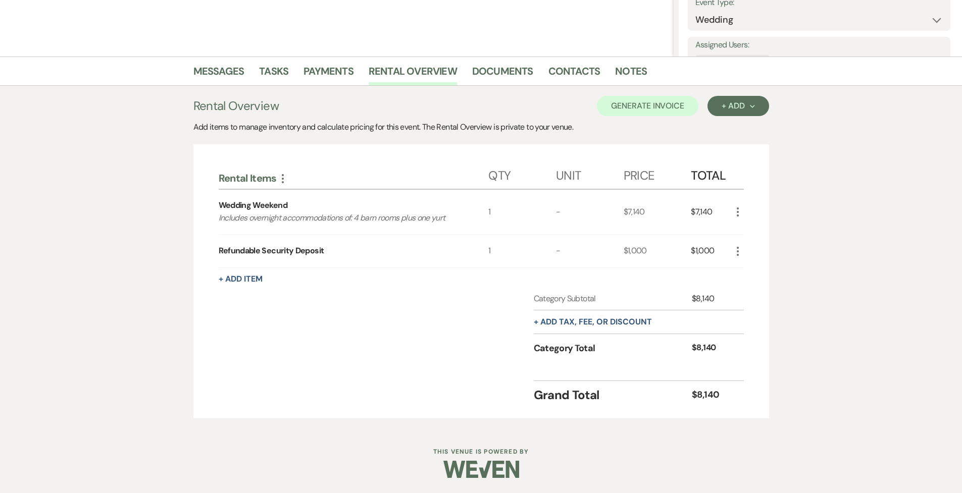
scroll to position [196, 0]
click at [580, 207] on icon "More" at bounding box center [738, 213] width 12 height 12
click at [580, 241] on button "X Delete" at bounding box center [759, 248] width 55 height 16
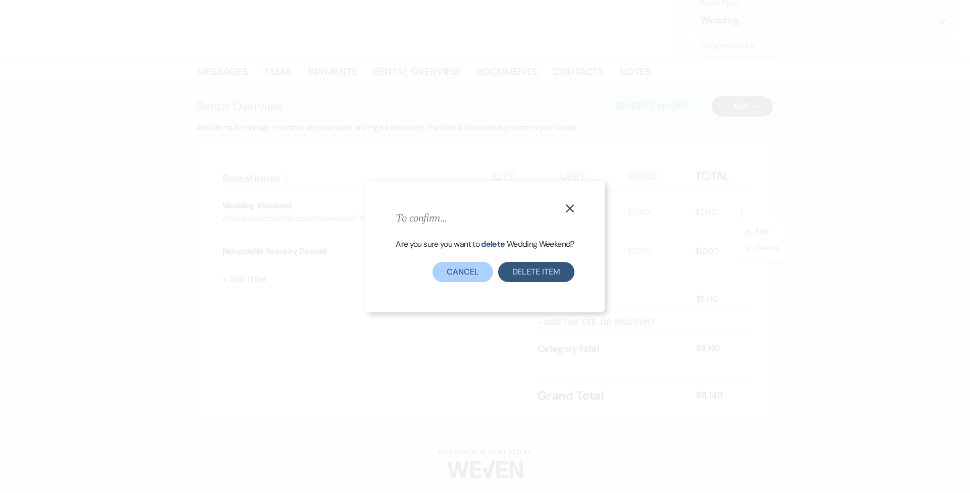
click at [522, 269] on button "Delete Item" at bounding box center [536, 272] width 76 height 20
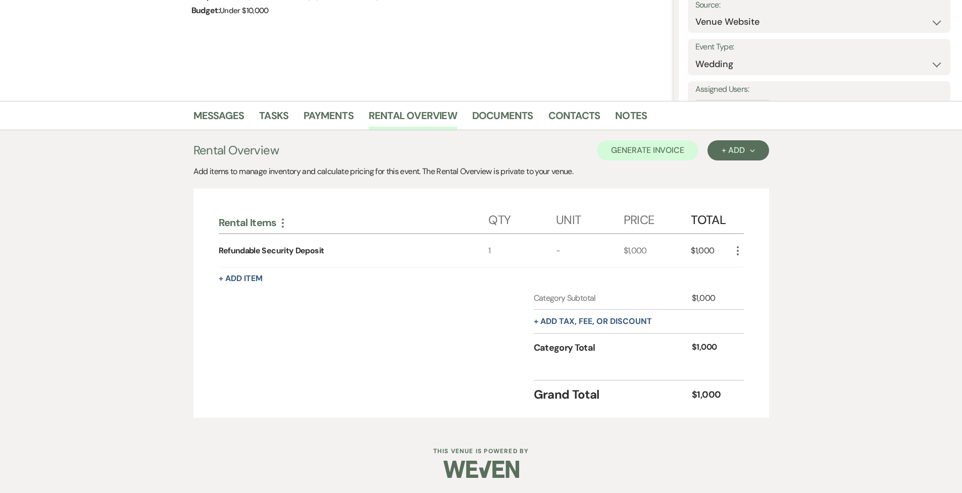
scroll to position [152, 0]
click at [580, 250] on icon "More" at bounding box center [738, 251] width 12 height 12
click at [580, 292] on button "X Delete" at bounding box center [759, 287] width 55 height 16
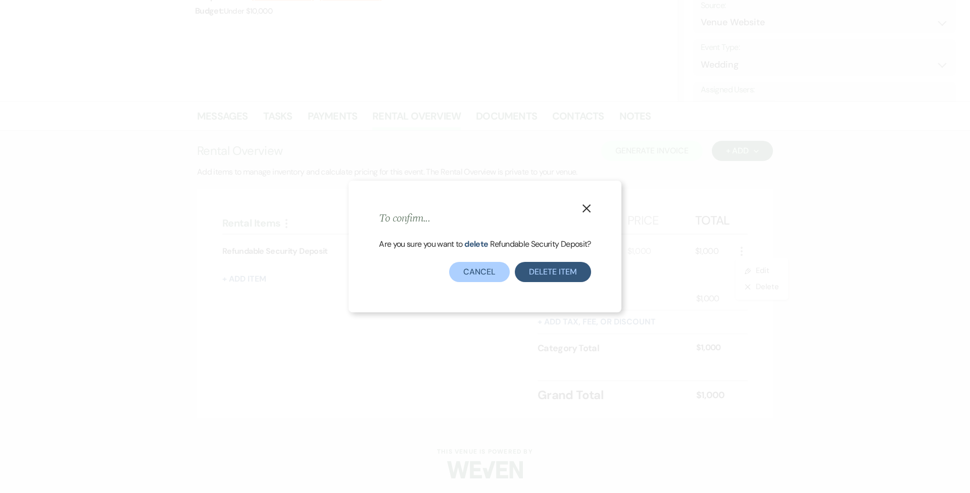
click at [555, 272] on button "Delete Item" at bounding box center [553, 272] width 76 height 20
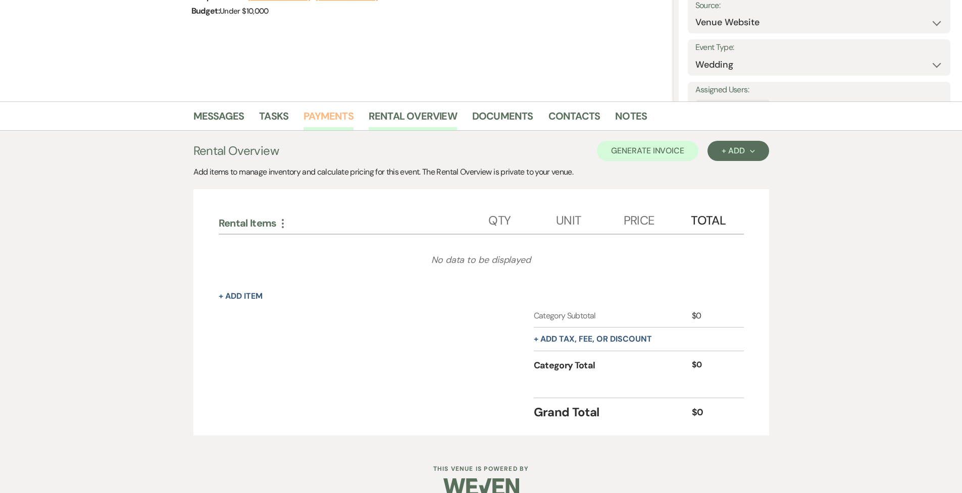
click at [333, 114] on link "Payments" at bounding box center [328, 119] width 50 height 22
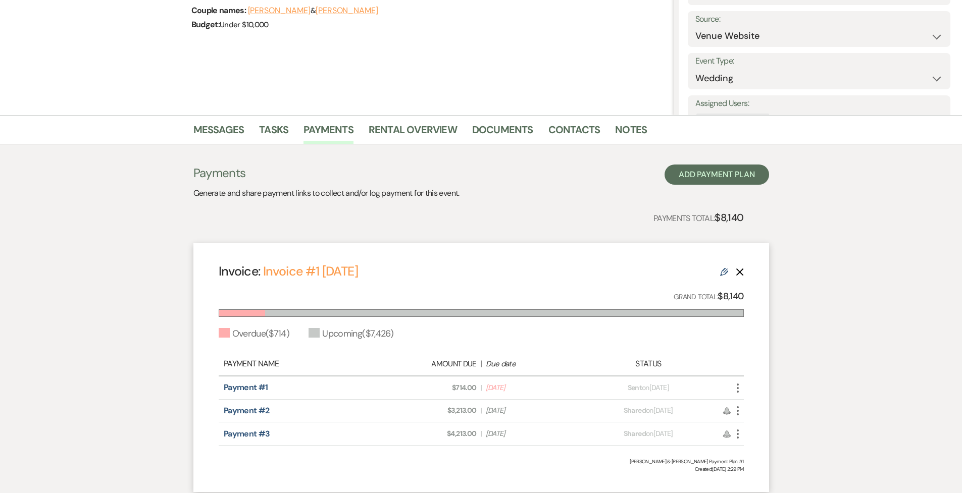
scroll to position [140, 0]
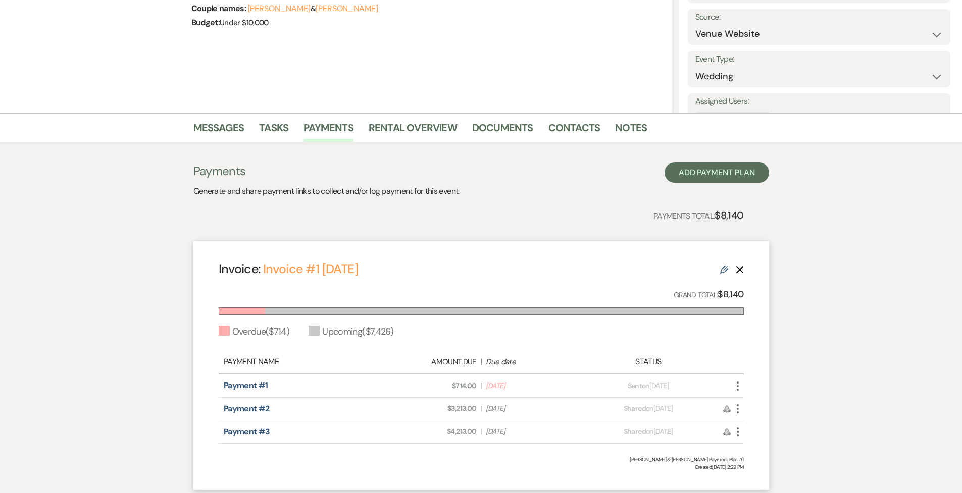
click at [580, 269] on use "button" at bounding box center [740, 270] width 8 height 8
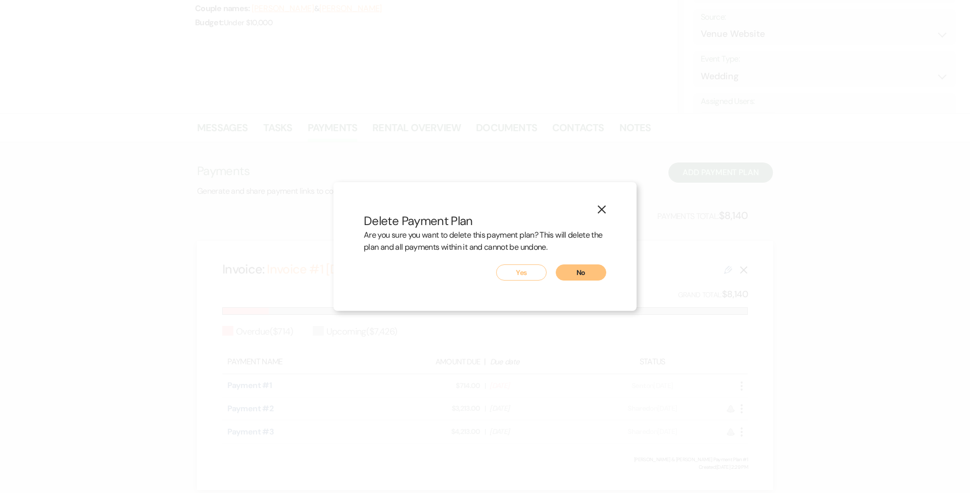
click at [517, 273] on button "Yes" at bounding box center [521, 273] width 50 height 16
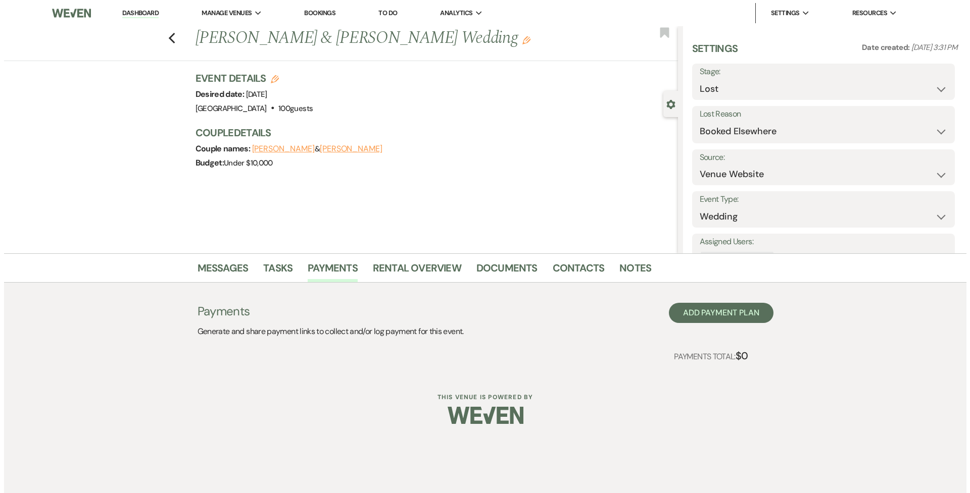
scroll to position [0, 0]
click at [171, 36] on use "button" at bounding box center [171, 38] width 7 height 11
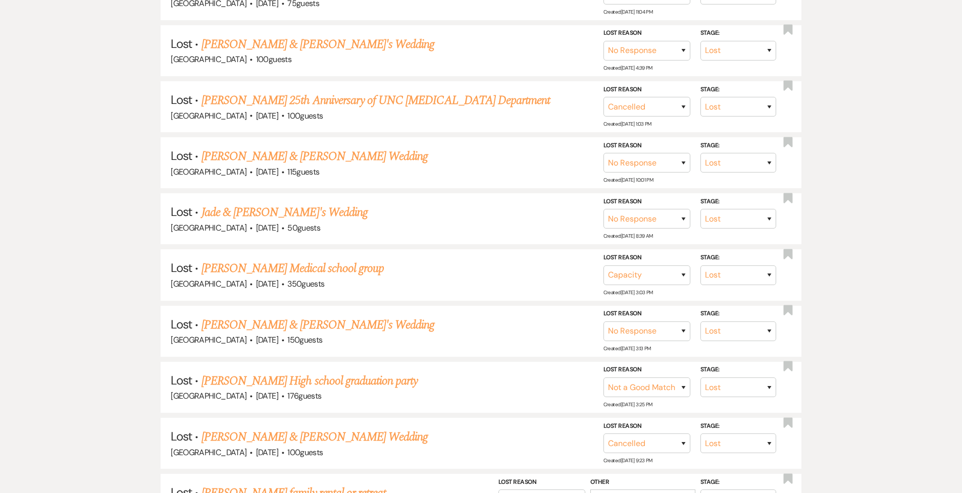
scroll to position [1081, 0]
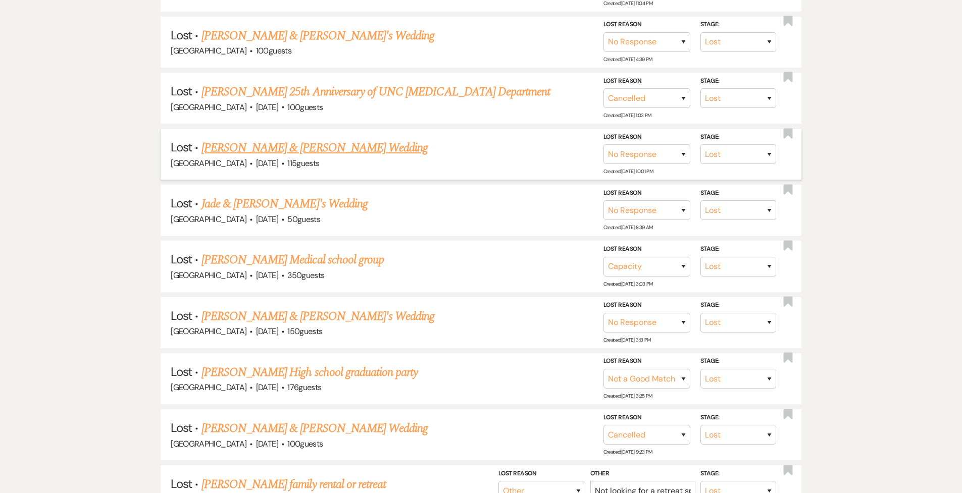
click at [286, 139] on link "[PERSON_NAME] & [PERSON_NAME] Wedding" at bounding box center [314, 148] width 226 height 18
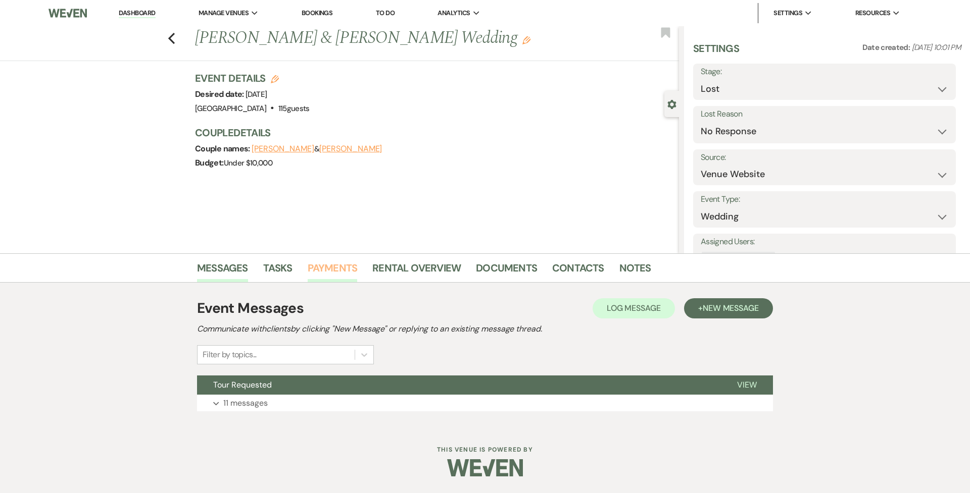
click at [331, 263] on link "Payments" at bounding box center [333, 271] width 50 height 22
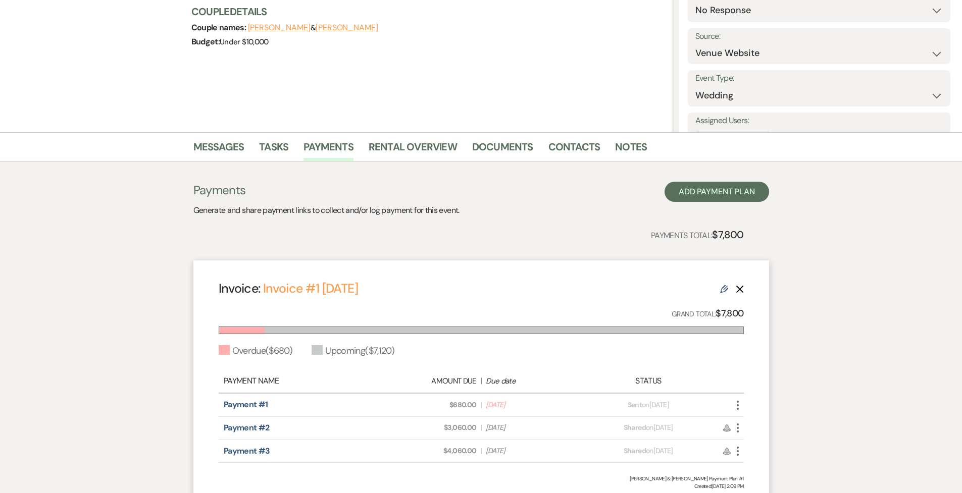
scroll to position [122, 0]
click at [416, 147] on link "Rental Overview" at bounding box center [413, 149] width 88 height 22
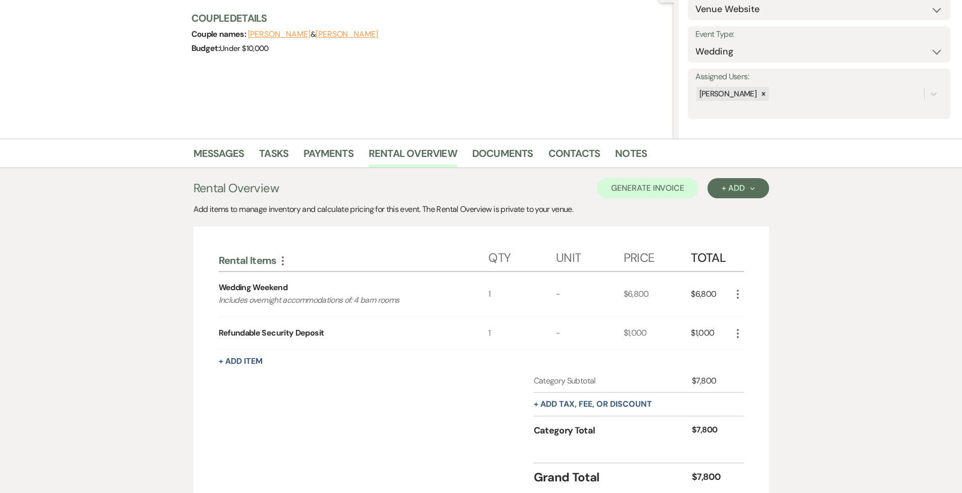
scroll to position [125, 0]
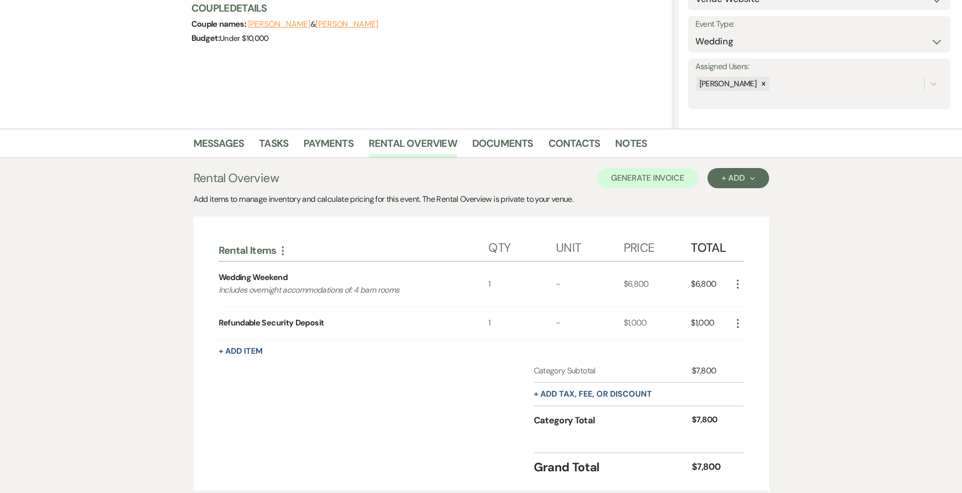
click at [580, 280] on use "button" at bounding box center [738, 284] width 2 height 9
click at [580, 321] on button "X Delete" at bounding box center [759, 320] width 55 height 16
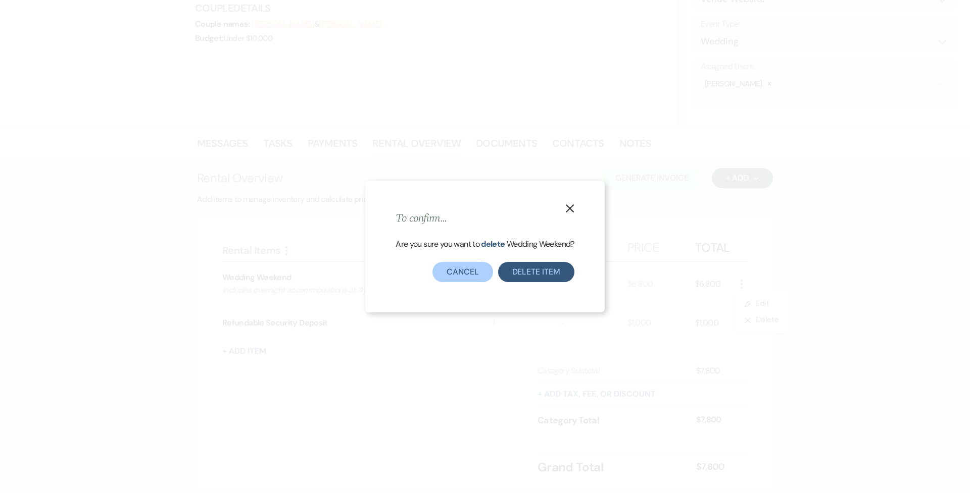
click at [539, 272] on button "Delete Item" at bounding box center [536, 272] width 76 height 20
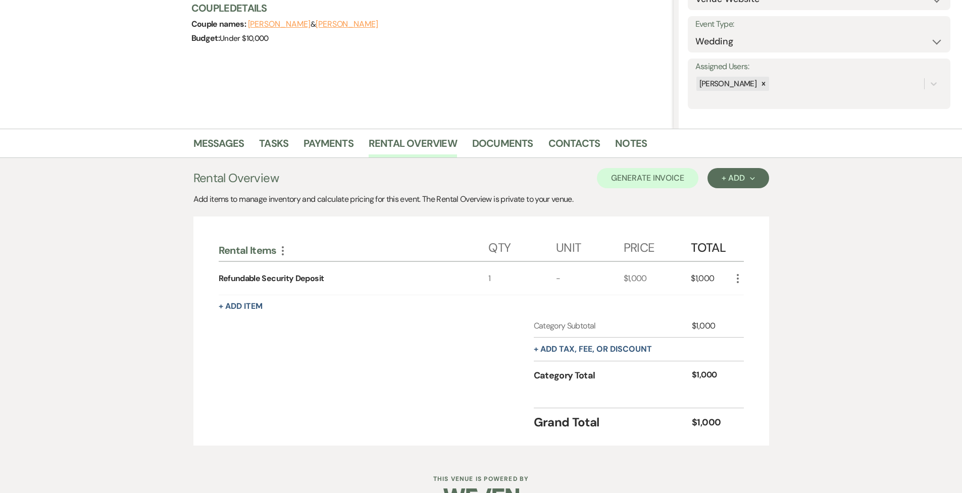
click at [580, 275] on icon "More" at bounding box center [738, 279] width 12 height 12
click at [580, 312] on icon "X" at bounding box center [746, 315] width 6 height 8
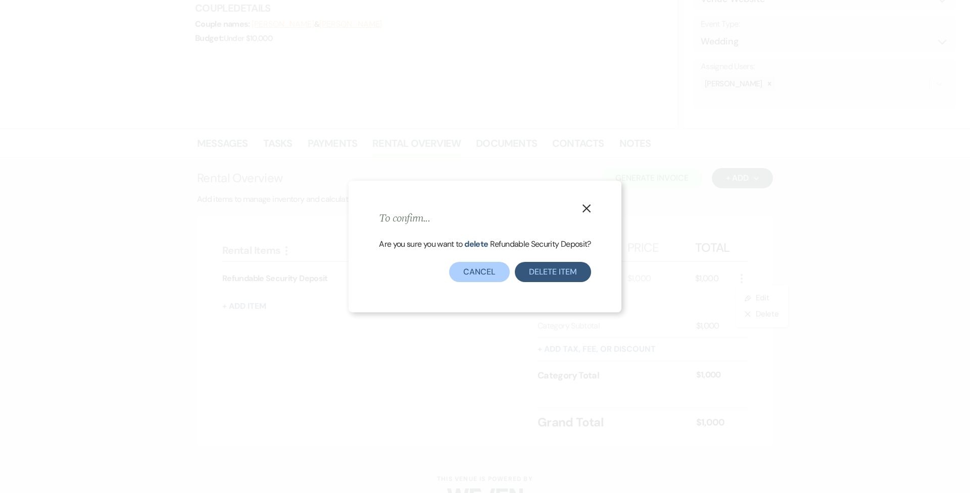
click at [560, 277] on button "Delete Item" at bounding box center [553, 272] width 76 height 20
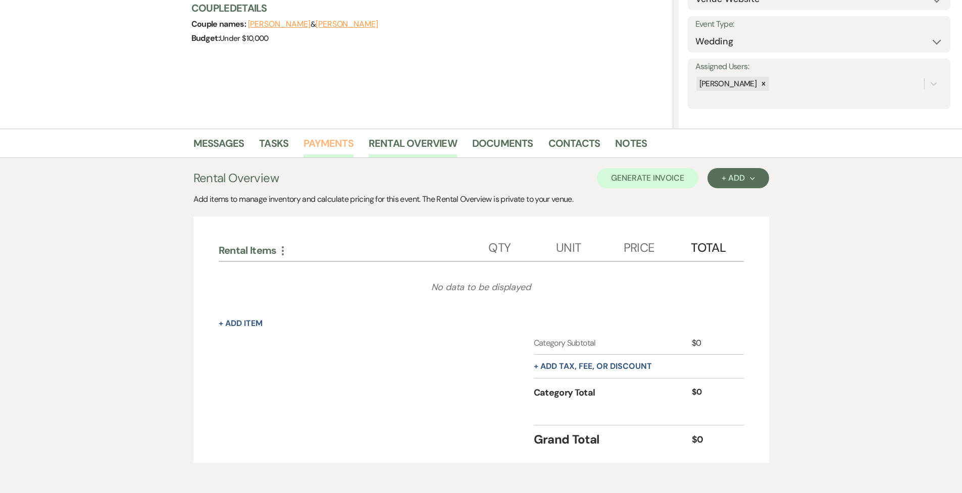
click at [340, 141] on link "Payments" at bounding box center [328, 146] width 50 height 22
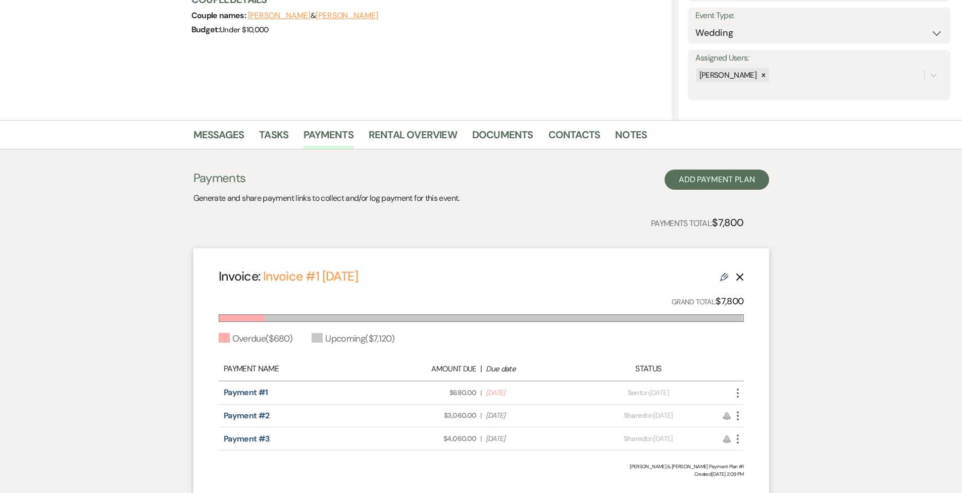
scroll to position [164, 0]
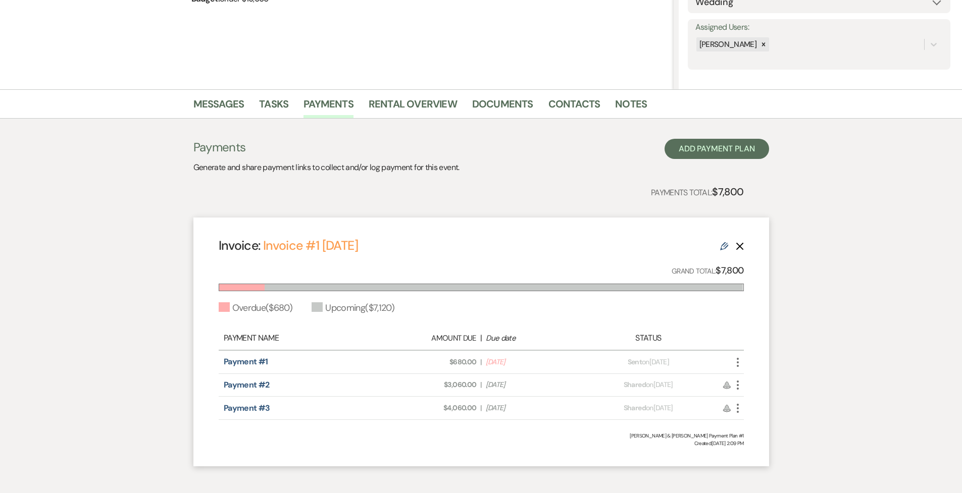
click at [580, 246] on icon "Delete" at bounding box center [740, 246] width 8 height 8
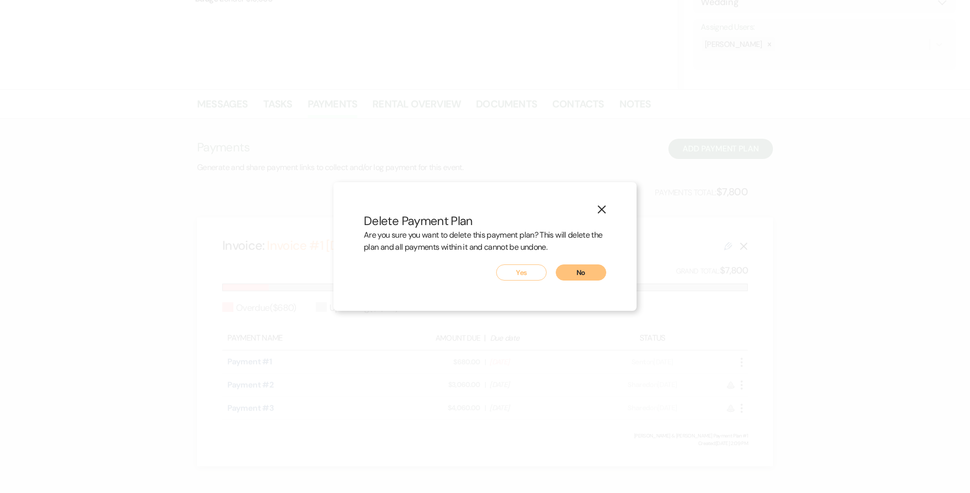
click at [529, 273] on button "Yes" at bounding box center [521, 273] width 50 height 16
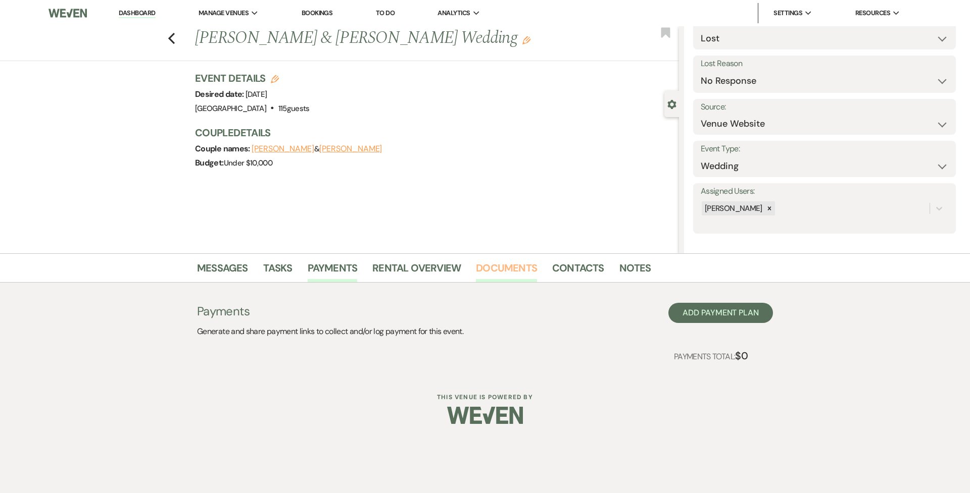
scroll to position [0, 0]
click at [178, 32] on div "Previous [PERSON_NAME] & [PERSON_NAME] Wedding Edit Bookmark" at bounding box center [337, 43] width 684 height 35
click at [174, 33] on icon "Previous" at bounding box center [172, 38] width 8 height 12
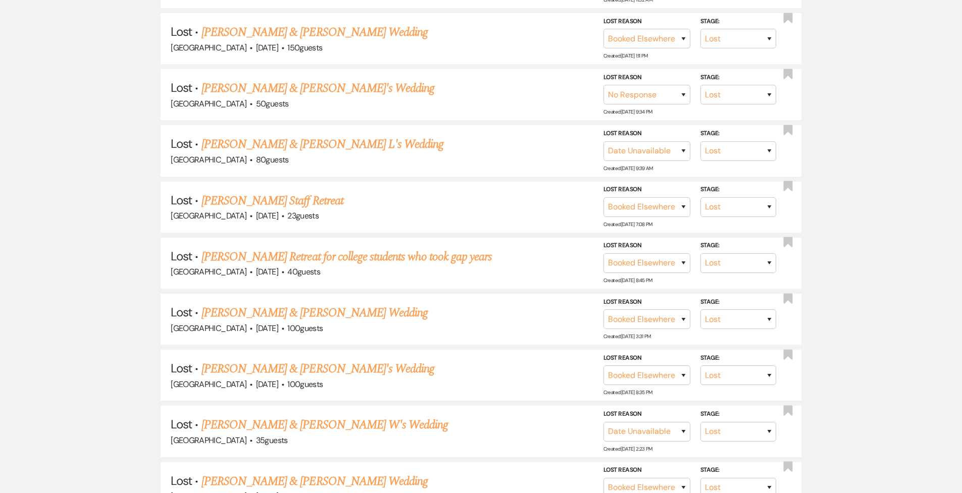
scroll to position [177, 0]
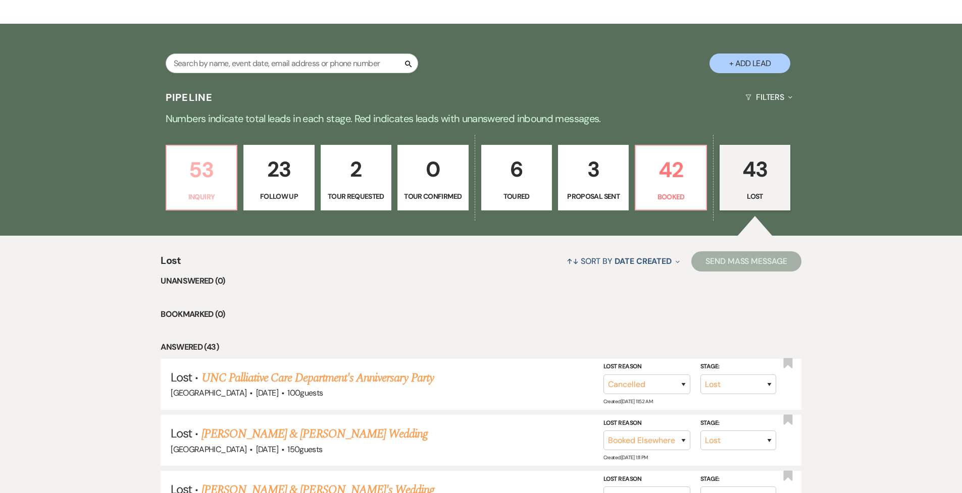
click at [169, 173] on link "53 Inquiry" at bounding box center [202, 178] width 72 height 66
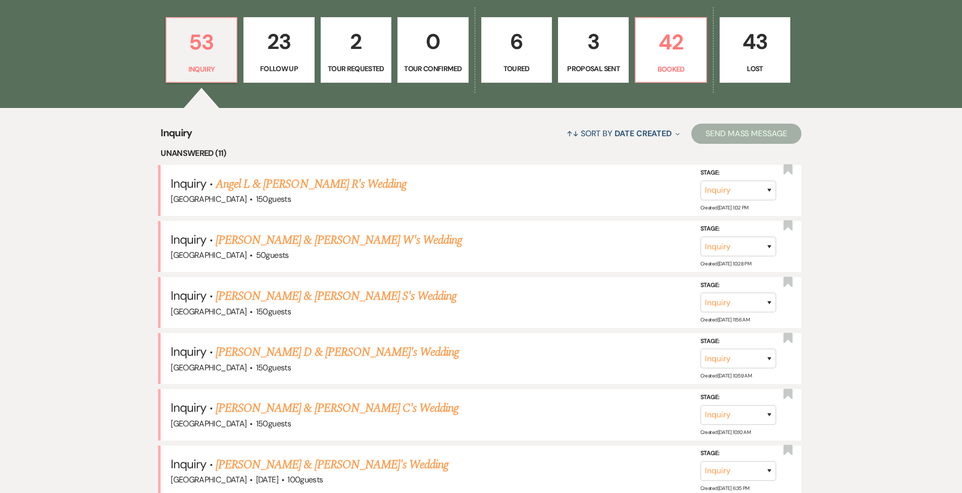
scroll to position [307, 0]
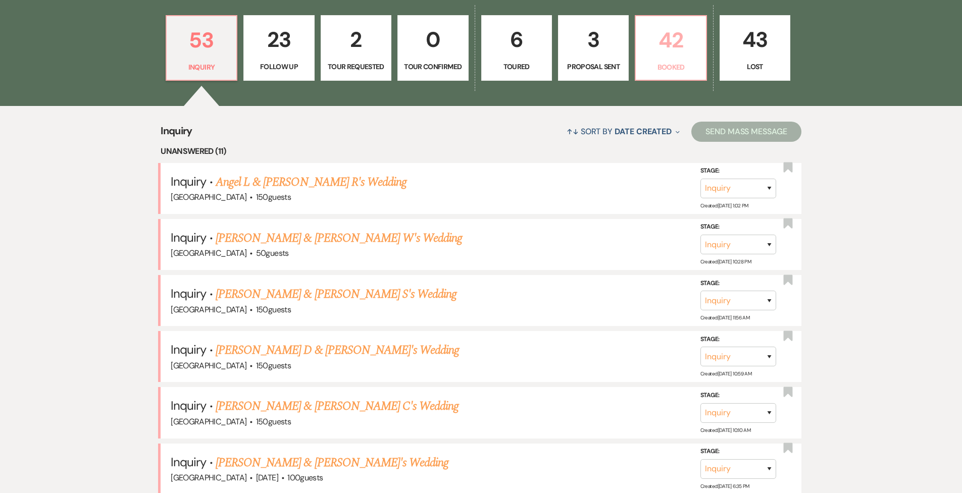
click at [580, 35] on p "42" at bounding box center [671, 40] width 58 height 34
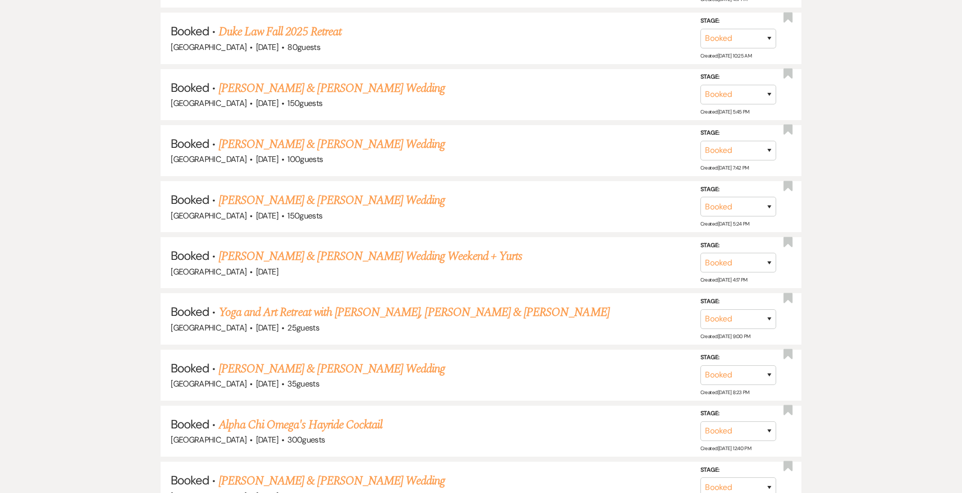
scroll to position [705, 0]
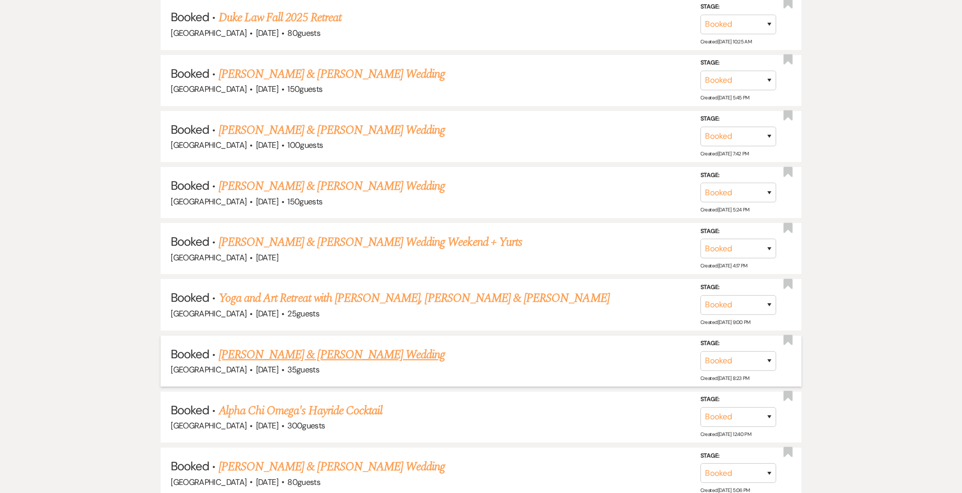
click at [370, 331] on link "[PERSON_NAME] & [PERSON_NAME] Wedding" at bounding box center [332, 355] width 226 height 18
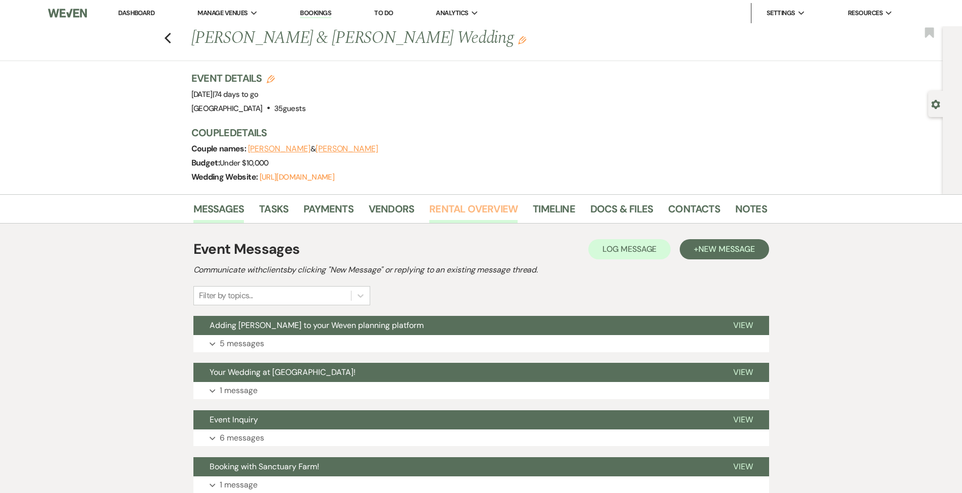
click at [499, 210] on link "Rental Overview" at bounding box center [473, 212] width 88 height 22
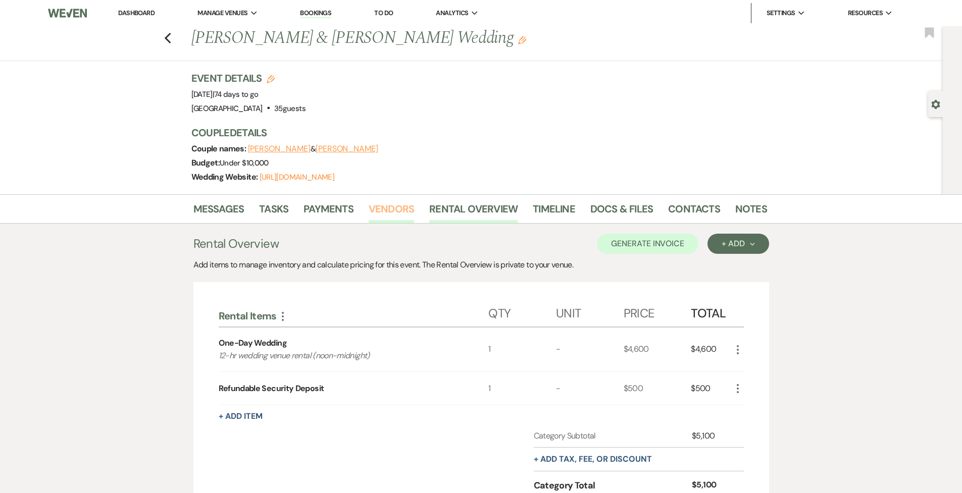
click at [383, 209] on link "Vendors" at bounding box center [391, 212] width 45 height 22
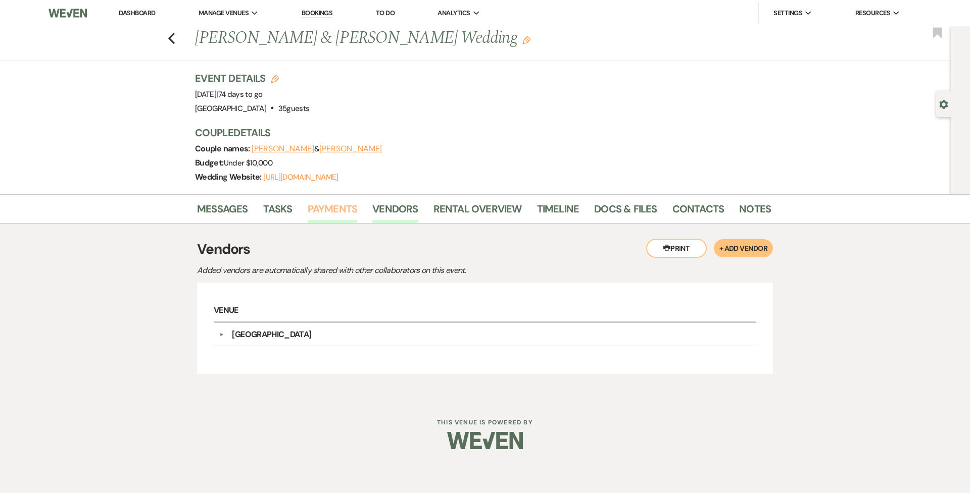
click at [339, 210] on link "Payments" at bounding box center [333, 212] width 50 height 22
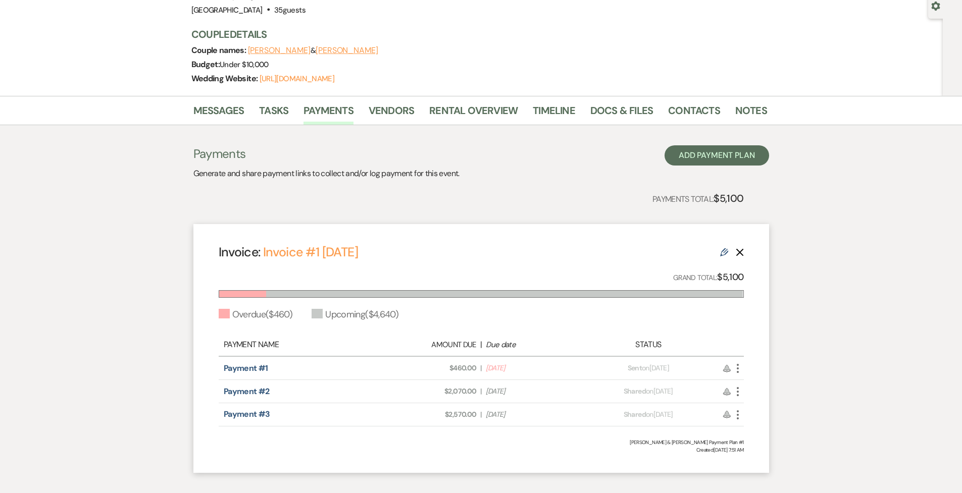
scroll to position [81, 0]
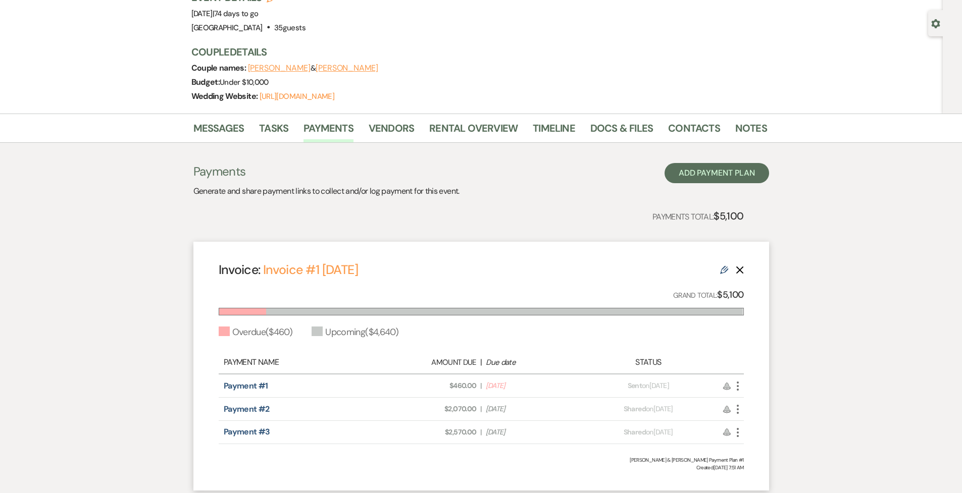
click at [580, 266] on icon "Edit" at bounding box center [724, 270] width 8 height 8
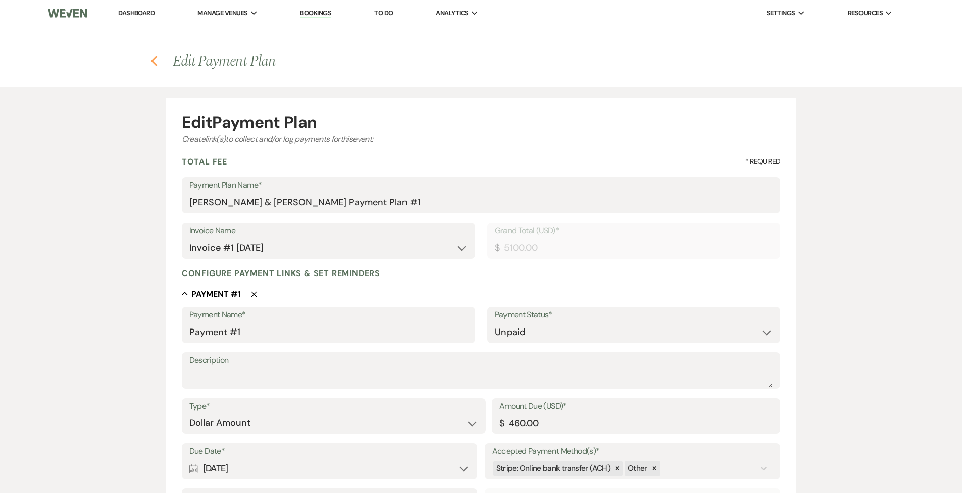
click at [155, 61] on icon "Previous" at bounding box center [154, 61] width 8 height 12
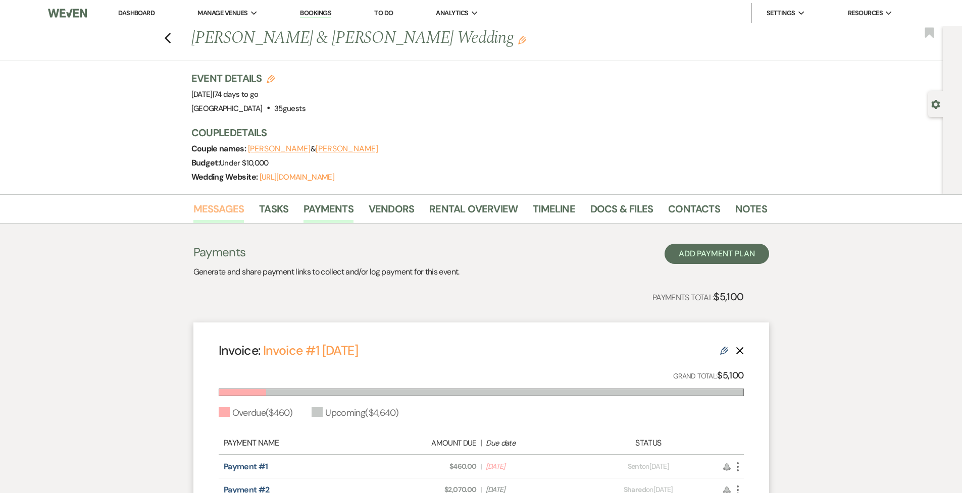
click at [225, 206] on link "Messages" at bounding box center [218, 212] width 51 height 22
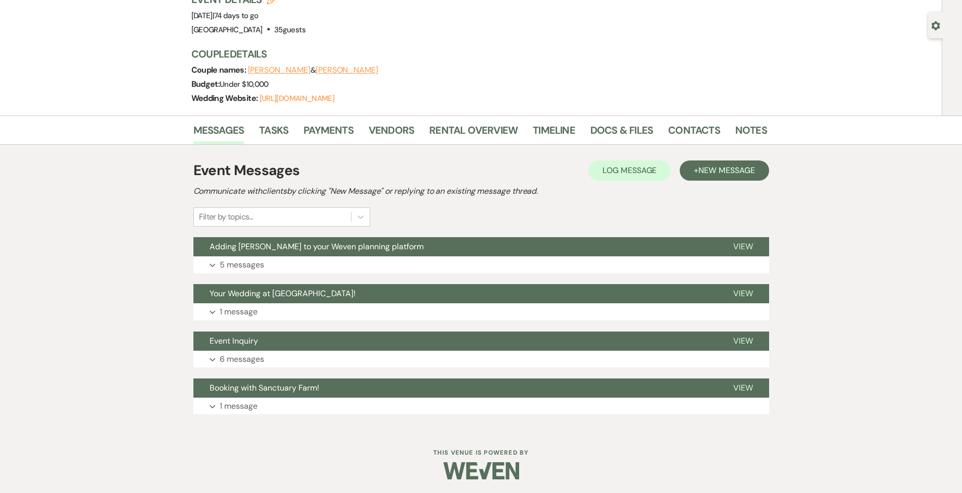
scroll to position [78, 0]
click at [252, 312] on p "1 message" at bounding box center [239, 312] width 38 height 13
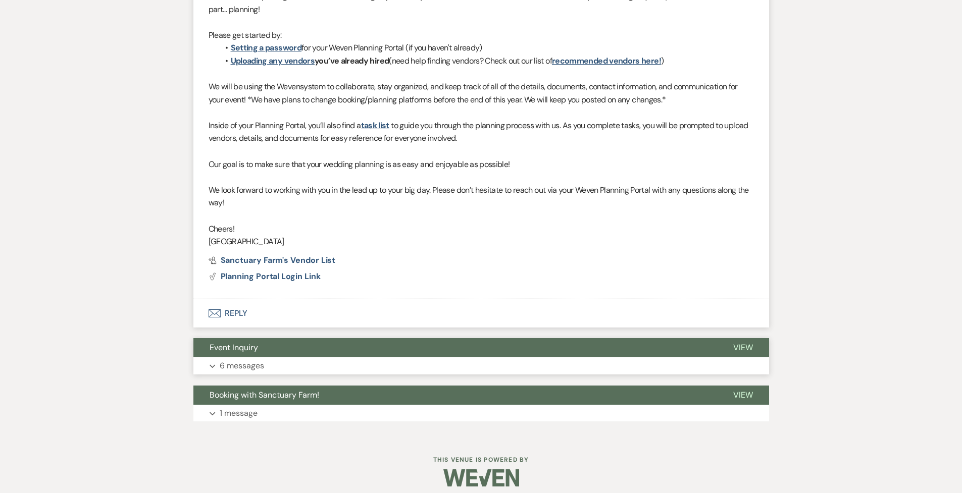
click at [245, 331] on button "Event Inquiry" at bounding box center [455, 347] width 524 height 19
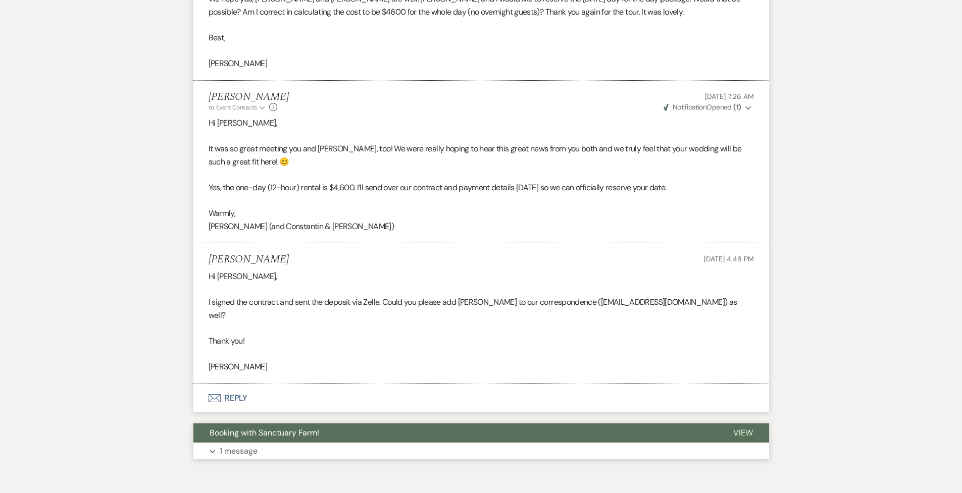
scroll to position [1686, 0]
click at [245, 331] on button "Booking with Sanctuary Farm!" at bounding box center [455, 433] width 524 height 19
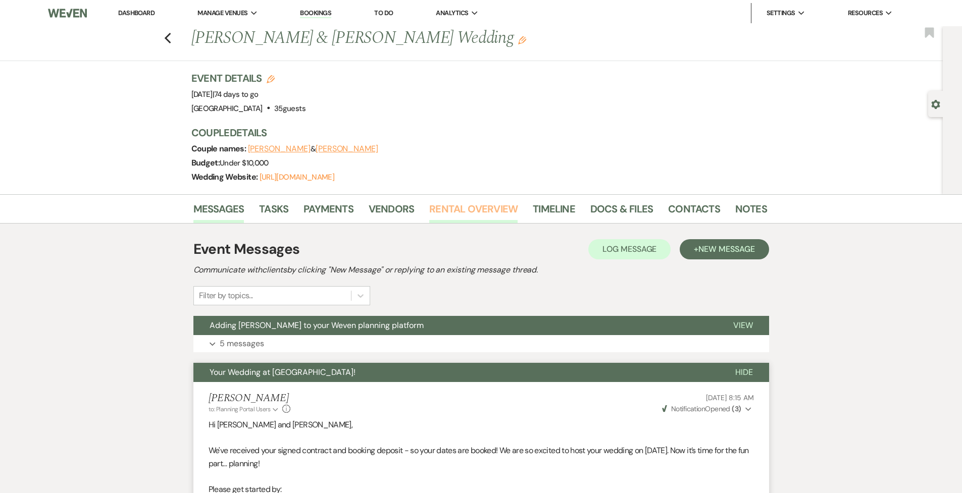
scroll to position [0, 0]
click at [330, 208] on link "Payments" at bounding box center [328, 212] width 50 height 22
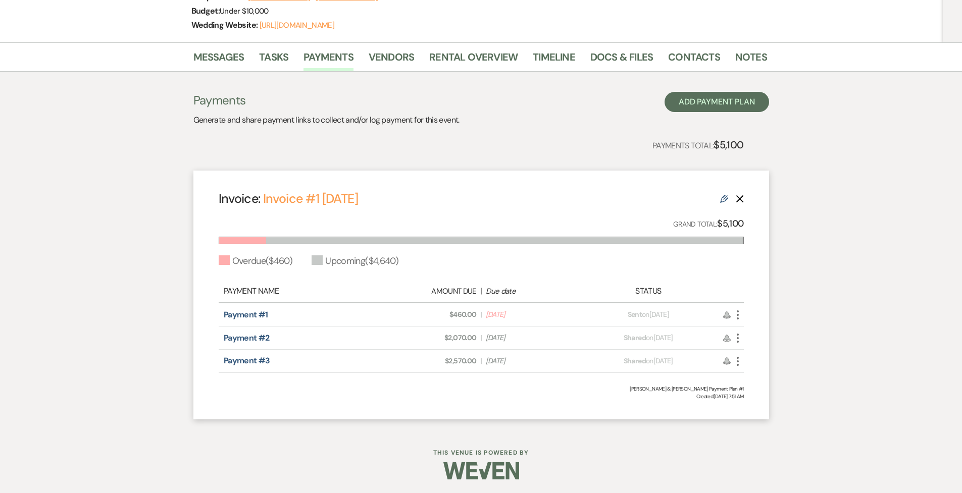
scroll to position [151, 0]
click at [580, 313] on icon "More" at bounding box center [738, 316] width 12 height 12
click at [580, 331] on button "Check [PERSON_NAME] [PERSON_NAME] as Paid" at bounding box center [783, 352] width 102 height 17
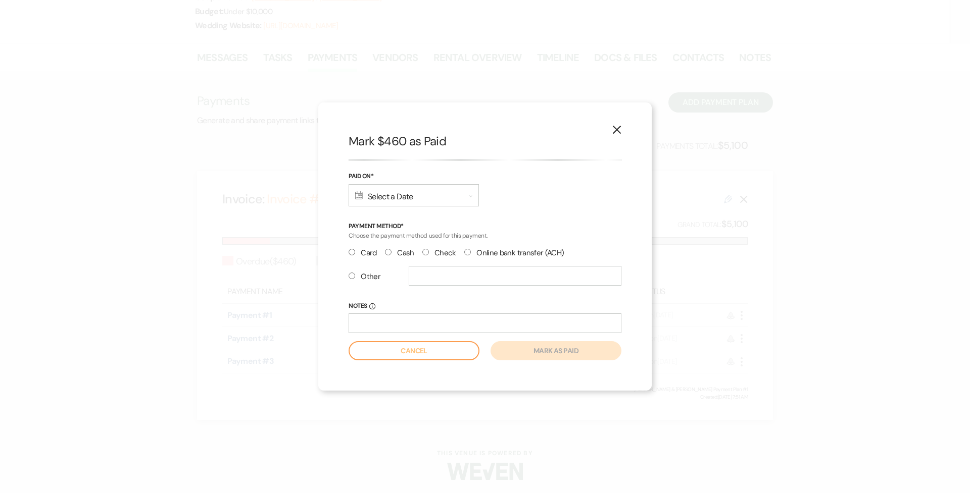
click at [368, 279] on label "Other" at bounding box center [364, 277] width 32 height 14
click at [355, 279] on input "Other" at bounding box center [351, 276] width 7 height 7
click at [443, 280] on input "text" at bounding box center [515, 276] width 213 height 20
click at [429, 200] on div "Calendar Select a Date Expand" at bounding box center [413, 195] width 130 height 22
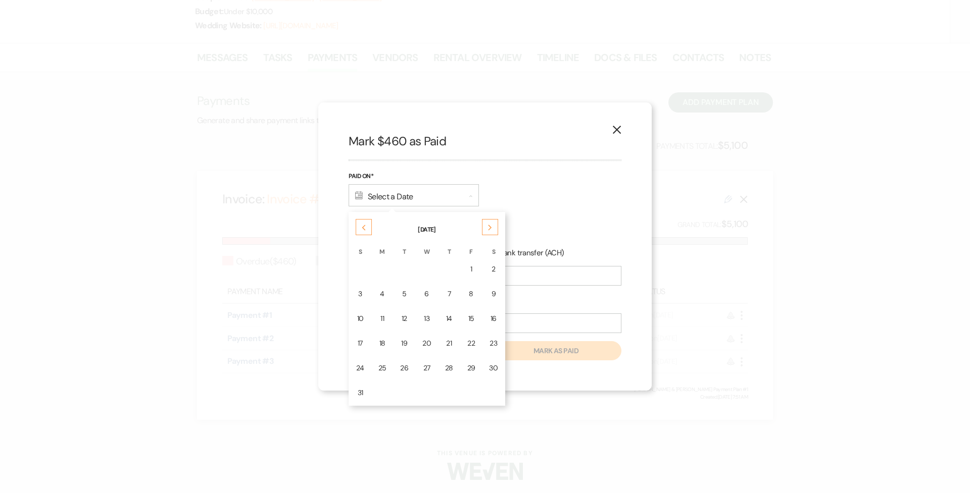
click at [362, 228] on use at bounding box center [364, 228] width 4 height 6
click at [401, 265] on div "1" at bounding box center [404, 269] width 8 height 11
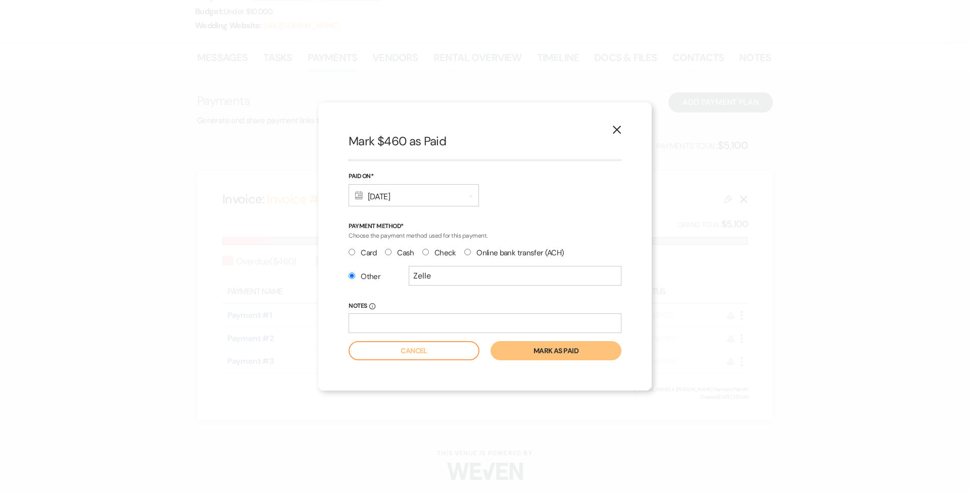
click at [538, 331] on button "Mark as paid" at bounding box center [555, 350] width 131 height 19
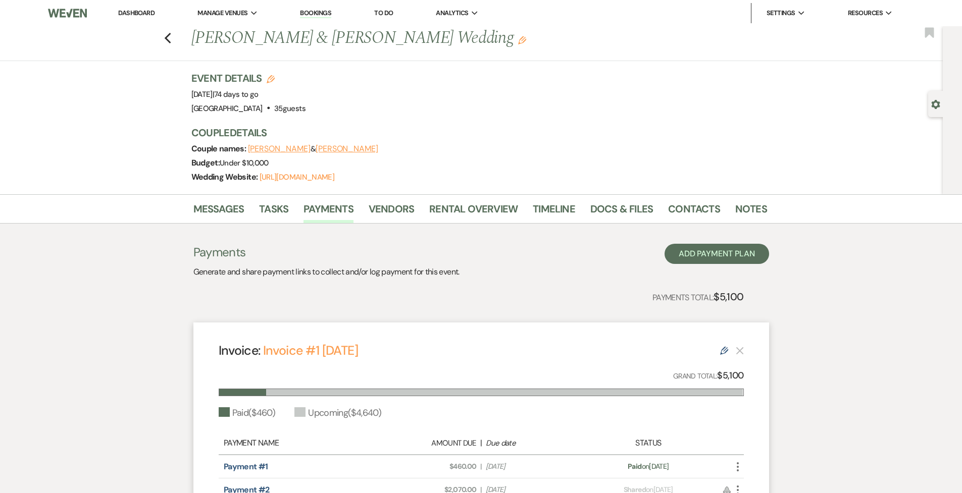
scroll to position [0, 0]
click at [233, 14] on span "Manage Venues" at bounding box center [222, 13] width 50 height 10
click at [229, 33] on li "[GEOGRAPHIC_DATA]" at bounding box center [248, 33] width 91 height 10
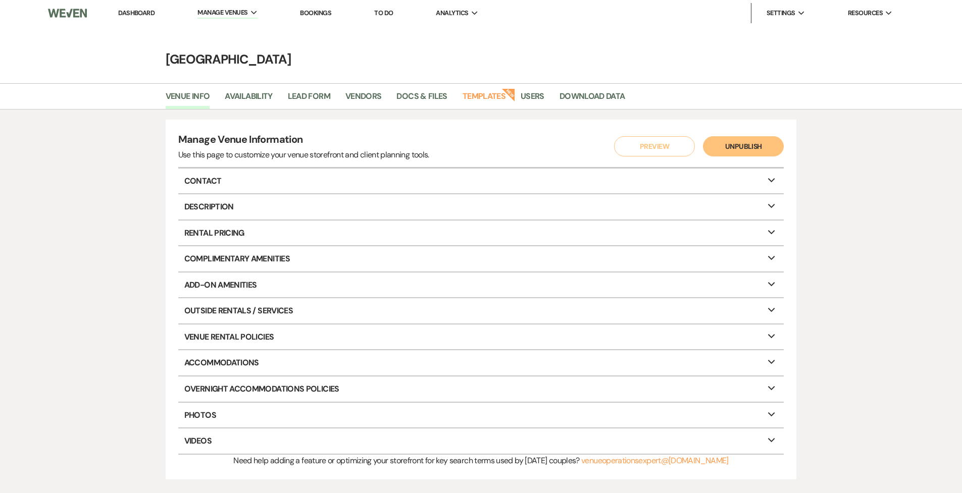
click at [140, 11] on link "Dashboard" at bounding box center [136, 13] width 36 height 9
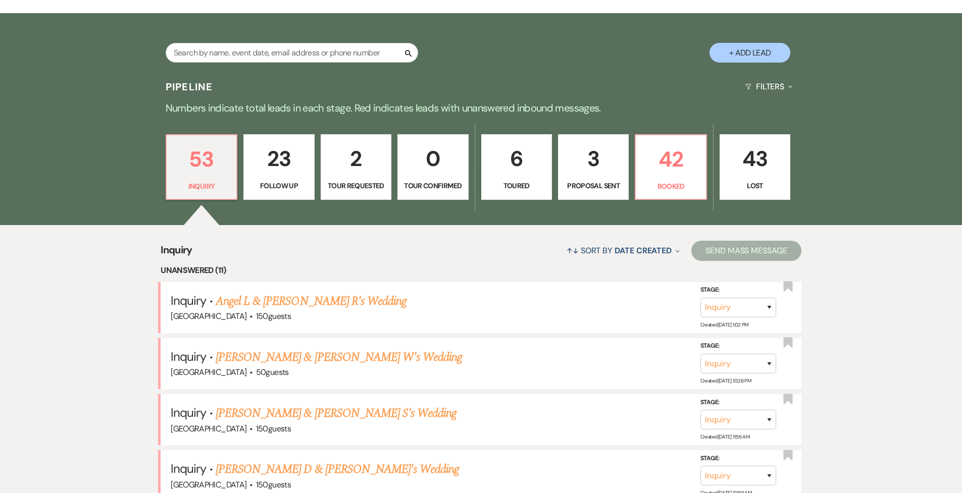
click at [349, 154] on p "2" at bounding box center [356, 159] width 58 height 34
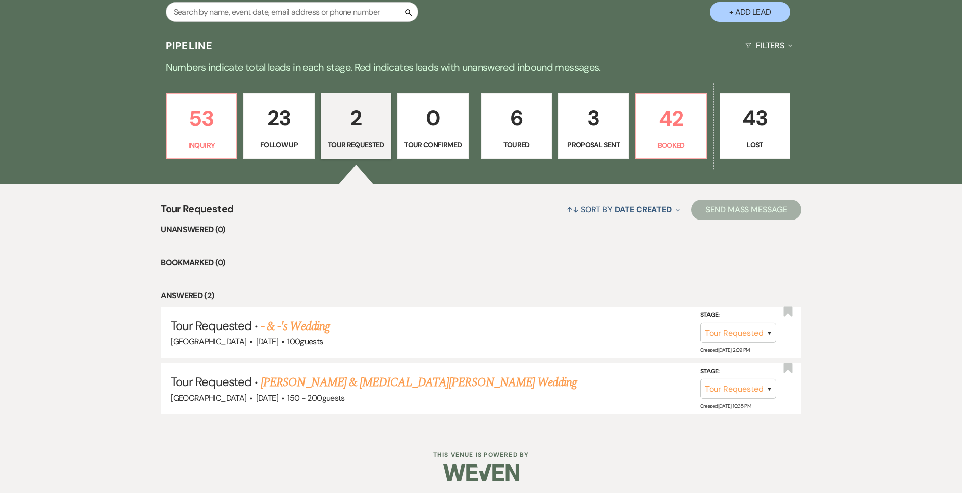
scroll to position [228, 0]
click at [212, 126] on p "53" at bounding box center [202, 119] width 58 height 34
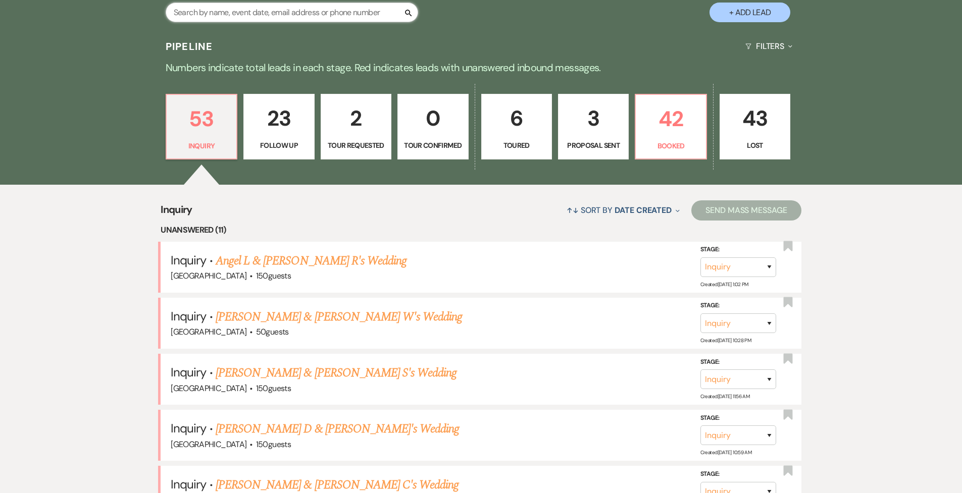
click at [286, 17] on input "text" at bounding box center [292, 13] width 252 height 20
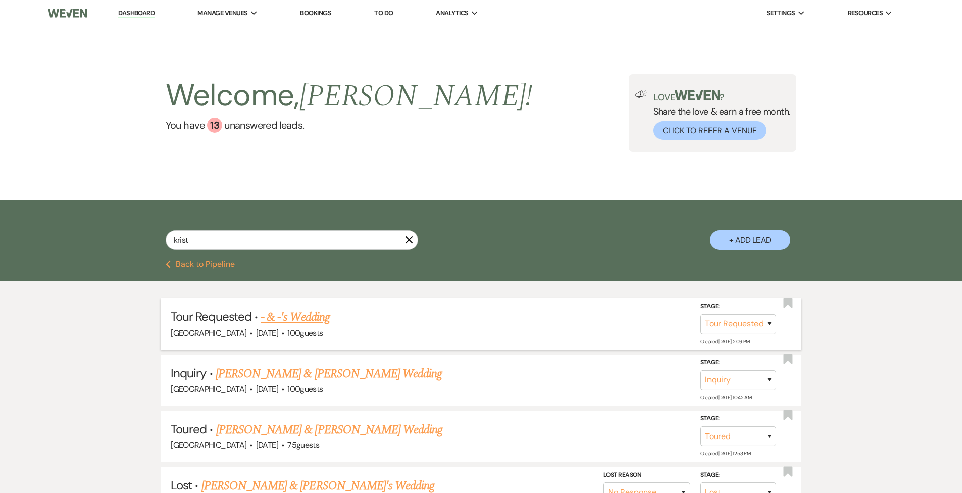
click at [316, 321] on link "- & -'s Wedding" at bounding box center [295, 318] width 69 height 18
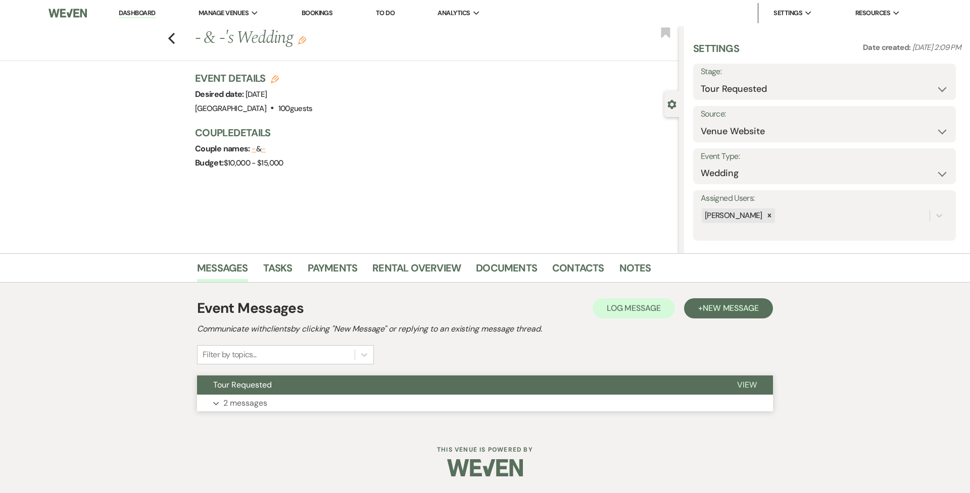
click at [293, 331] on button "Tour Requested" at bounding box center [459, 385] width 524 height 19
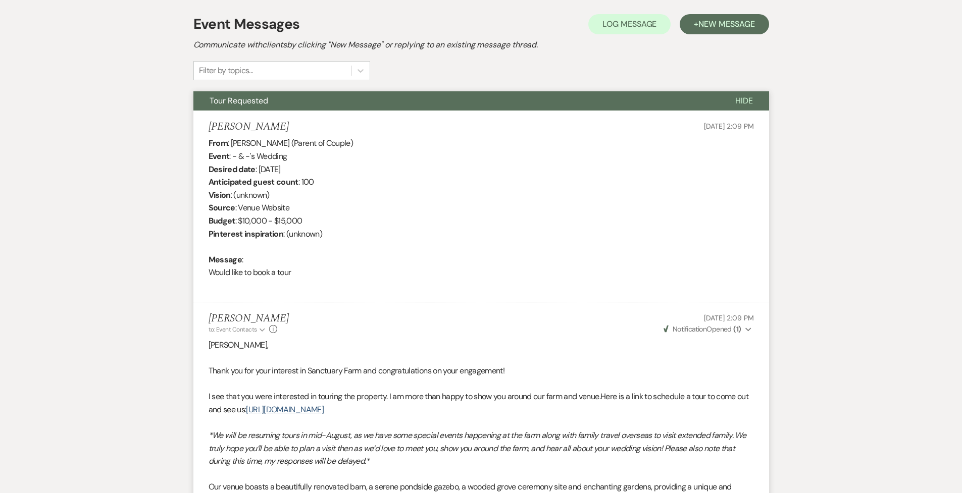
scroll to position [263, 0]
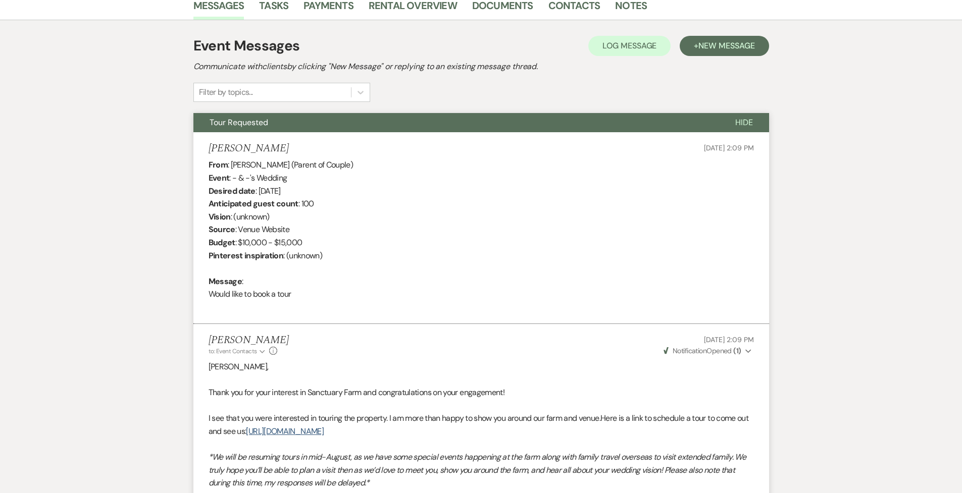
click at [566, 6] on link "Contacts" at bounding box center [574, 8] width 52 height 22
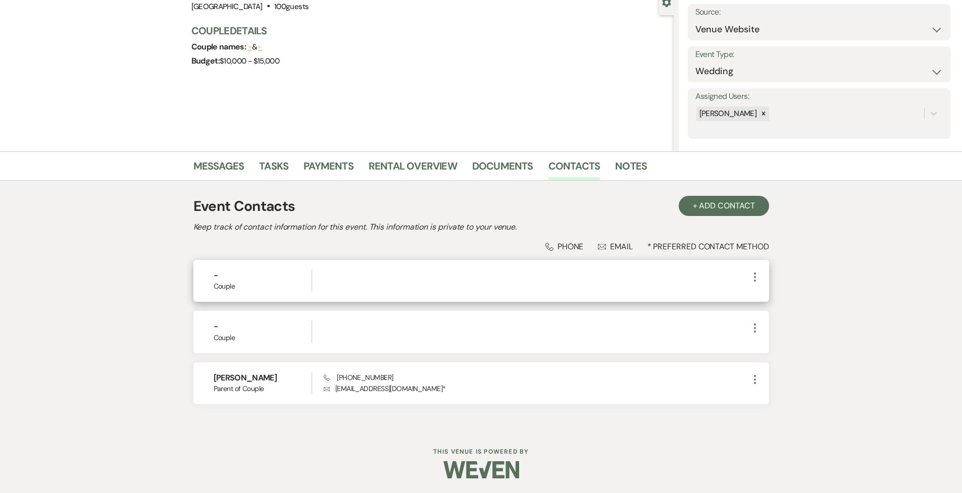
scroll to position [101, 0]
click at [580, 277] on icon "More" at bounding box center [755, 278] width 12 height 12
click at [580, 296] on button "Pencil Edit" at bounding box center [779, 297] width 60 height 17
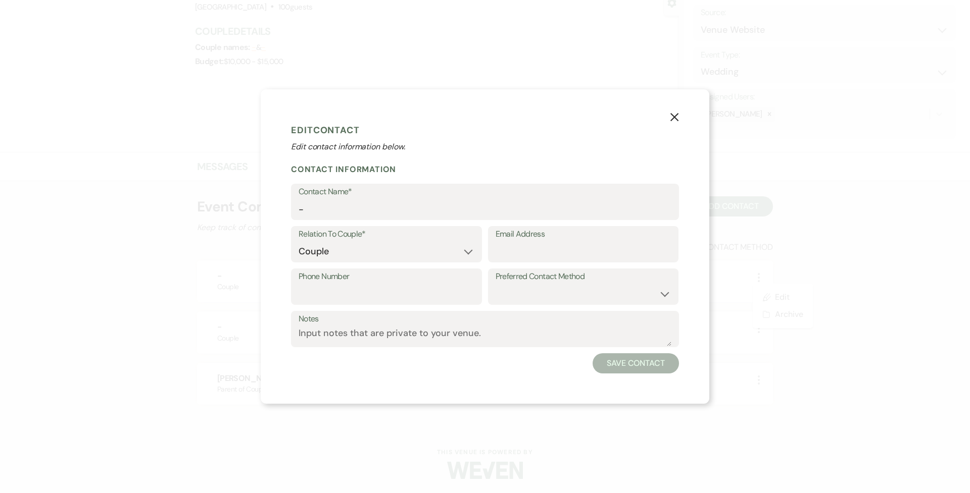
click at [580, 114] on icon "X" at bounding box center [674, 117] width 9 height 9
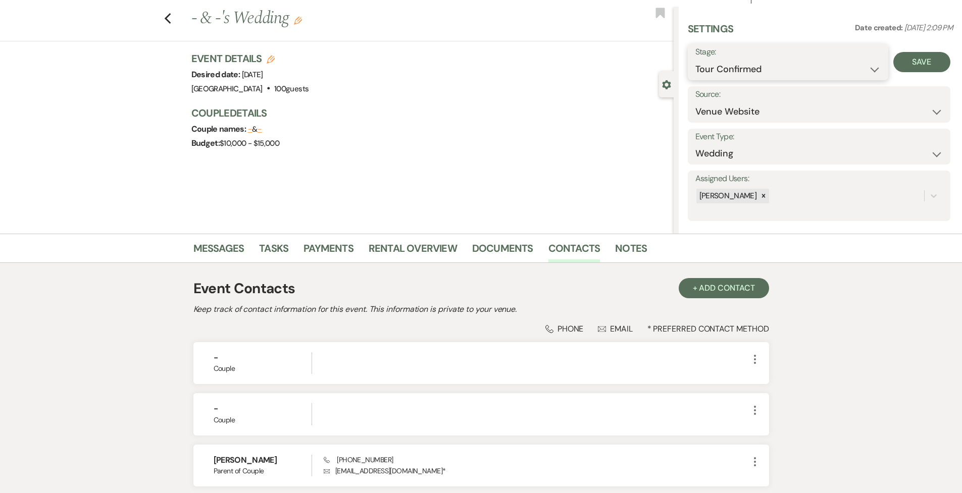
scroll to position [0, 0]
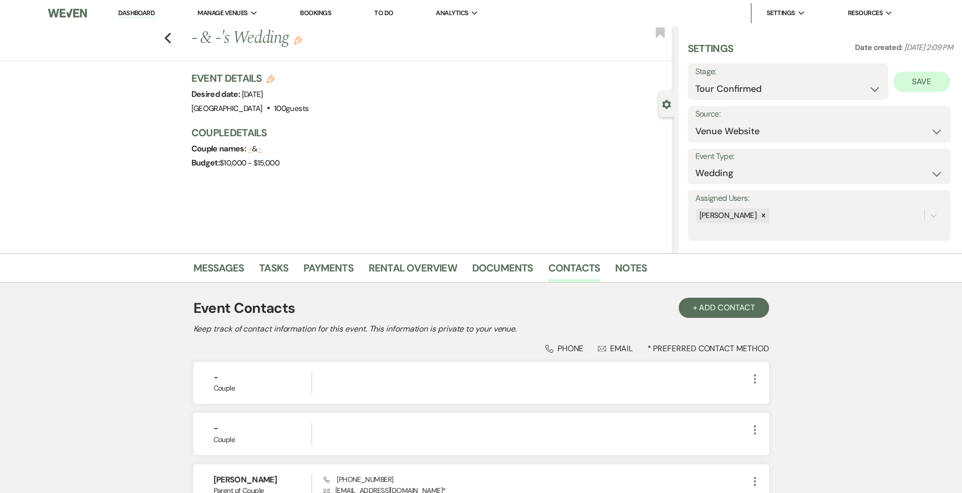
click at [580, 79] on button "Save" at bounding box center [921, 82] width 57 height 20
click at [124, 12] on link "Dashboard" at bounding box center [136, 14] width 36 height 10
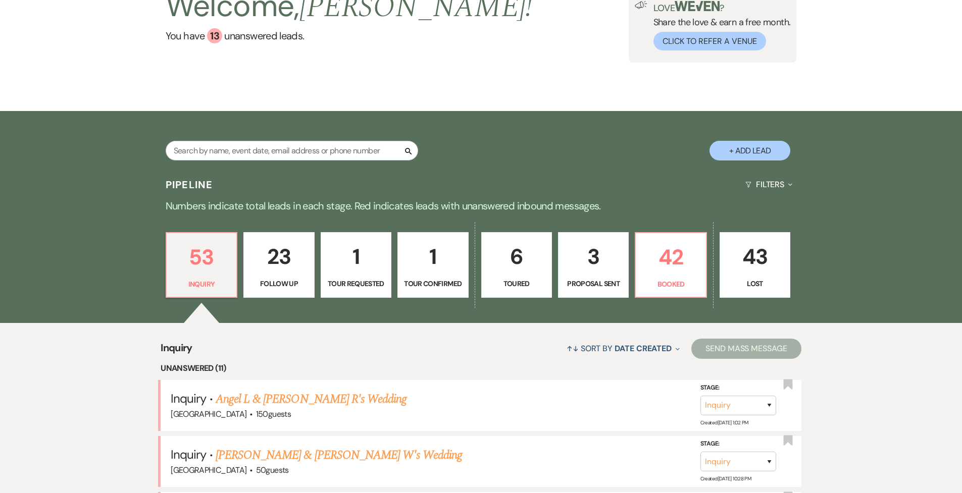
click at [375, 261] on p "1" at bounding box center [356, 257] width 58 height 34
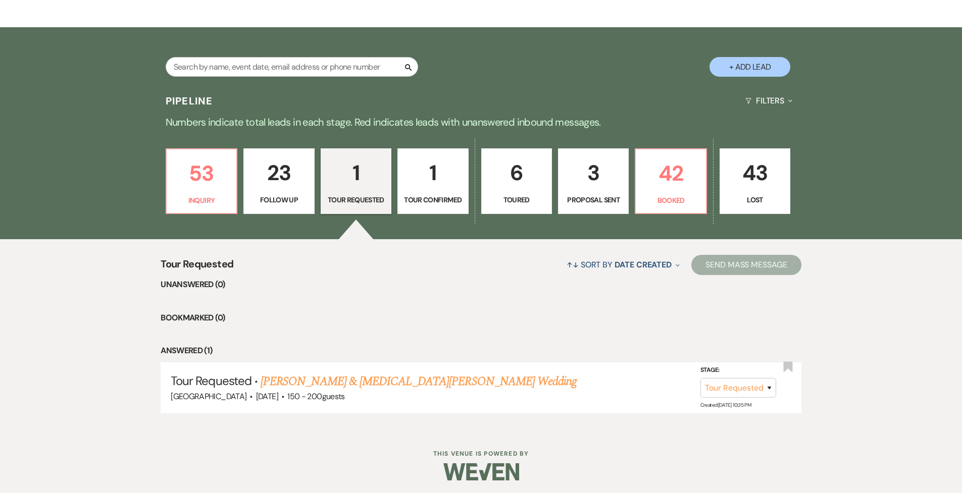
scroll to position [173, 0]
click at [368, 331] on link "[PERSON_NAME] & [MEDICAL_DATA][PERSON_NAME] Wedding" at bounding box center [419, 382] width 316 height 18
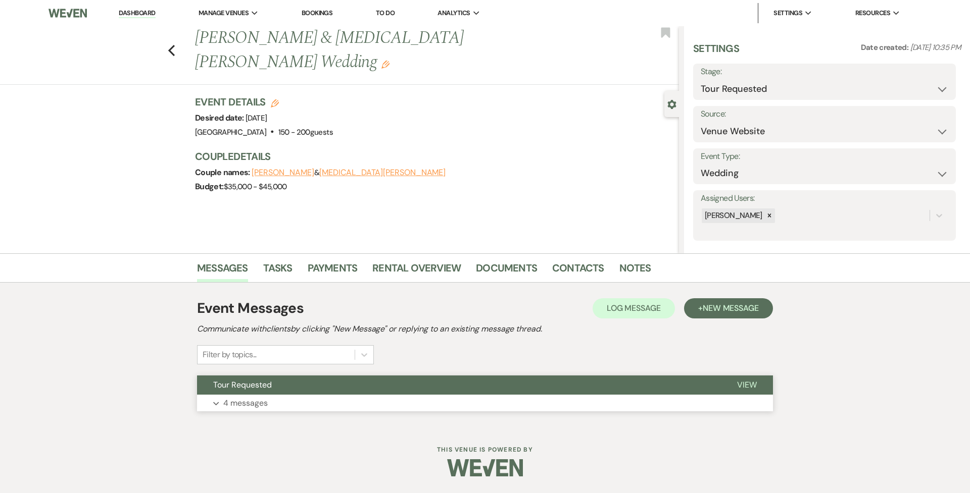
click at [339, 331] on button "Expand 4 messages" at bounding box center [485, 403] width 576 height 17
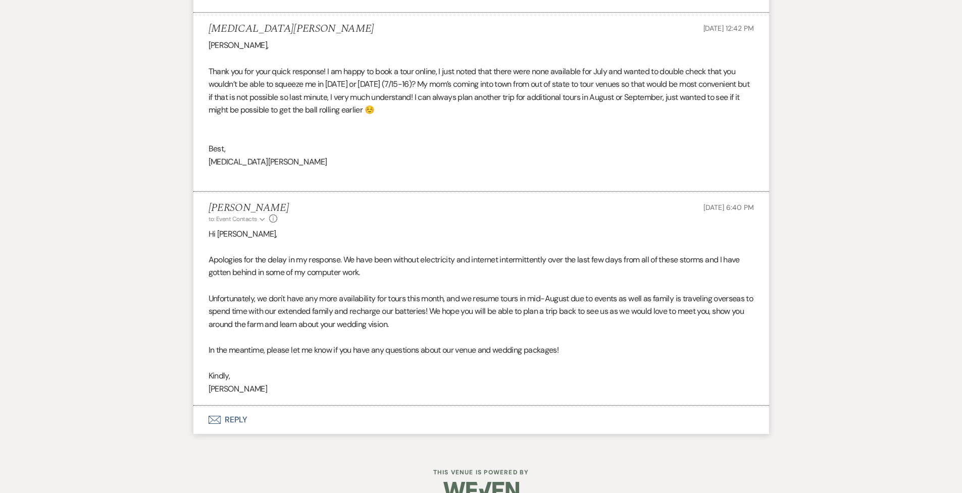
scroll to position [1045, 0]
click at [242, 331] on button "Envelope Reply" at bounding box center [481, 421] width 576 height 28
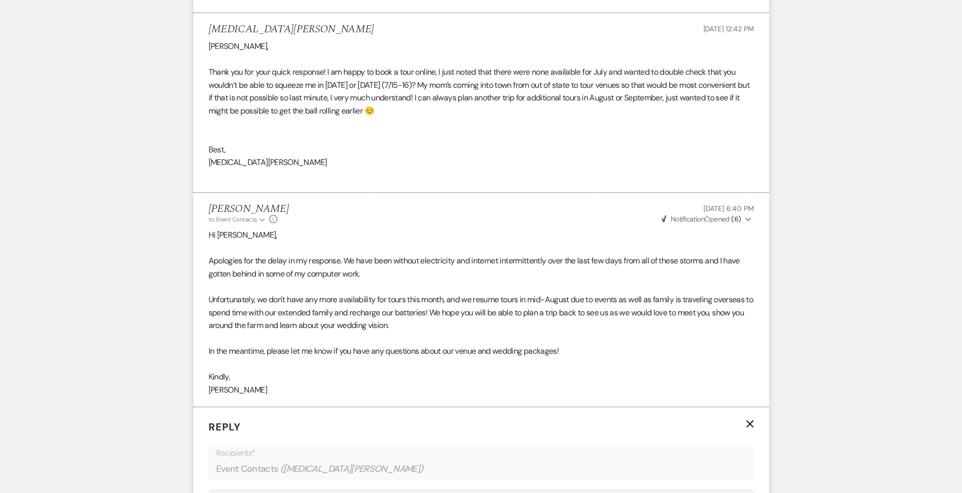
scroll to position [1327, 0]
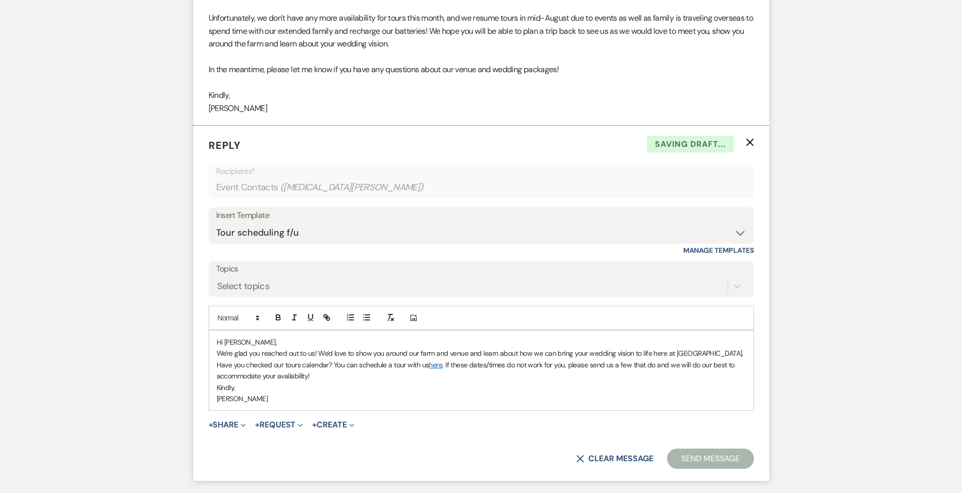
click at [399, 331] on p "Kindly," at bounding box center [481, 387] width 529 height 11
drag, startPoint x: 315, startPoint y: 330, endPoint x: 216, endPoint y: 330, distance: 98.5
click at [216, 331] on div "Hi [PERSON_NAME], We're glad you reached out to us! We'd love to show you aroun…" at bounding box center [481, 371] width 544 height 80
click at [387, 331] on p "We are back from our travels and we'd love to meet you! We'd love to show you a…" at bounding box center [481, 365] width 529 height 34
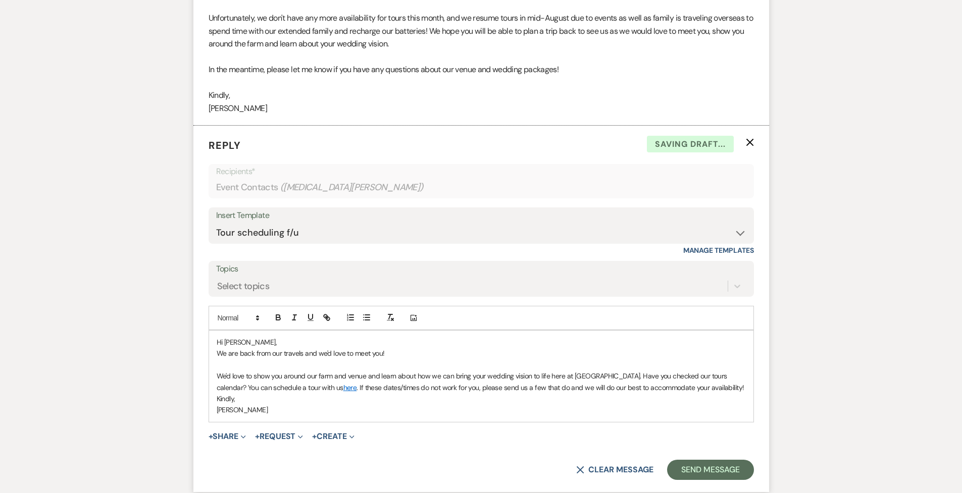
click at [444, 331] on p "We'd love to show you around our farm and venue and learn about how we can brin…" at bounding box center [481, 382] width 529 height 23
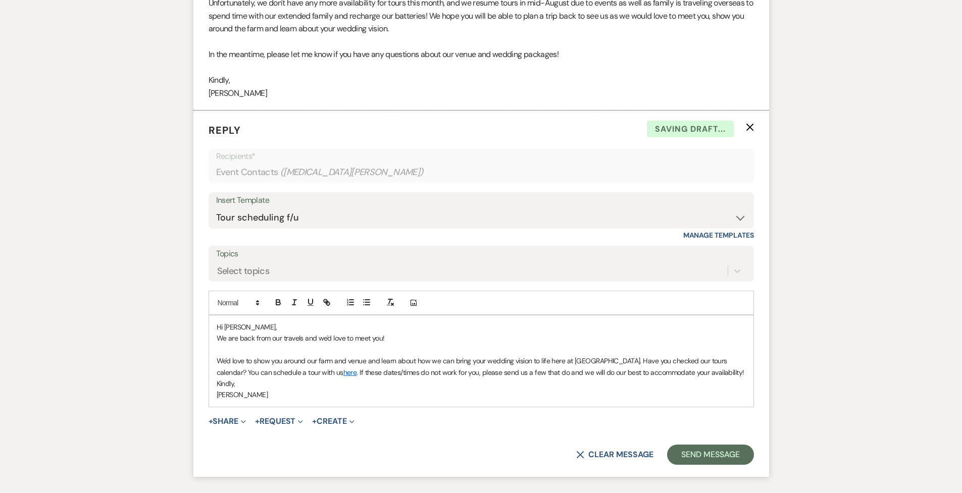
scroll to position [1343, 0]
click at [580, 331] on p "We'd love to show you around our farm and venue and learn about how we can brin…" at bounding box center [481, 366] width 529 height 23
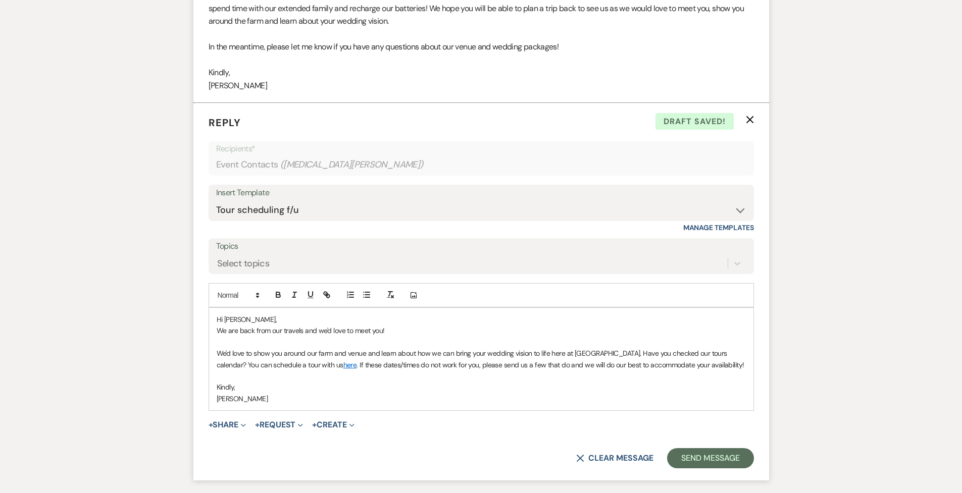
scroll to position [1391, 0]
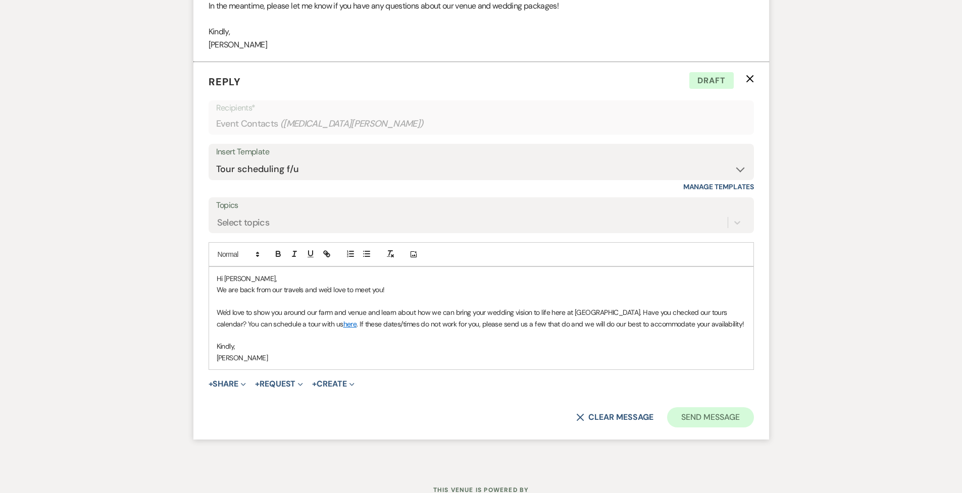
click at [580, 331] on button "Send Message" at bounding box center [710, 417] width 86 height 20
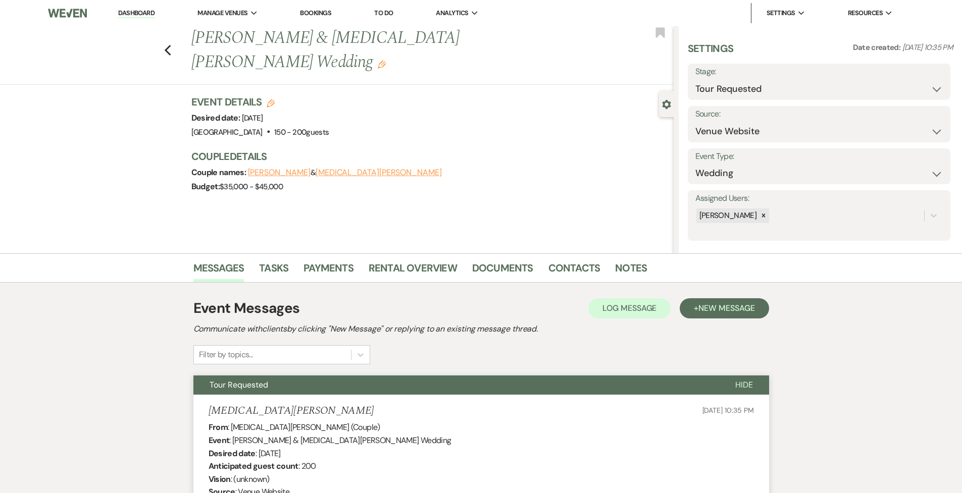
scroll to position [0, 0]
click at [136, 16] on link "Dashboard" at bounding box center [136, 14] width 36 height 10
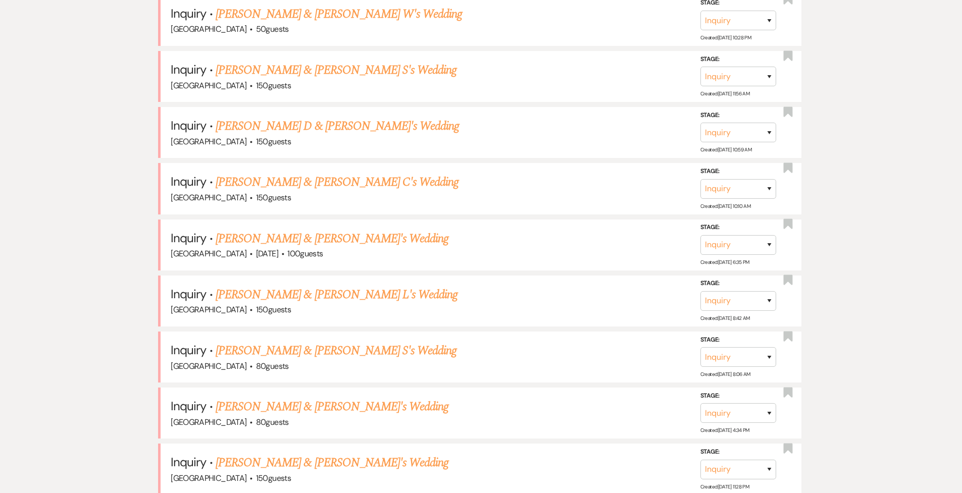
scroll to position [537, 0]
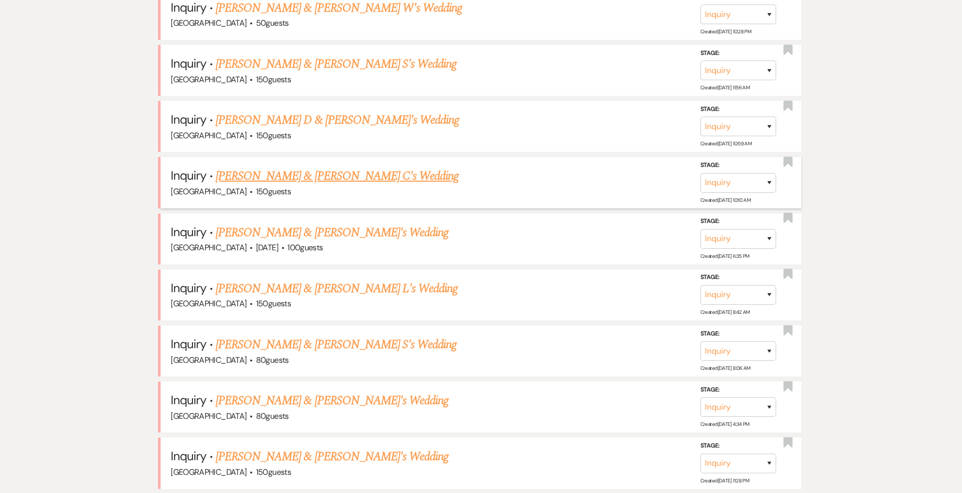
click at [264, 169] on link "[PERSON_NAME] & [PERSON_NAME] C's Wedding" at bounding box center [337, 176] width 243 height 18
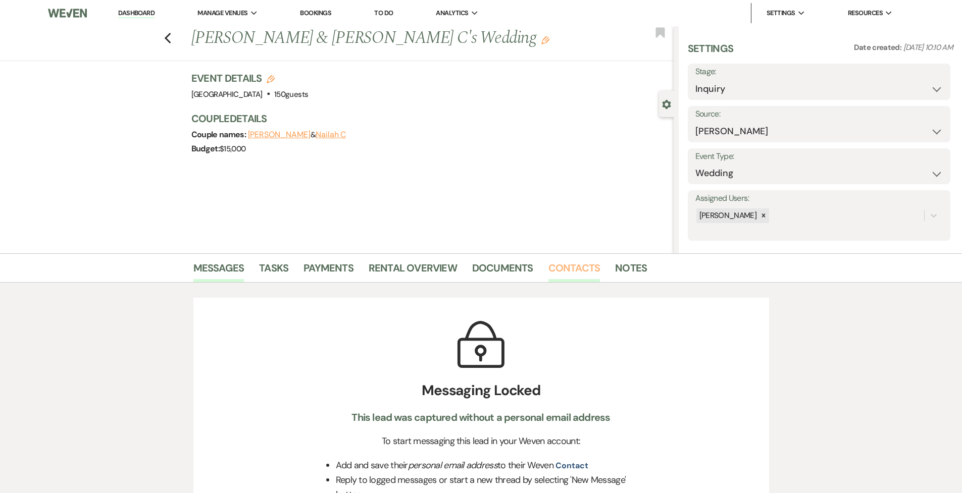
click at [580, 267] on link "Contacts" at bounding box center [574, 271] width 52 height 22
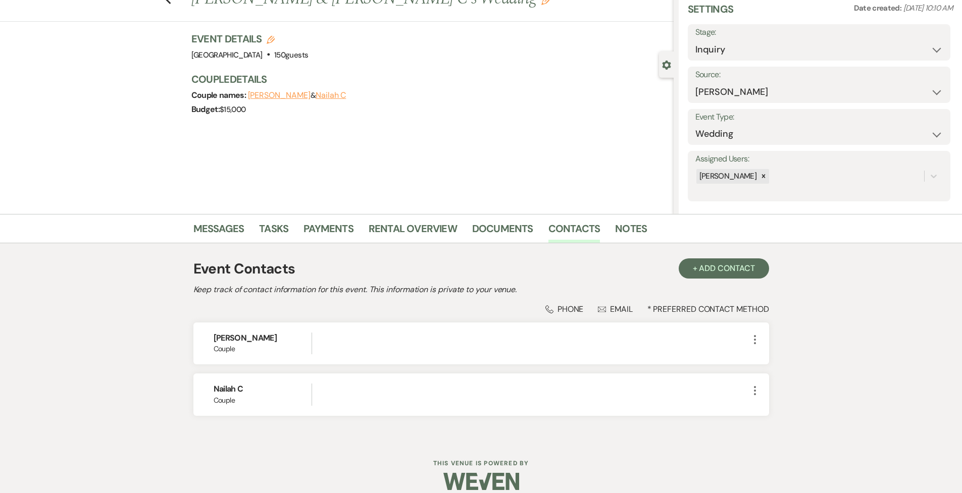
scroll to position [43, 0]
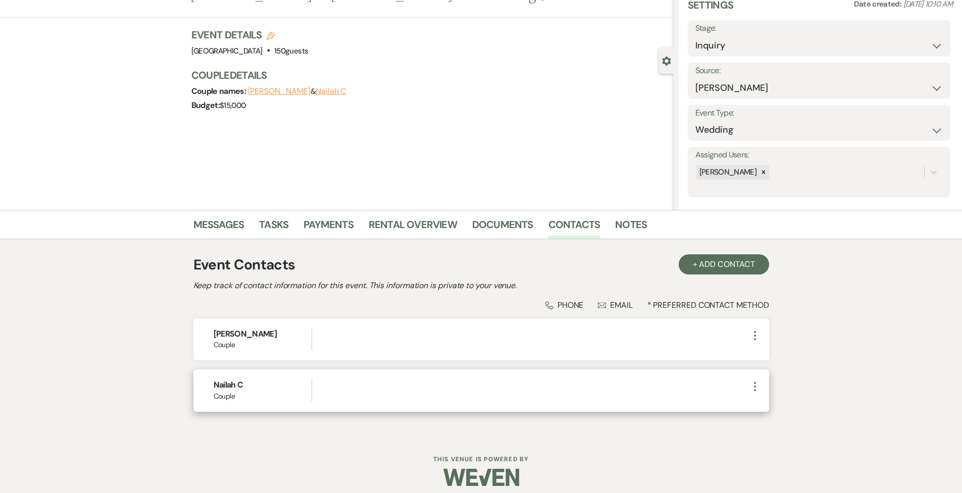
click at [580, 331] on icon "More" at bounding box center [755, 387] width 12 height 12
click at [580, 331] on button "Pencil Edit" at bounding box center [779, 406] width 60 height 17
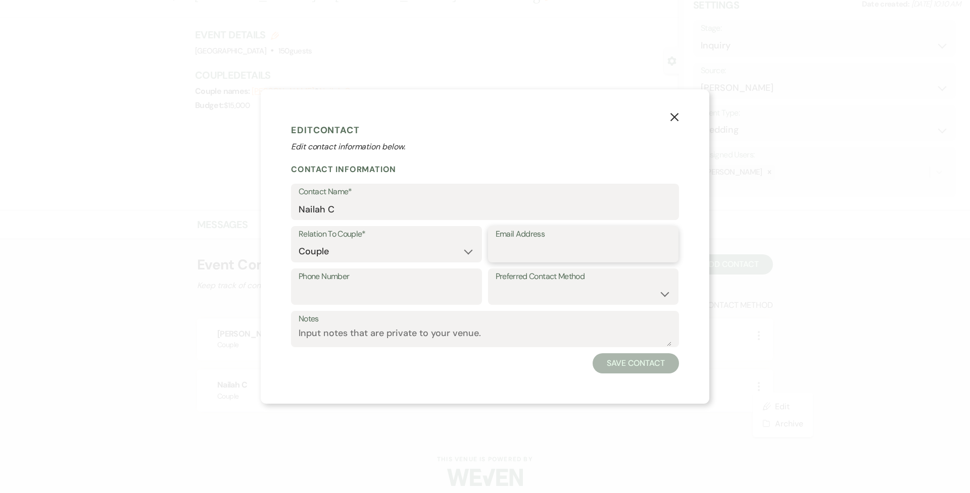
paste input "[EMAIL_ADDRESS][DOMAIN_NAME]"
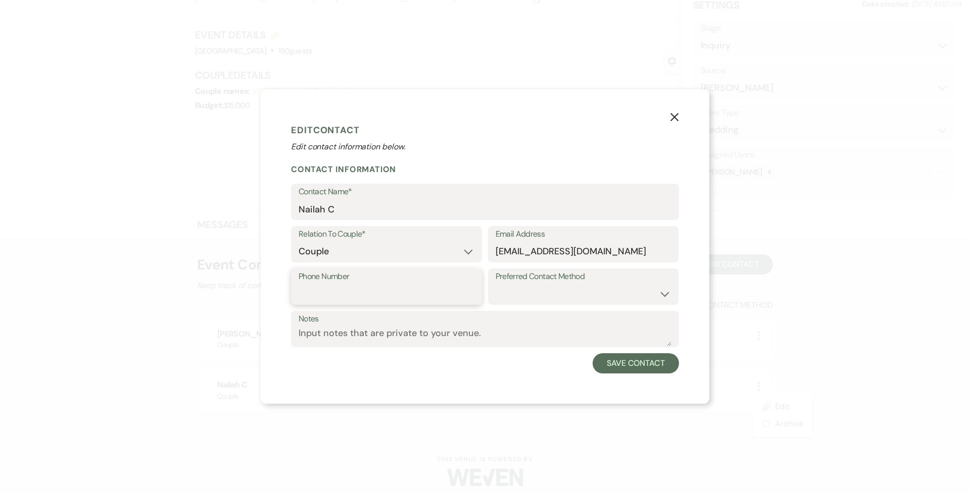
paste input "[PHONE_NUMBER]"
click at [580, 331] on button "Save Contact" at bounding box center [635, 363] width 86 height 20
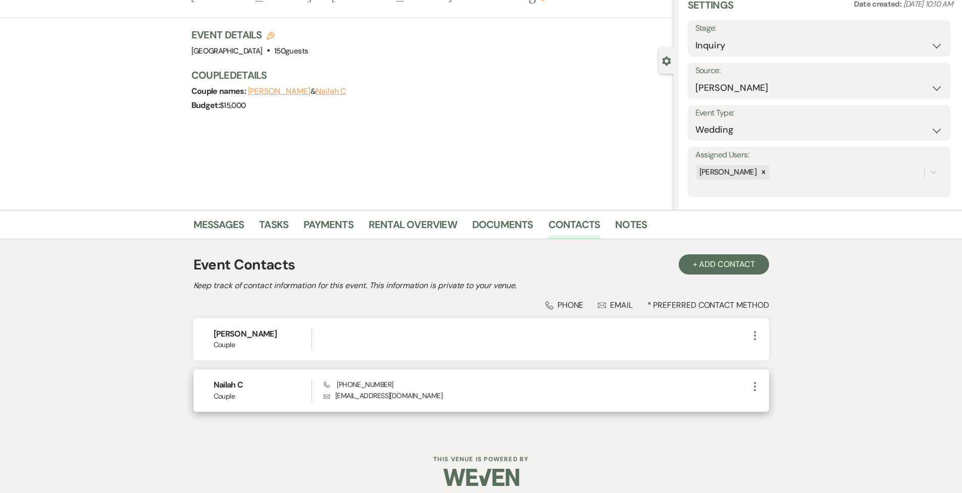
click at [580, 331] on use "button" at bounding box center [755, 386] width 2 height 9
click at [580, 331] on button "Pencil Edit" at bounding box center [779, 406] width 60 height 17
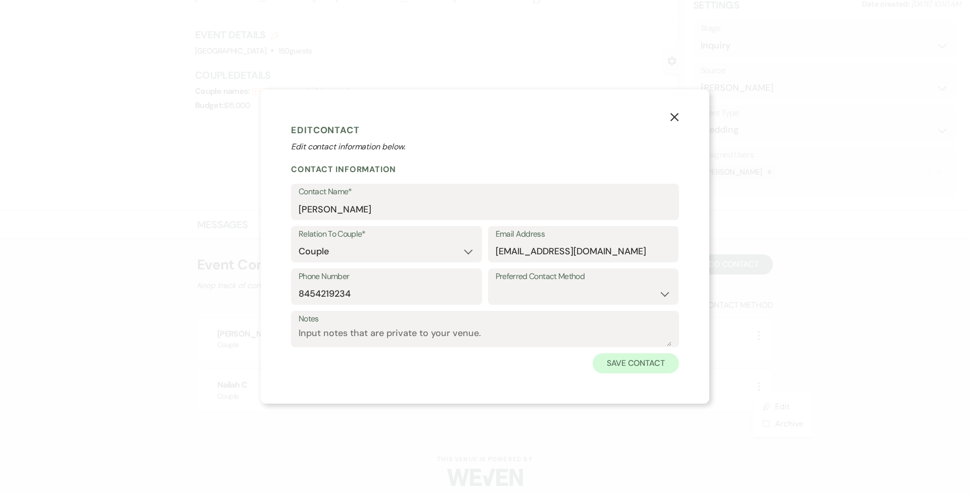
click at [580, 331] on button "Save Contact" at bounding box center [635, 363] width 86 height 20
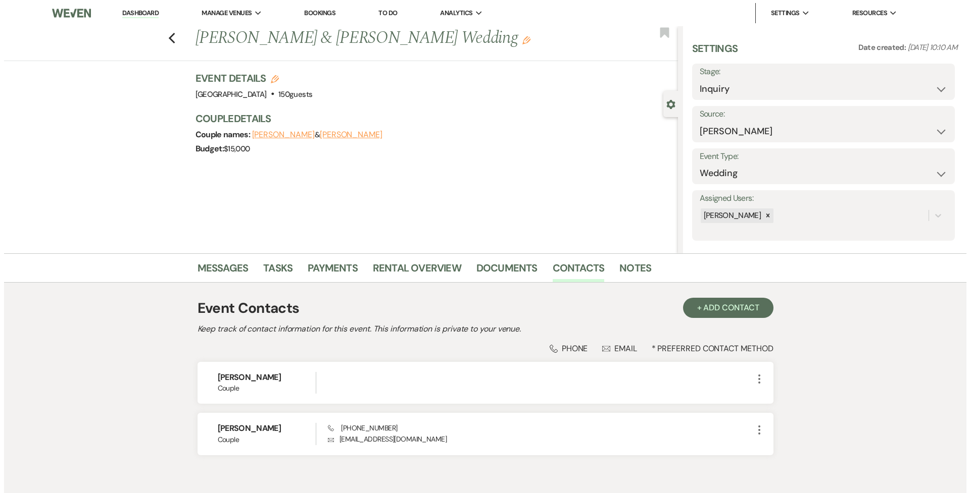
scroll to position [0, 0]
click at [275, 76] on icon "Edit" at bounding box center [271, 79] width 8 height 8
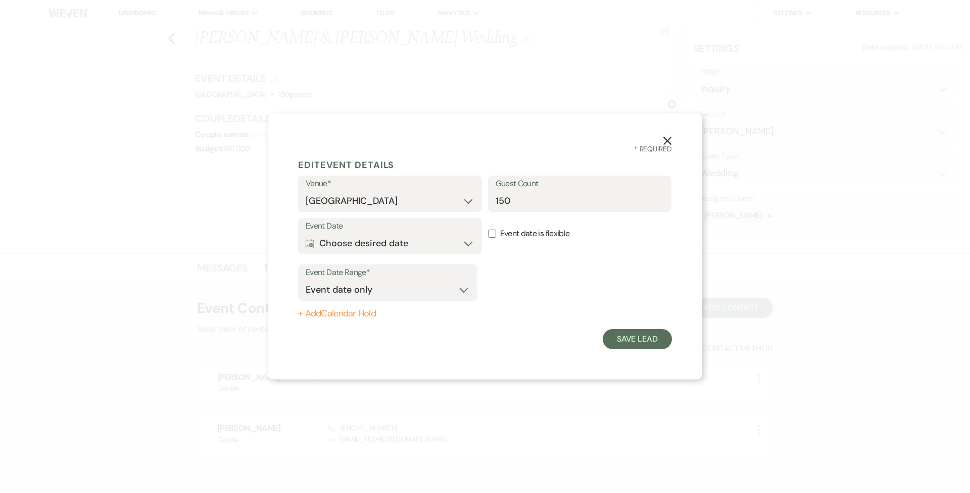
click at [434, 244] on button "Calendar Choose desired date Expand" at bounding box center [389, 243] width 169 height 20
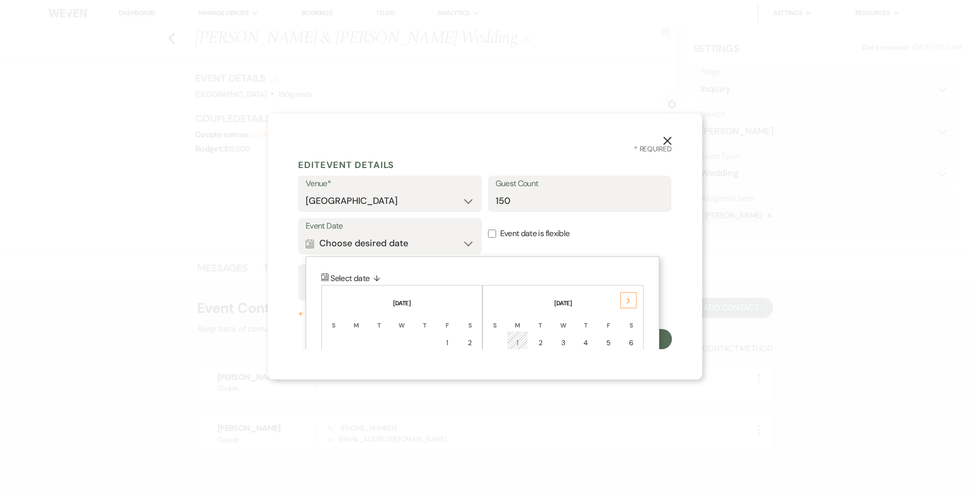
scroll to position [39, 0]
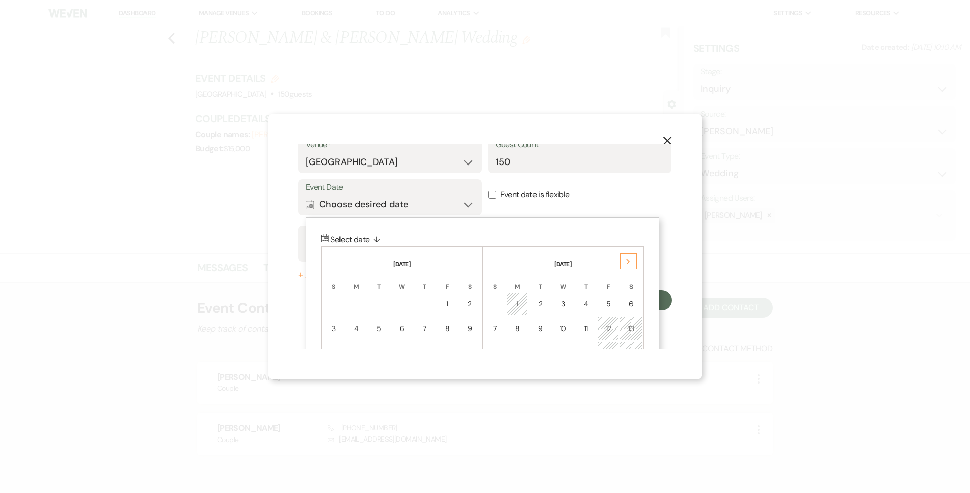
click at [348, 234] on span "Select date ↓" at bounding box center [357, 239] width 54 height 11
click at [580, 260] on icon "Next" at bounding box center [628, 262] width 5 height 6
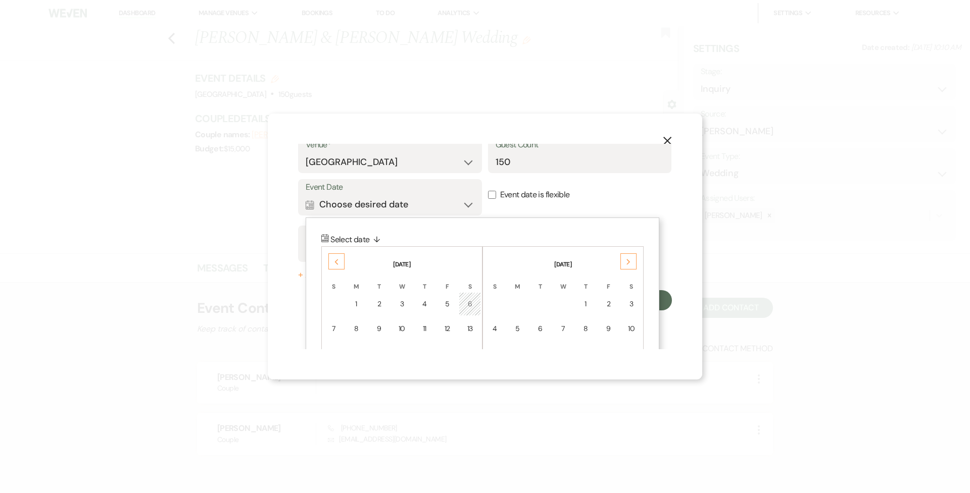
click at [580, 260] on icon "Next" at bounding box center [628, 262] width 5 height 6
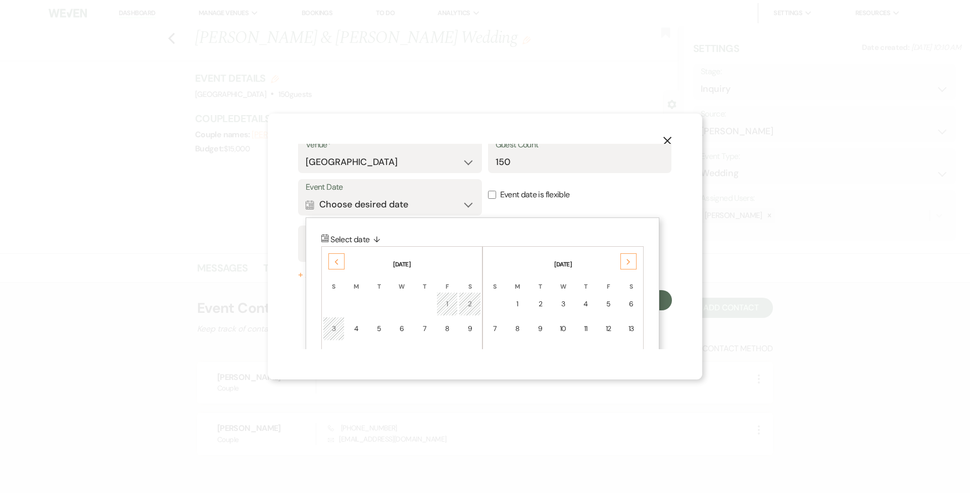
click at [580, 260] on icon "Next" at bounding box center [628, 262] width 5 height 6
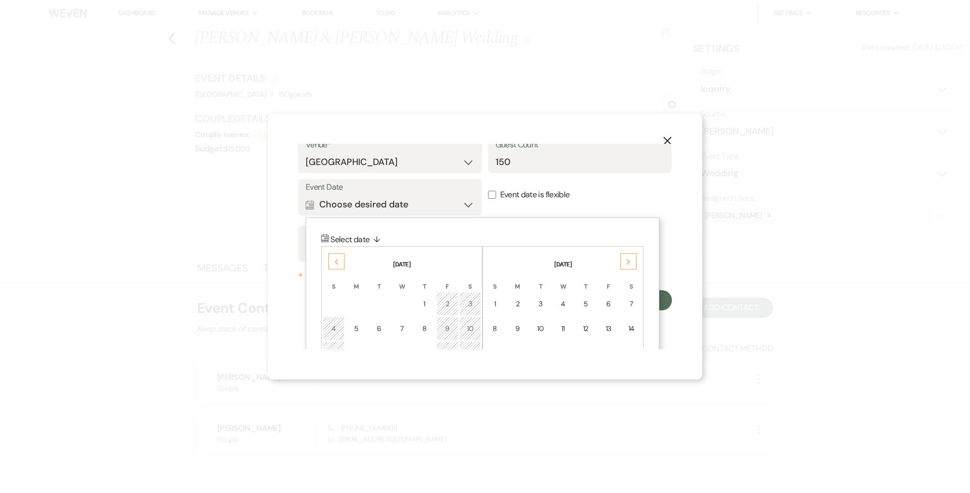
click at [580, 260] on icon "Next" at bounding box center [628, 262] width 5 height 6
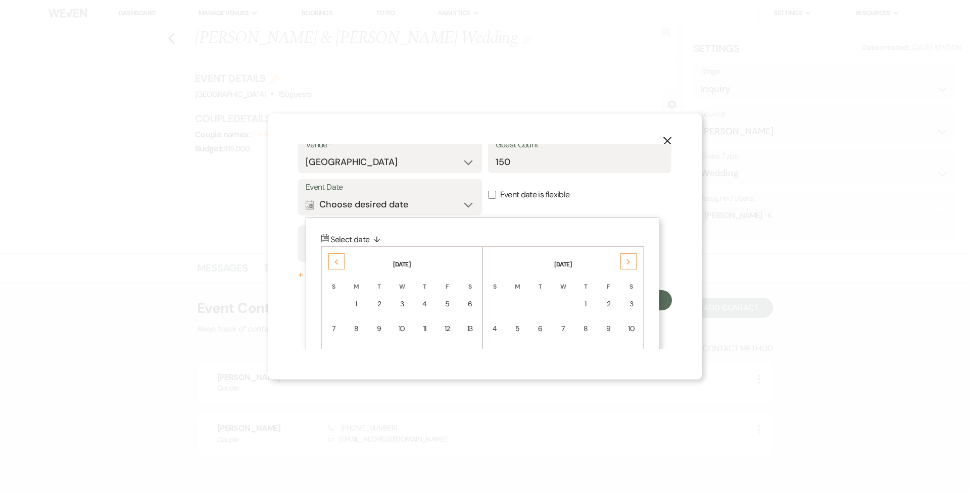
click at [441, 1] on div "X * Required Edit Event Details Venue* [GEOGRAPHIC_DATA] Guest Count 150 Event …" at bounding box center [485, 246] width 970 height 493
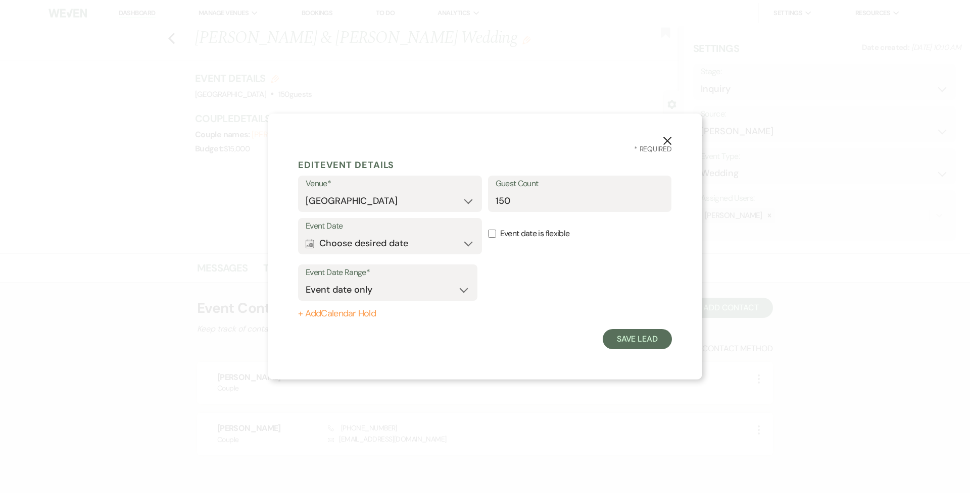
click at [431, 241] on button "Calendar Choose desired date Expand" at bounding box center [389, 243] width 169 height 20
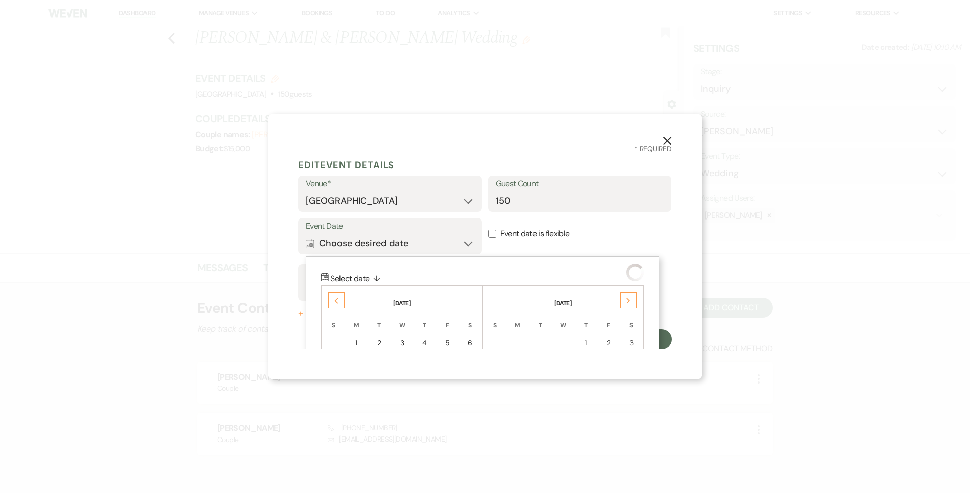
scroll to position [129, 0]
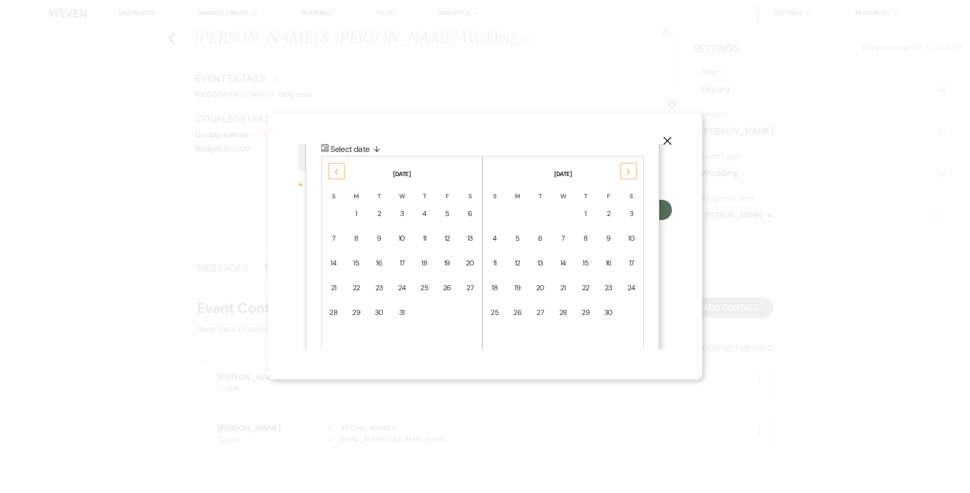
click at [580, 173] on icon "Next" at bounding box center [628, 172] width 5 height 6
click at [580, 284] on div "21" at bounding box center [608, 288] width 9 height 11
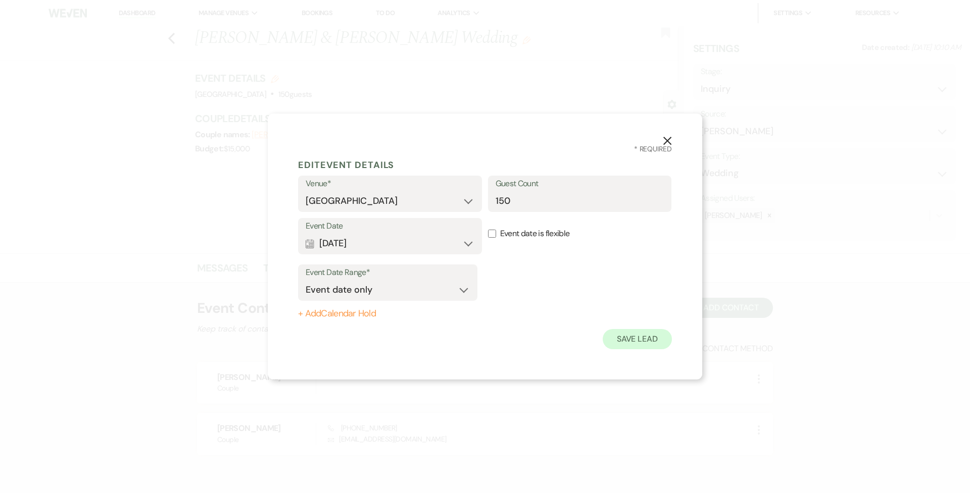
click at [580, 331] on button "Save Lead" at bounding box center [636, 339] width 69 height 20
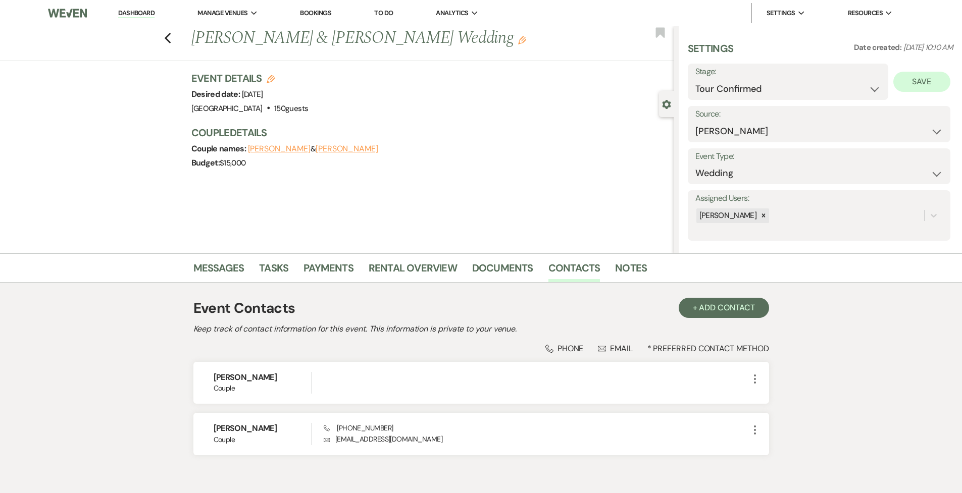
click at [580, 80] on button "Save" at bounding box center [921, 82] width 57 height 20
click at [142, 12] on link "Dashboard" at bounding box center [136, 14] width 36 height 10
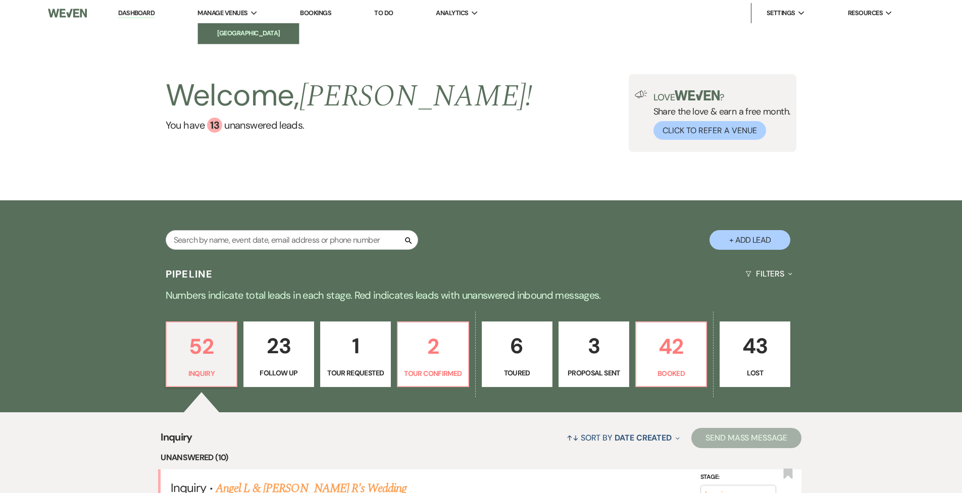
click at [232, 34] on li "[GEOGRAPHIC_DATA]" at bounding box center [248, 33] width 91 height 10
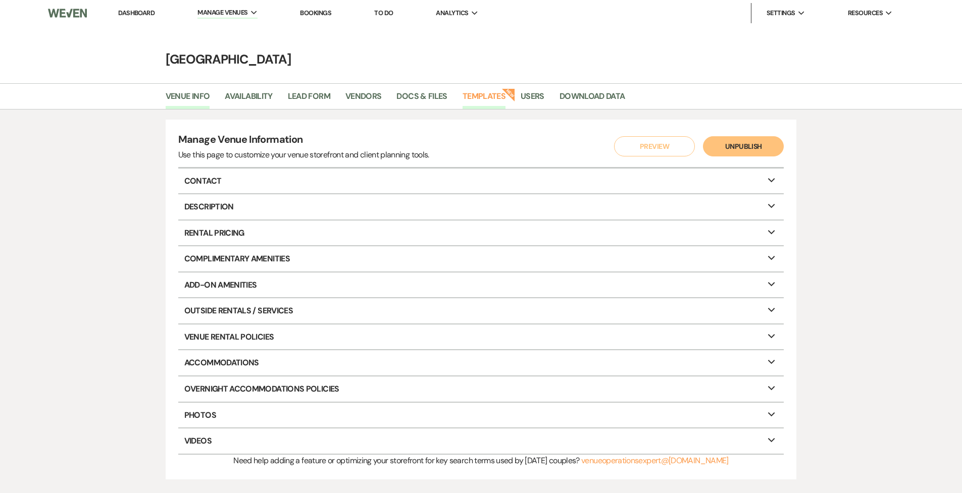
click at [496, 98] on link "Templates" at bounding box center [484, 99] width 43 height 19
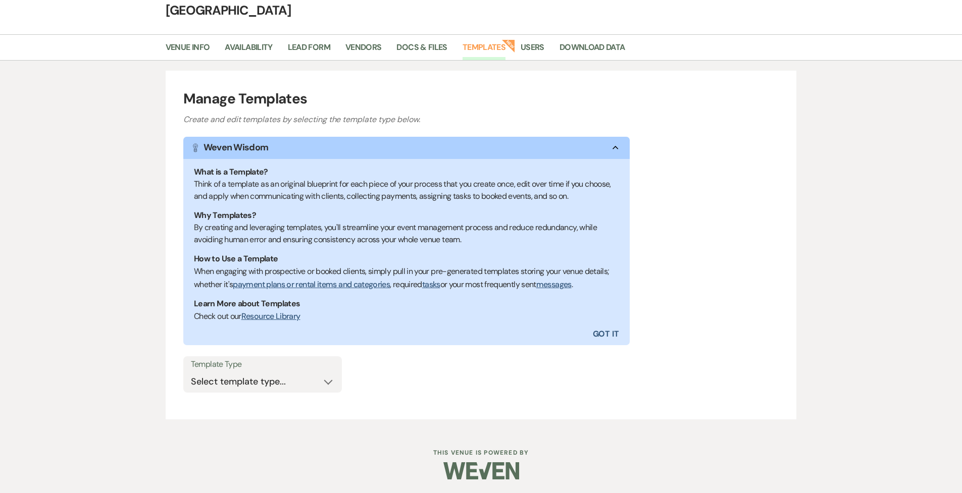
scroll to position [48, 0]
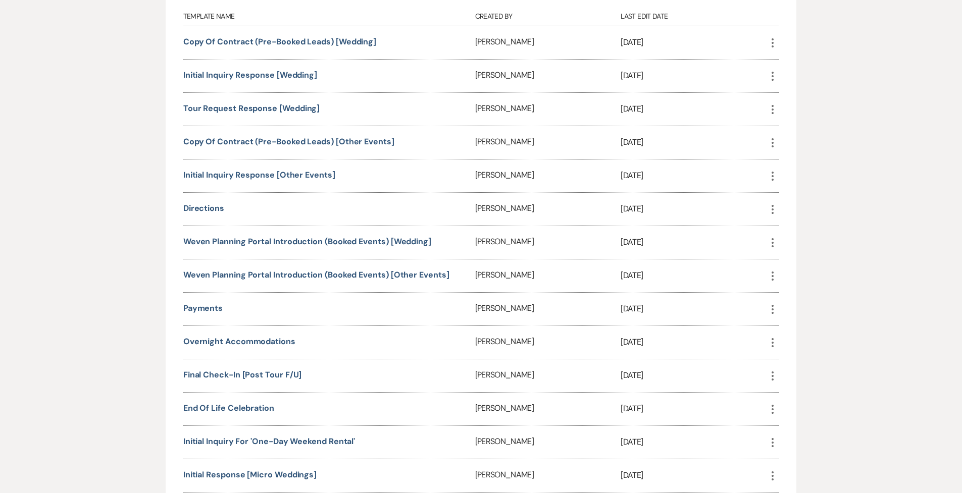
scroll to position [501, 0]
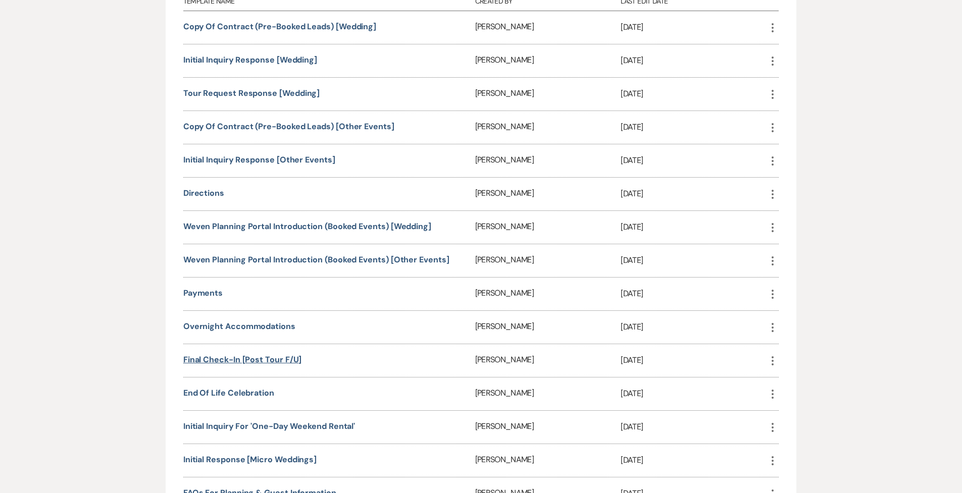
click at [272, 331] on link "Final check-in [post tour f/u]" at bounding box center [242, 359] width 119 height 11
